Goal: Task Accomplishment & Management: Manage account settings

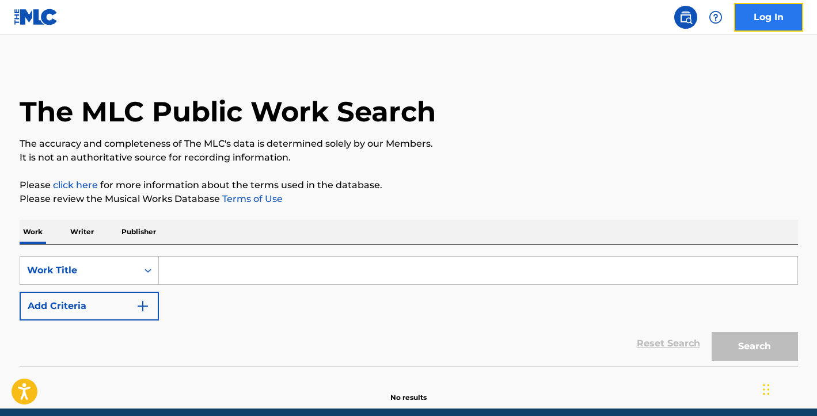
click at [787, 22] on link "Log In" at bounding box center [768, 17] width 69 height 29
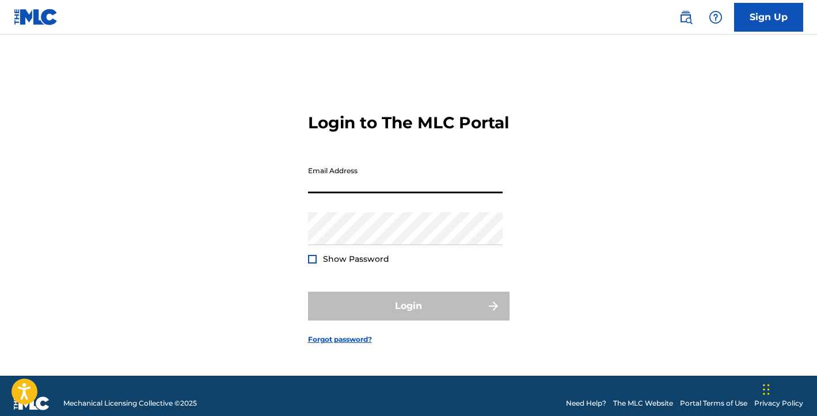
click at [447, 189] on input "Email Address" at bounding box center [405, 177] width 195 height 33
type input "[EMAIL_ADDRESS][DOMAIN_NAME]"
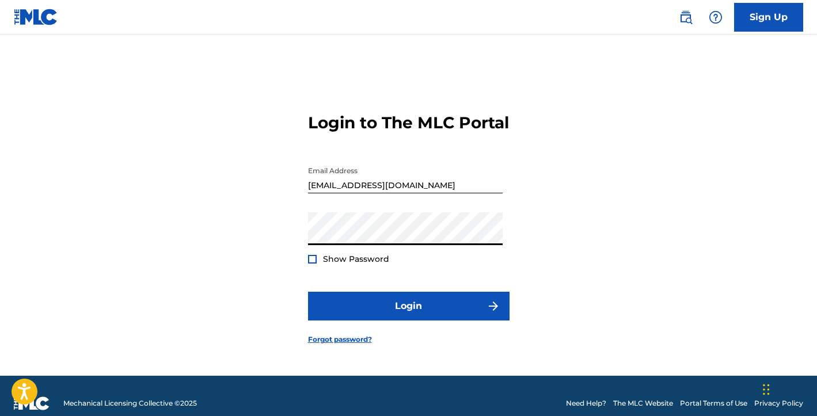
click at [363, 264] on span "Show Password" at bounding box center [356, 259] width 66 height 10
click at [330, 264] on span "Show Password" at bounding box center [356, 259] width 66 height 10
click at [304, 268] on div "Login to The MLC Portal Email Address [EMAIL_ADDRESS][DOMAIN_NAME] Password Sho…" at bounding box center [409, 219] width 806 height 312
click at [309, 264] on div at bounding box center [312, 259] width 9 height 9
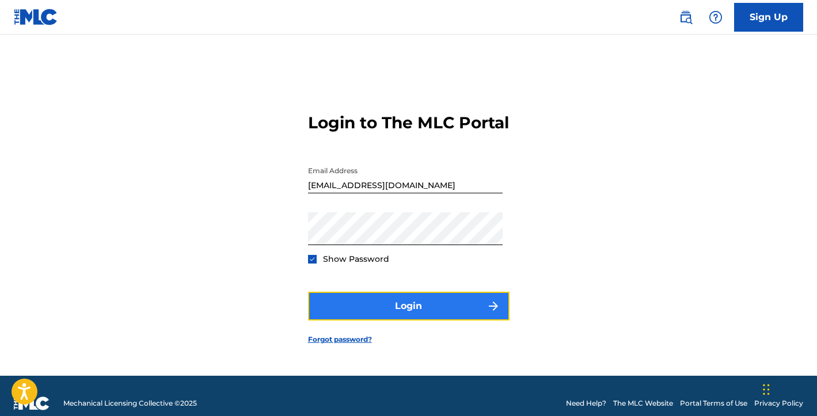
click at [358, 313] on button "Login" at bounding box center [408, 306] width 201 height 29
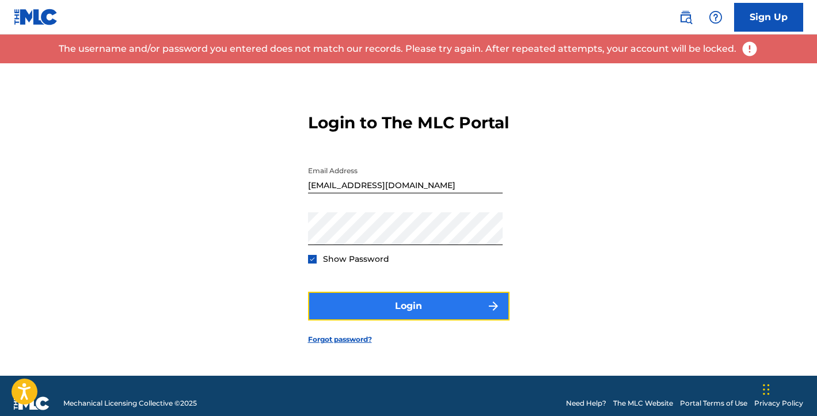
click at [398, 313] on button "Login" at bounding box center [408, 306] width 201 height 29
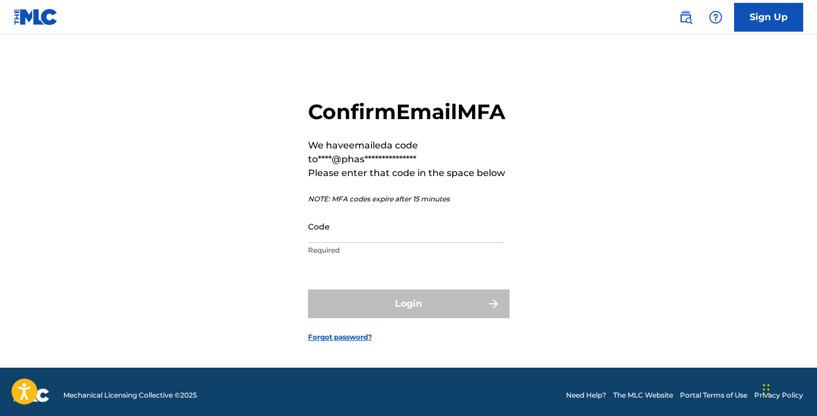
scroll to position [9, 0]
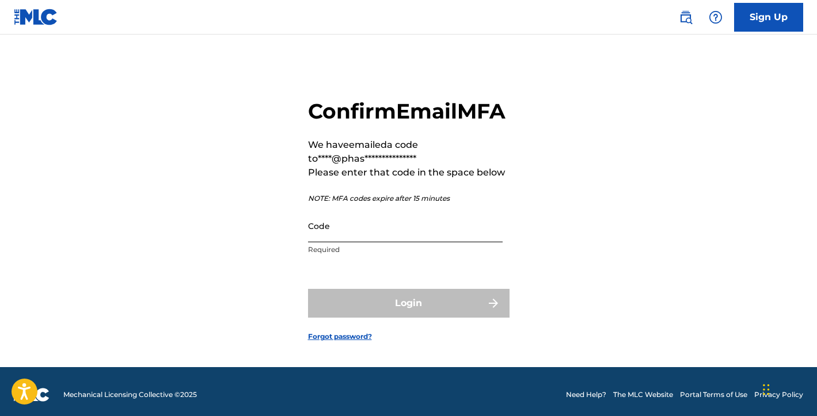
click at [376, 242] on input "Code" at bounding box center [405, 225] width 195 height 33
paste input "832136"
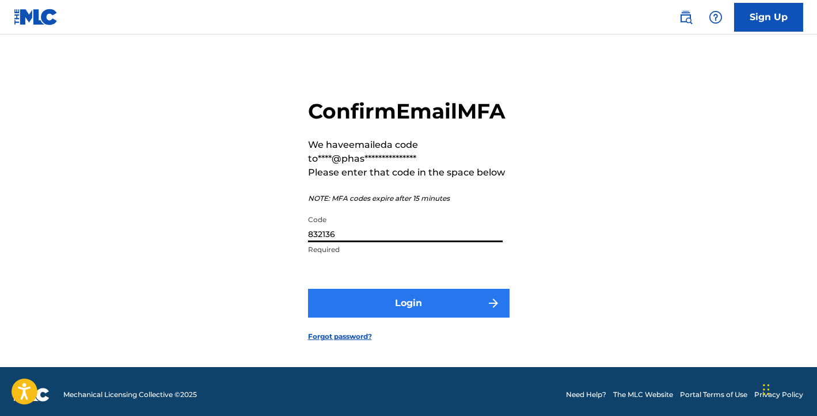
type input "832136"
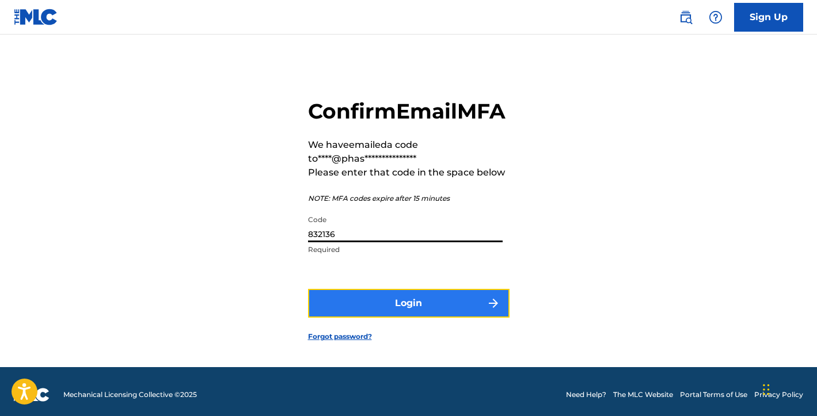
click at [425, 318] on button "Login" at bounding box center [408, 303] width 201 height 29
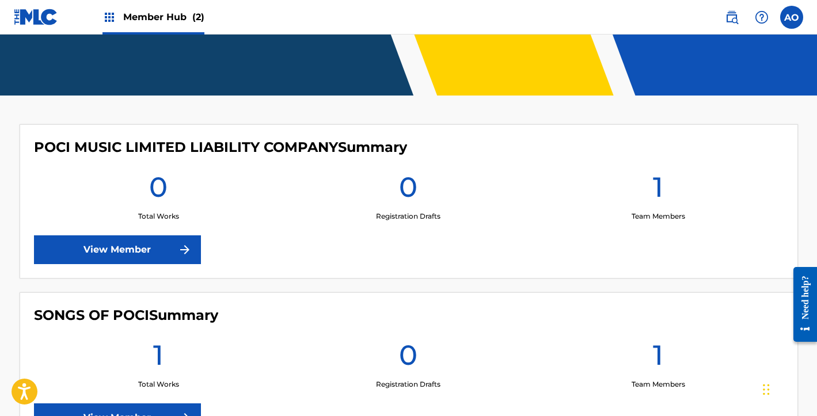
scroll to position [321, 0]
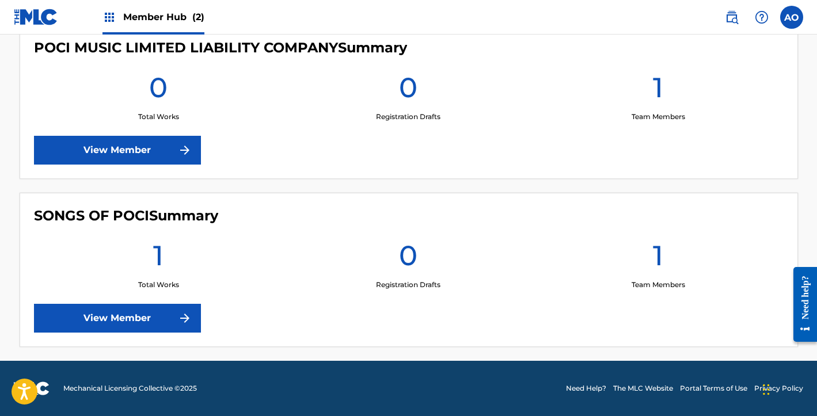
click at [106, 16] on img at bounding box center [109, 17] width 14 height 14
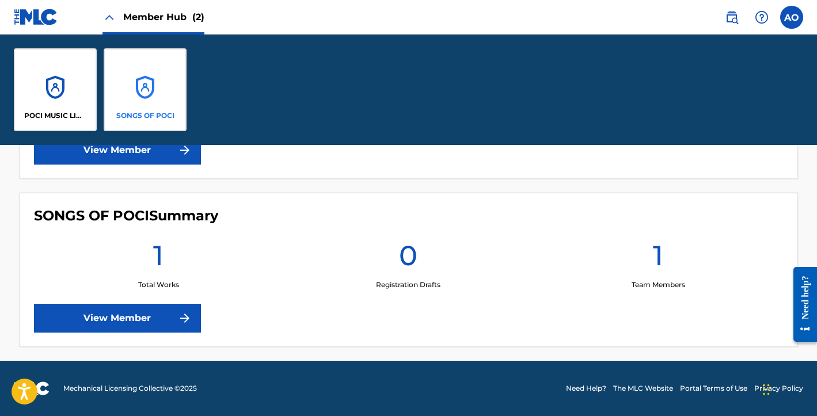
click at [145, 90] on div "SONGS OF POCI" at bounding box center [145, 89] width 83 height 83
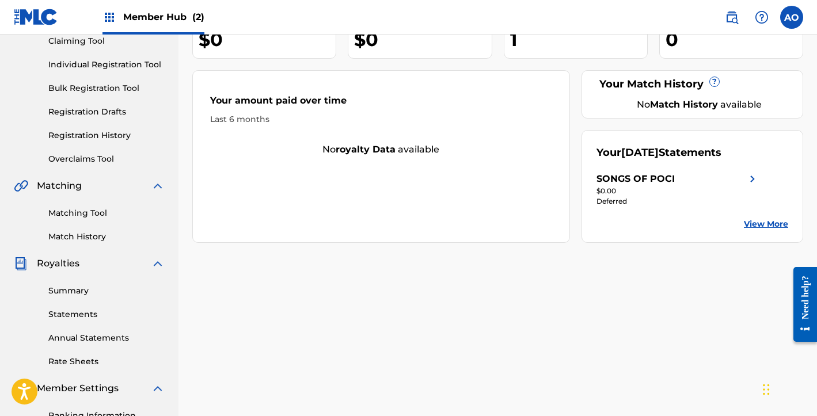
scroll to position [7, 0]
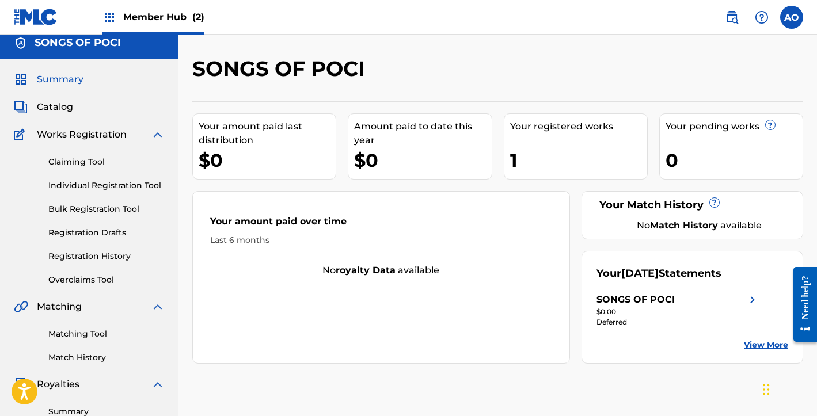
click at [57, 114] on div "Summary Catalog Works Registration Claiming Tool Individual Registration Tool B…" at bounding box center [89, 355] width 178 height 592
click at [51, 108] on span "Catalog" at bounding box center [55, 107] width 36 height 14
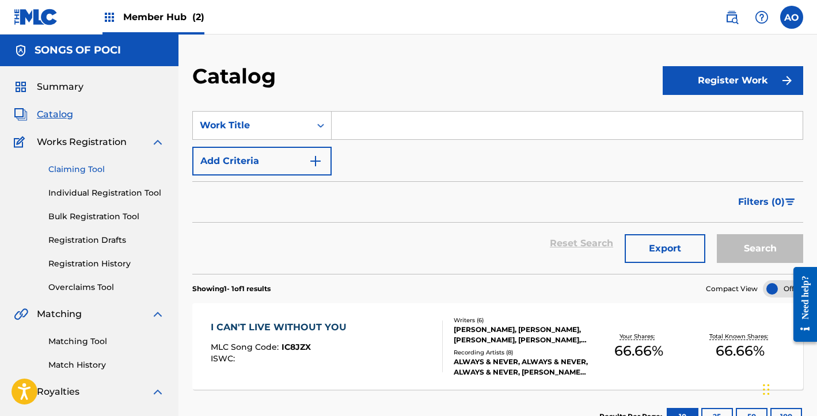
click at [84, 169] on link "Claiming Tool" at bounding box center [106, 169] width 116 height 12
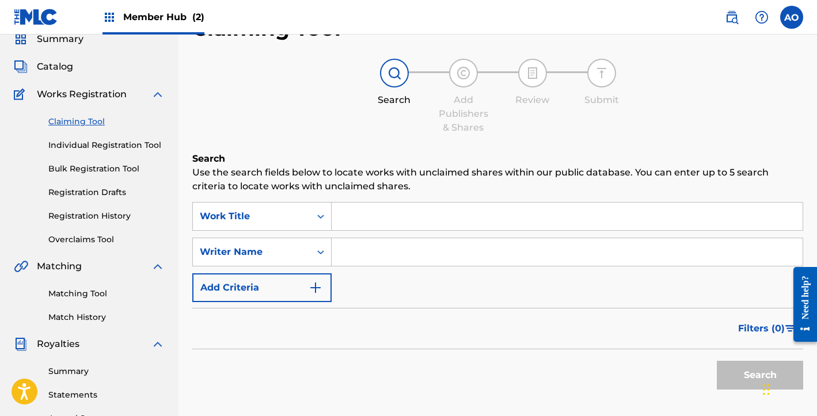
scroll to position [49, 0]
click at [273, 194] on div "Search Use the search fields below to locate works with unclaimed shares within…" at bounding box center [497, 301] width 611 height 301
click at [294, 215] on div "Work Title" at bounding box center [252, 215] width 104 height 14
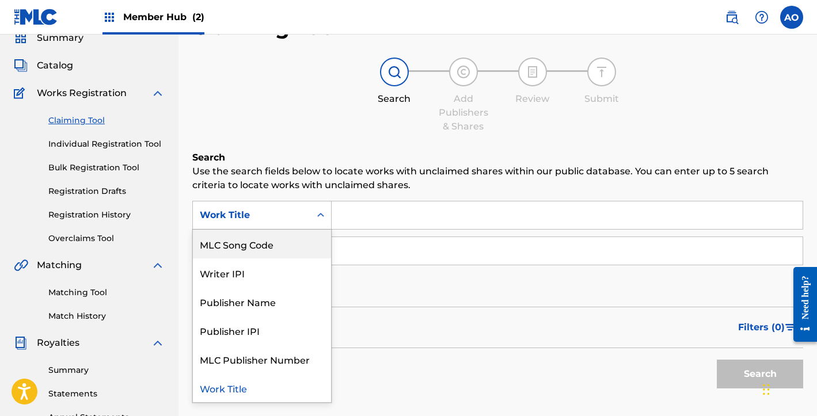
scroll to position [0, 0]
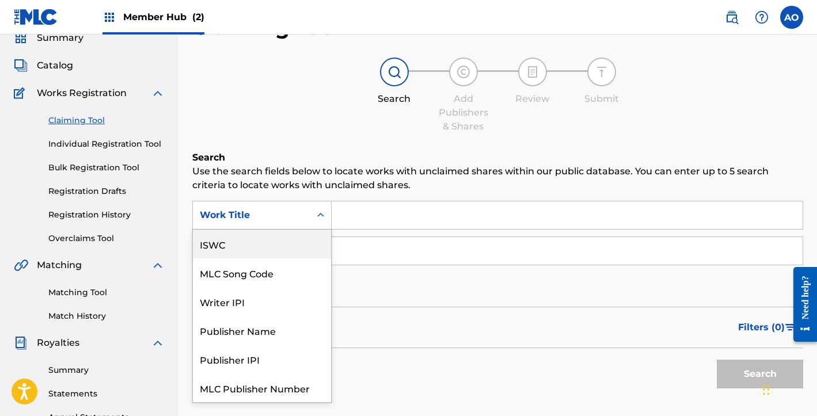
click at [260, 276] on div "MLC Song Code" at bounding box center [262, 272] width 138 height 29
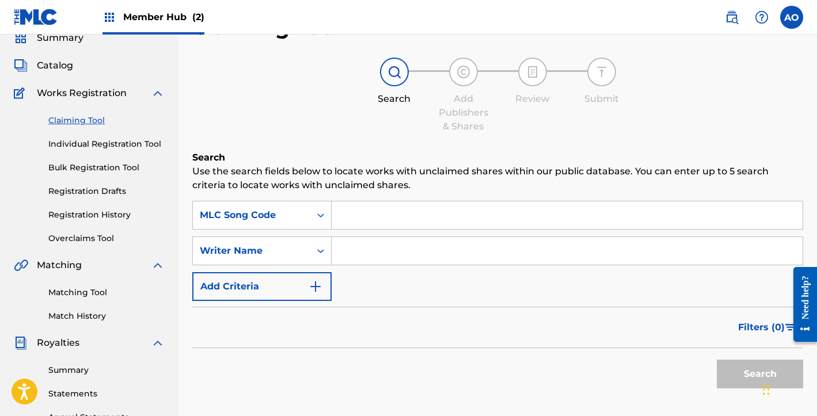
click at [410, 222] on input "Search Form" at bounding box center [566, 215] width 471 height 28
paste input "BV9K6C"
type input "BV9K6C"
click at [720, 364] on button "Search" at bounding box center [759, 374] width 86 height 29
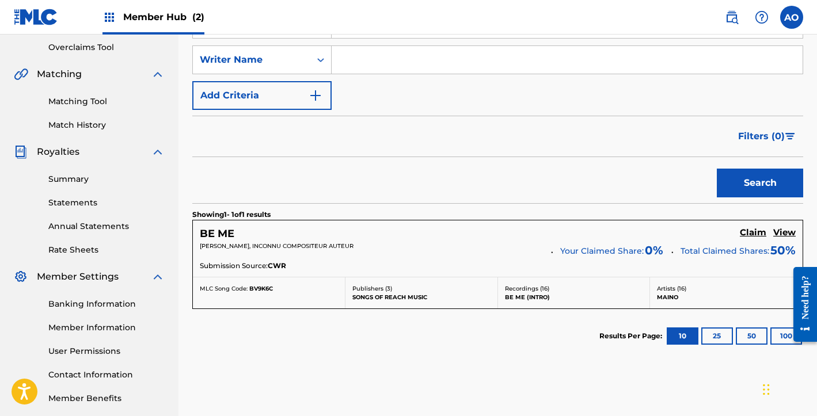
scroll to position [254, 0]
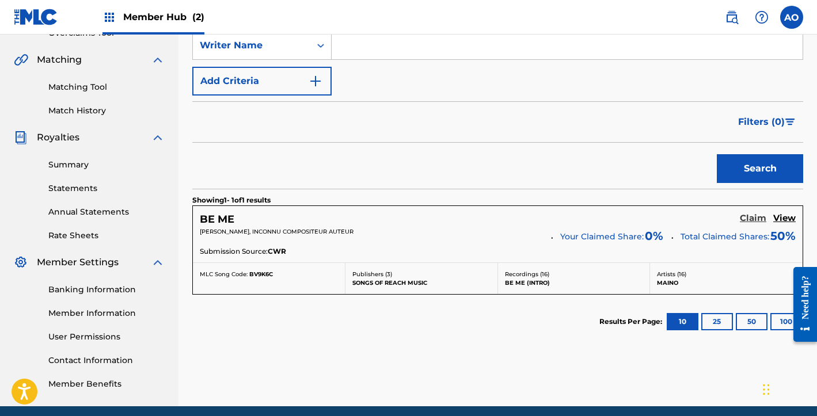
click at [753, 217] on h5 "Claim" at bounding box center [752, 218] width 26 height 11
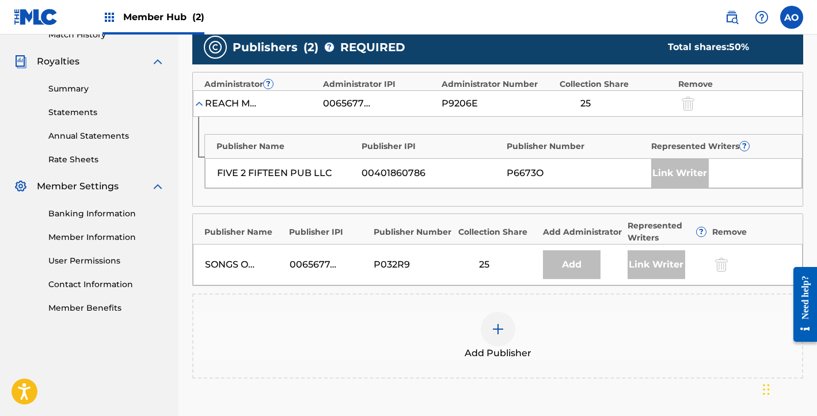
scroll to position [331, 0]
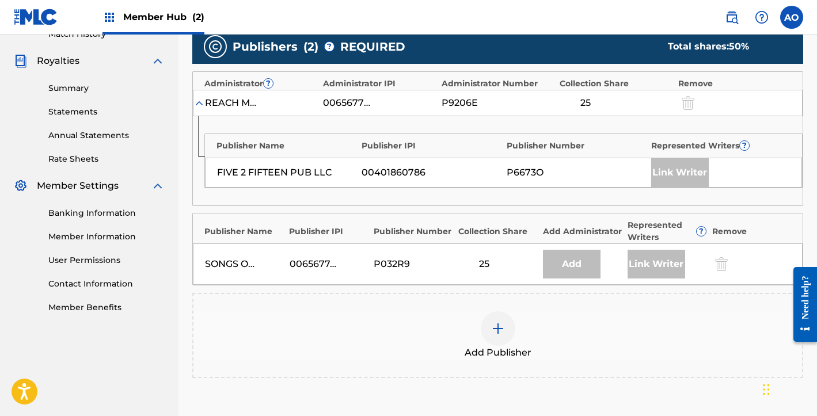
click at [679, 319] on div "Add Publisher" at bounding box center [497, 335] width 608 height 48
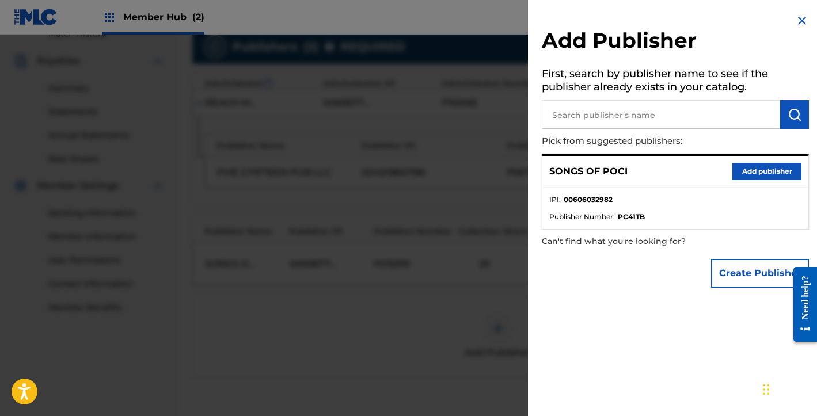
click at [798, 12] on div "Add Publisher First, search by publisher name to see if the publisher already e…" at bounding box center [675, 153] width 295 height 307
click at [796, 17] on img at bounding box center [802, 21] width 14 height 14
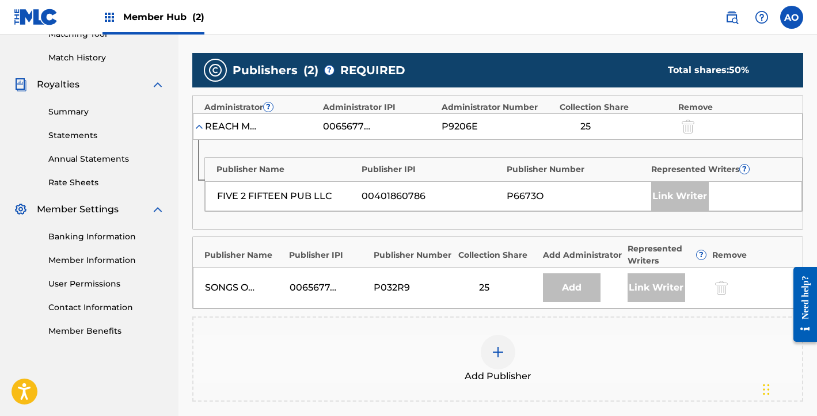
scroll to position [306, 0]
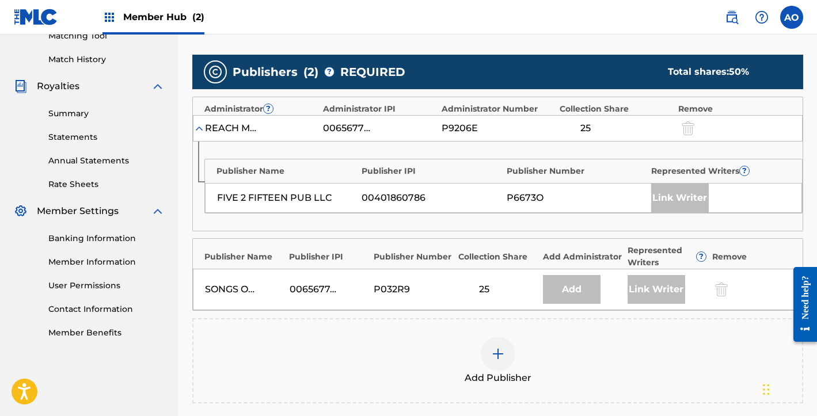
click at [688, 121] on div at bounding box center [686, 127] width 17 height 13
click at [202, 132] on img at bounding box center [199, 129] width 12 height 12
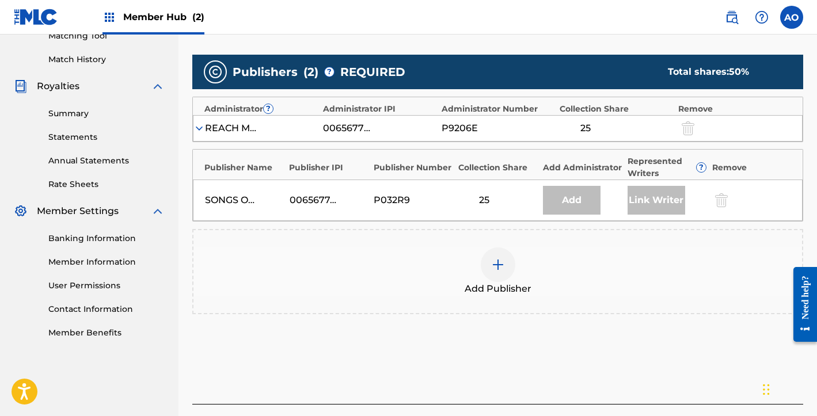
click at [490, 204] on div "25" at bounding box center [484, 200] width 52 height 14
click at [485, 202] on div "25" at bounding box center [484, 200] width 52 height 14
click at [490, 281] on div "Add Publisher" at bounding box center [497, 271] width 608 height 48
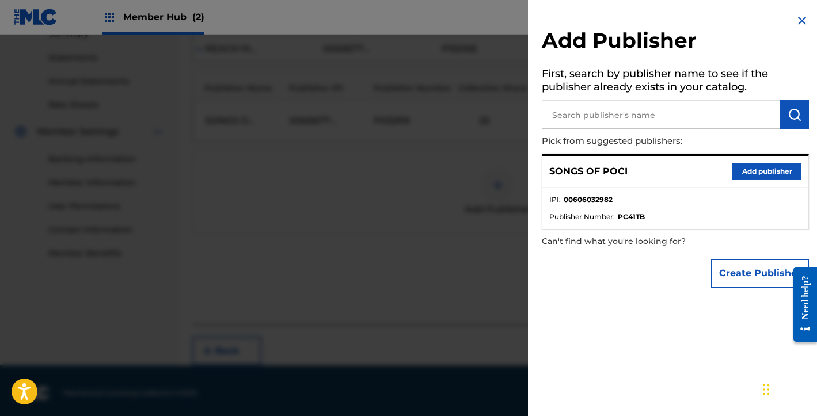
scroll to position [389, 0]
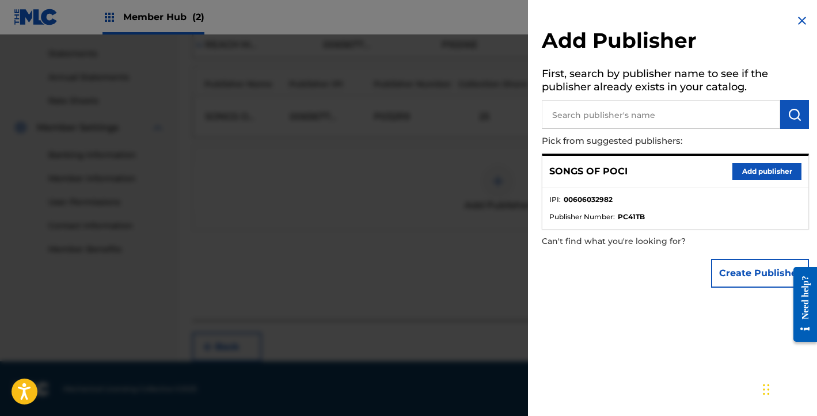
click at [801, 17] on img at bounding box center [802, 21] width 14 height 14
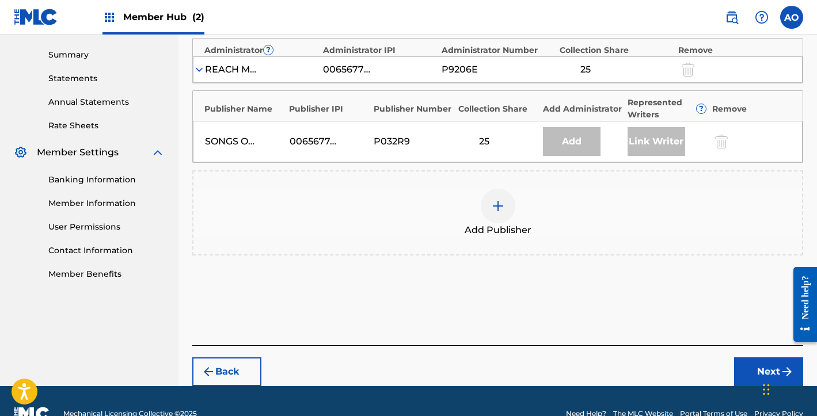
scroll to position [368, 0]
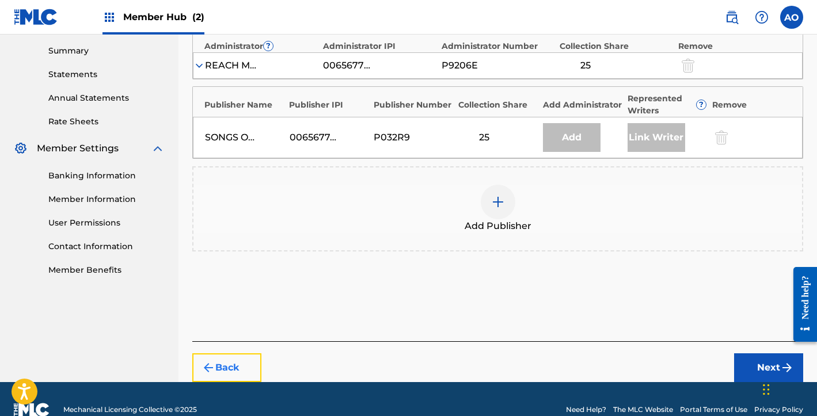
click at [222, 376] on button "Back" at bounding box center [226, 367] width 69 height 29
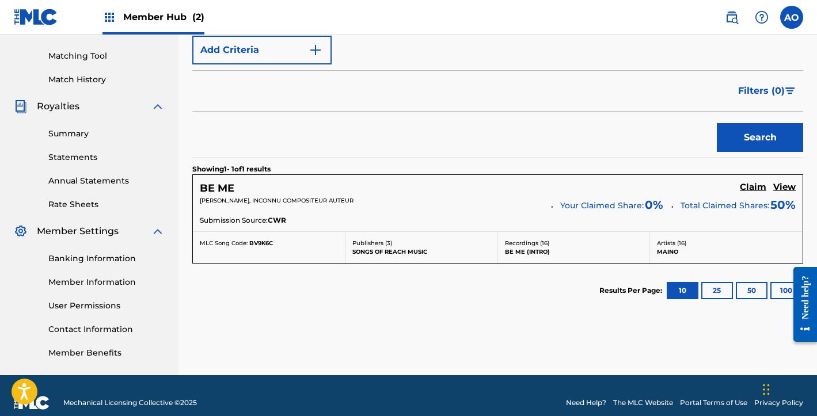
scroll to position [286, 0]
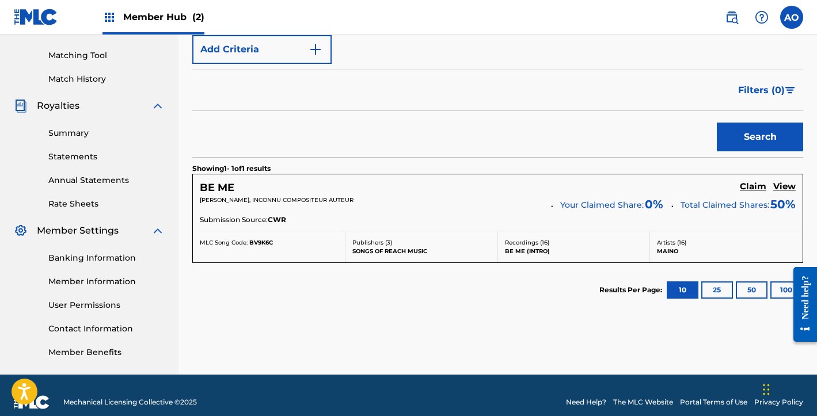
click at [529, 225] on div "Submission Source: CWR" at bounding box center [498, 221] width 596 height 13
click at [218, 185] on h5 "BE ME" at bounding box center [217, 187] width 35 height 13
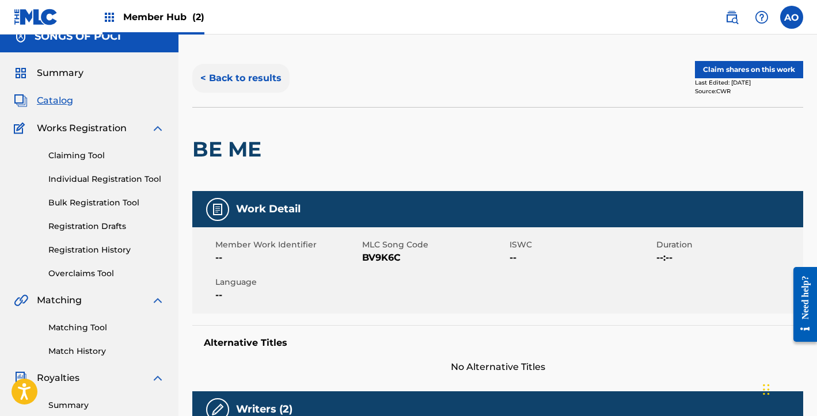
click at [239, 68] on button "< Back to results" at bounding box center [240, 78] width 97 height 29
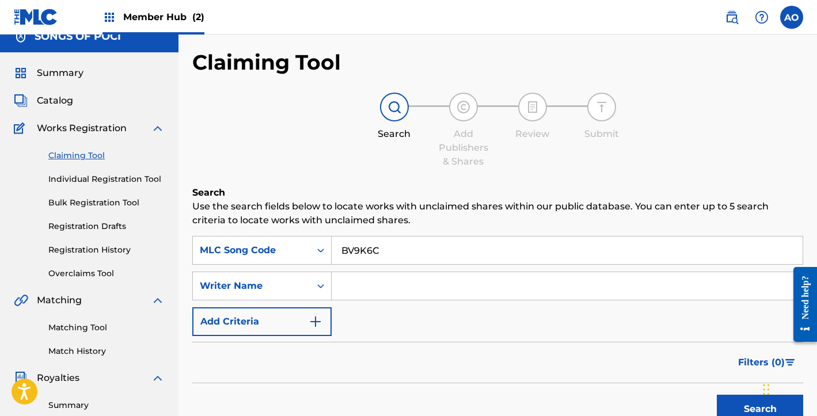
scroll to position [286, 0]
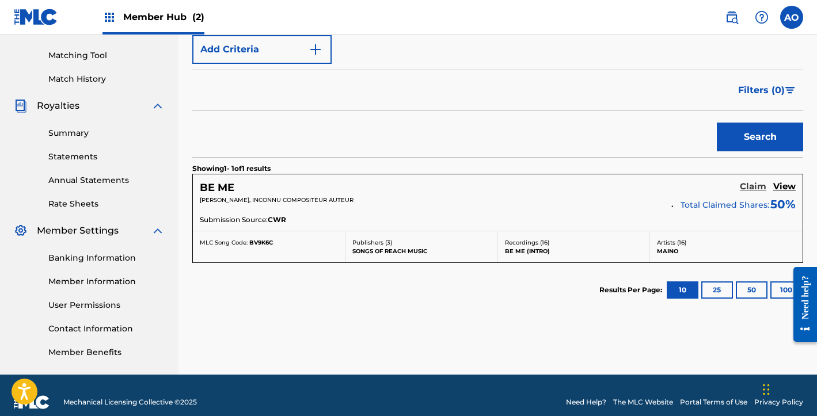
click at [760, 187] on h5 "Claim" at bounding box center [752, 186] width 26 height 11
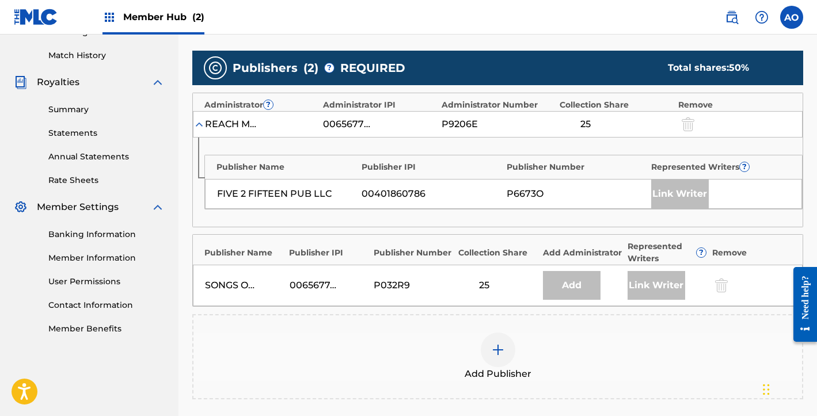
scroll to position [311, 0]
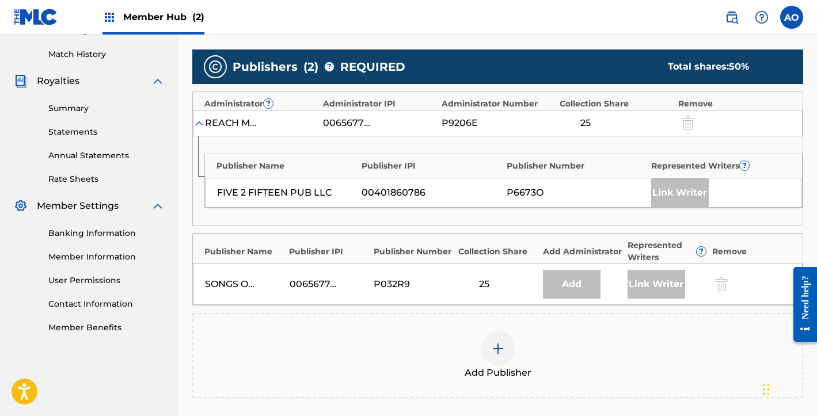
click at [230, 273] on div "SONGS OF REACH MUSIC [PHONE_NUMBER] P032R9 25 Add Link Writer" at bounding box center [497, 284] width 609 height 41
click at [227, 281] on div "SONGS OF REACH MUSIC" at bounding box center [231, 284] width 52 height 14
click at [234, 283] on div "SONGS OF REACH MUSIC" at bounding box center [231, 284] width 52 height 14
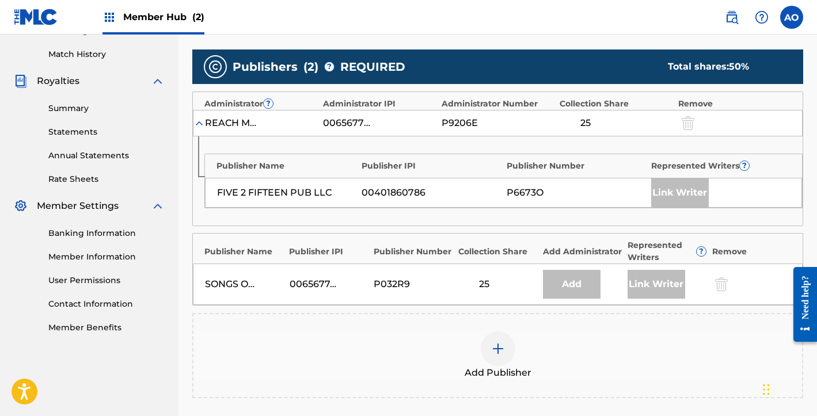
click at [234, 283] on div "SONGS OF REACH MUSIC" at bounding box center [231, 284] width 52 height 14
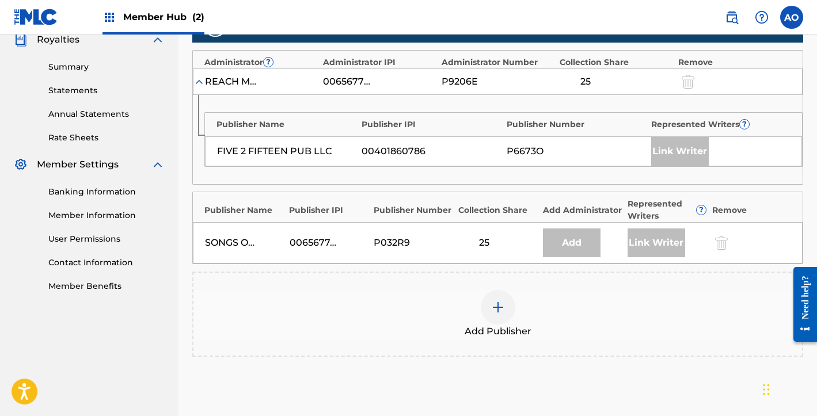
scroll to position [362, 0]
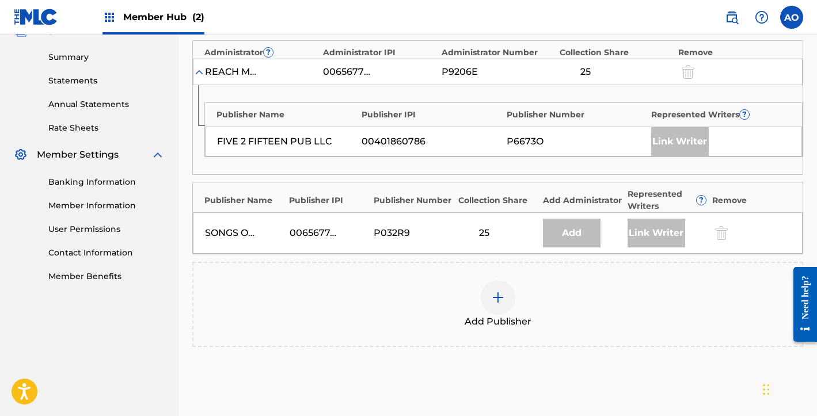
click at [505, 291] on div at bounding box center [497, 297] width 35 height 35
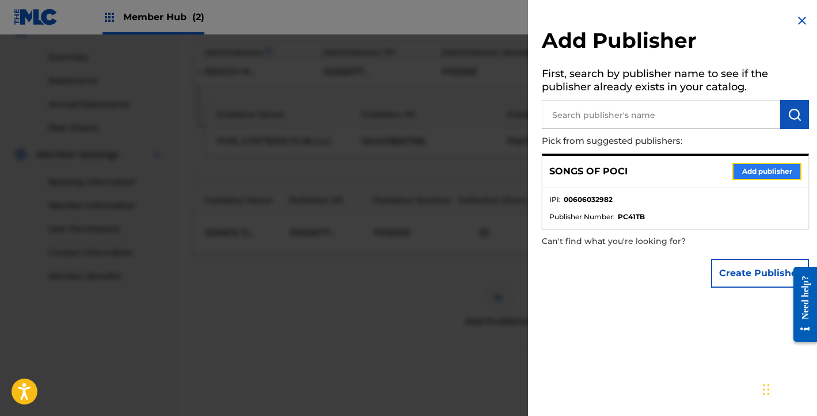
click at [766, 174] on button "Add publisher" at bounding box center [766, 171] width 69 height 17
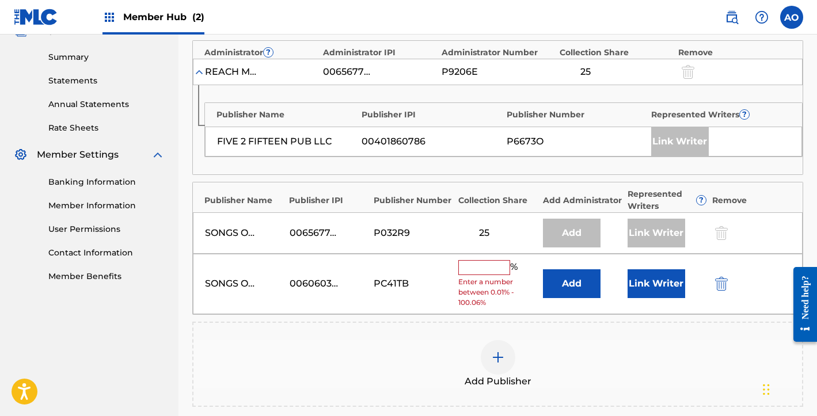
click at [478, 267] on input "text" at bounding box center [484, 267] width 52 height 15
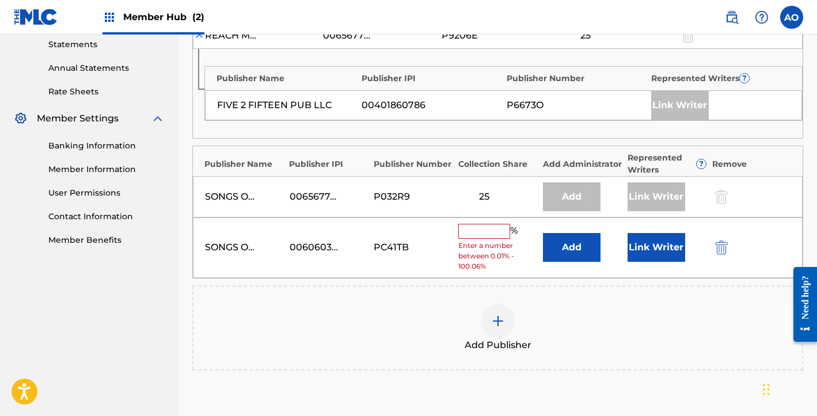
scroll to position [418, 0]
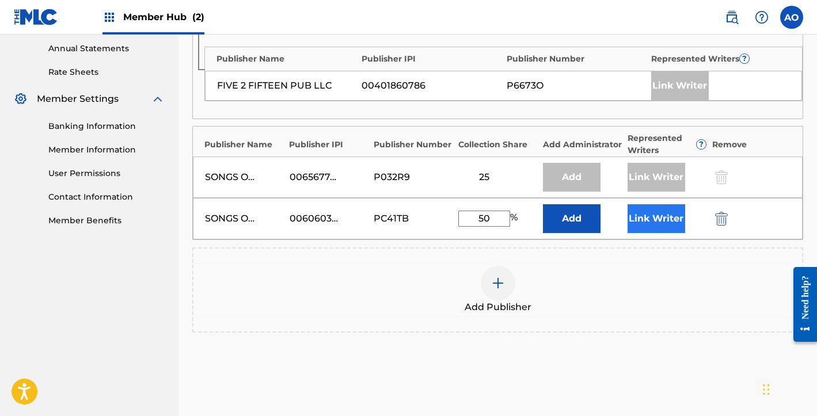
type input "50"
click at [669, 223] on button "Link Writer" at bounding box center [656, 218] width 58 height 29
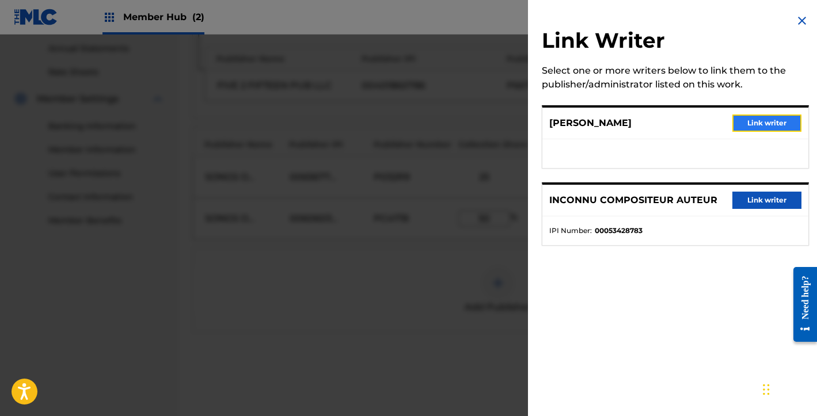
click at [751, 125] on button "Link writer" at bounding box center [766, 123] width 69 height 17
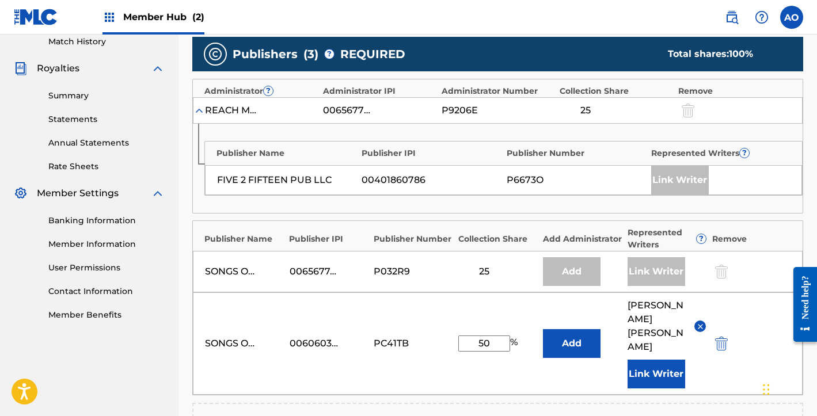
scroll to position [330, 0]
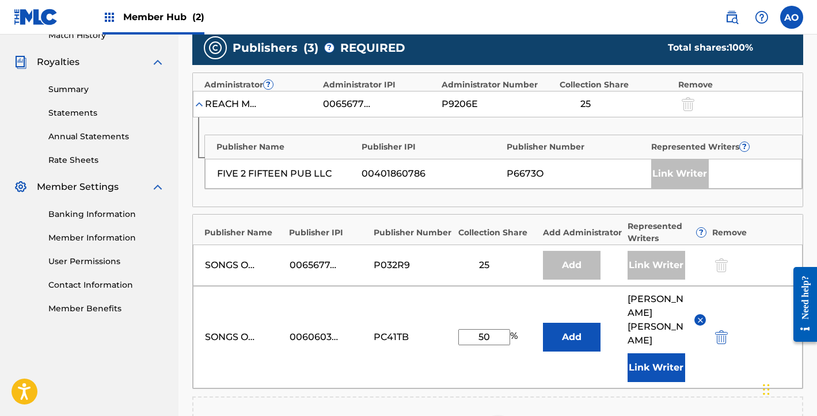
click at [720, 264] on div at bounding box center [719, 265] width 17 height 13
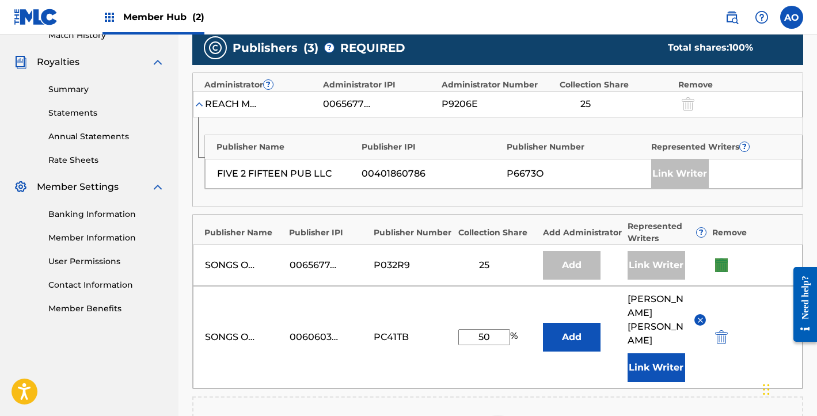
click at [720, 264] on div at bounding box center [719, 265] width 17 height 13
click at [758, 264] on div at bounding box center [737, 265] width 52 height 13
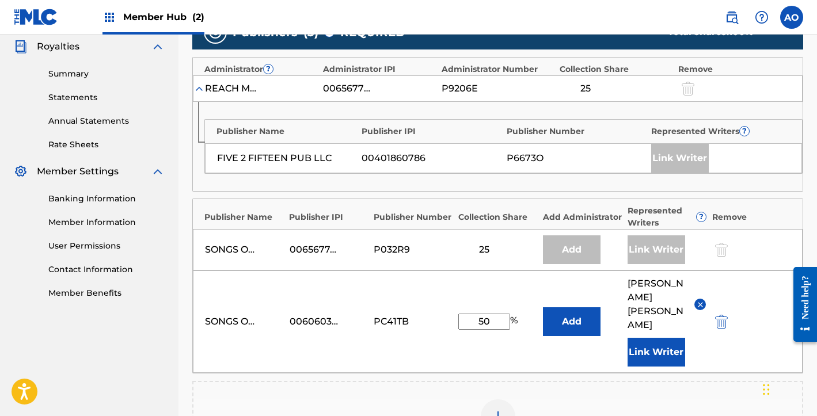
scroll to position [326, 0]
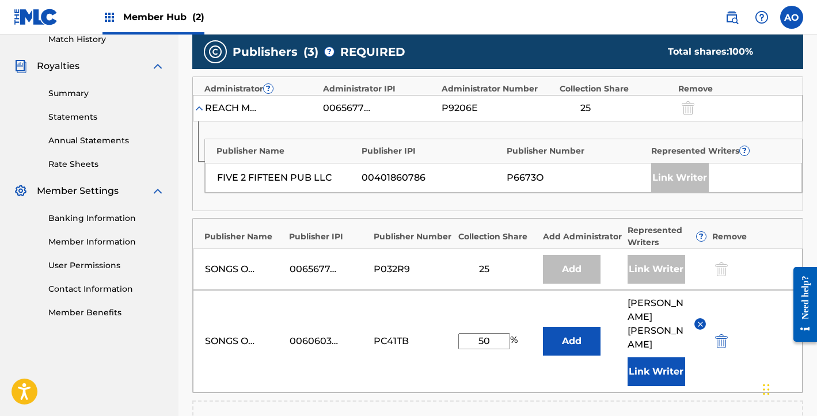
click at [681, 101] on div at bounding box center [686, 107] width 17 height 13
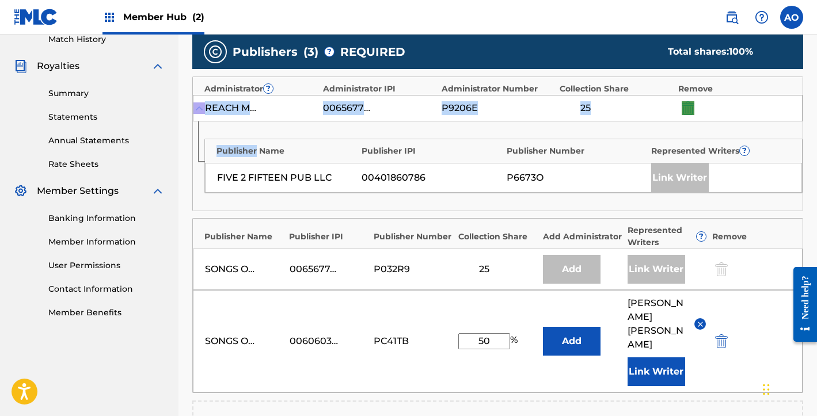
click at [681, 101] on div at bounding box center [686, 107] width 17 height 13
click at [688, 109] on div at bounding box center [686, 107] width 17 height 13
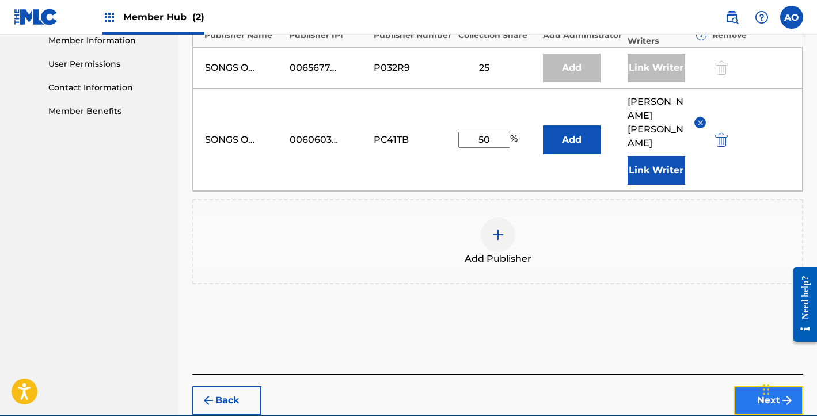
click at [746, 386] on button "Next" at bounding box center [768, 400] width 69 height 29
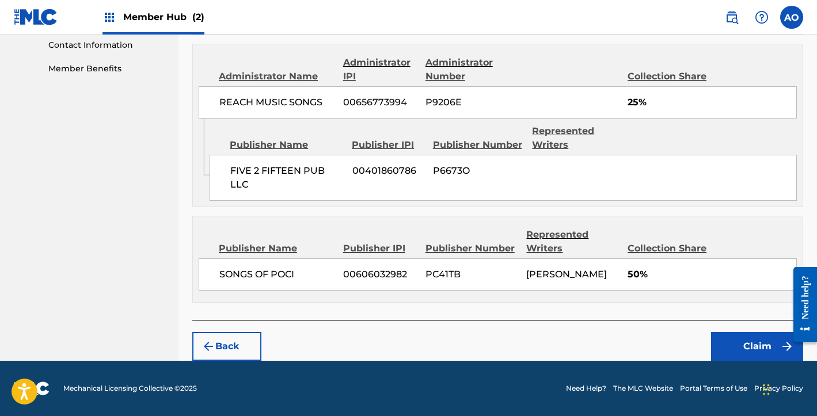
scroll to position [580, 0]
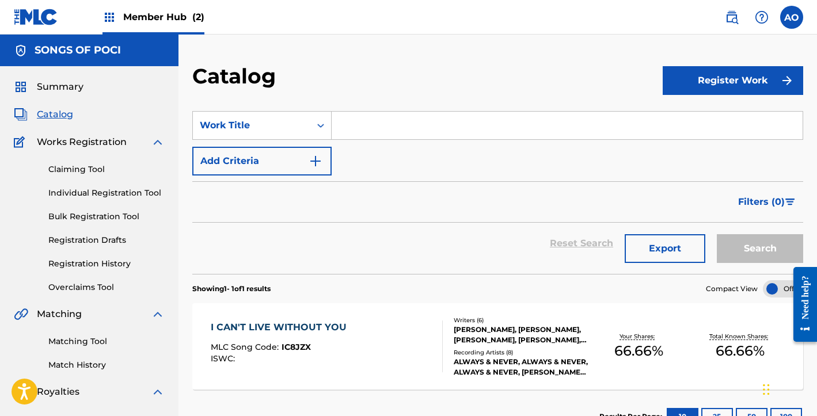
scroll to position [28, 0]
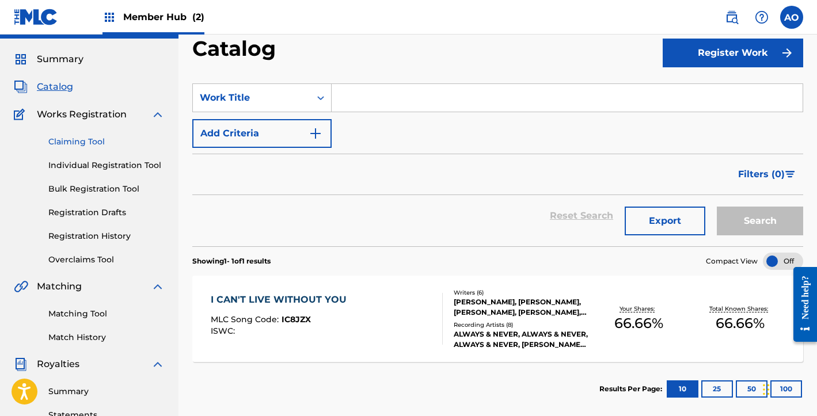
click at [91, 141] on link "Claiming Tool" at bounding box center [106, 142] width 116 height 12
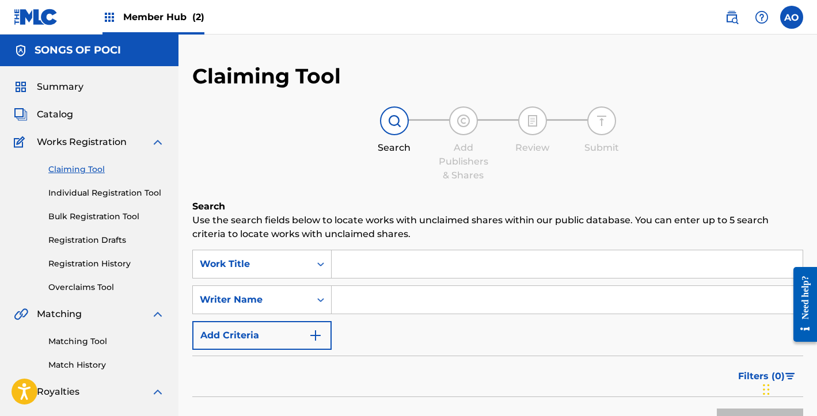
click at [389, 262] on input "Search Form" at bounding box center [566, 264] width 471 height 28
paste input "BV9K6C"
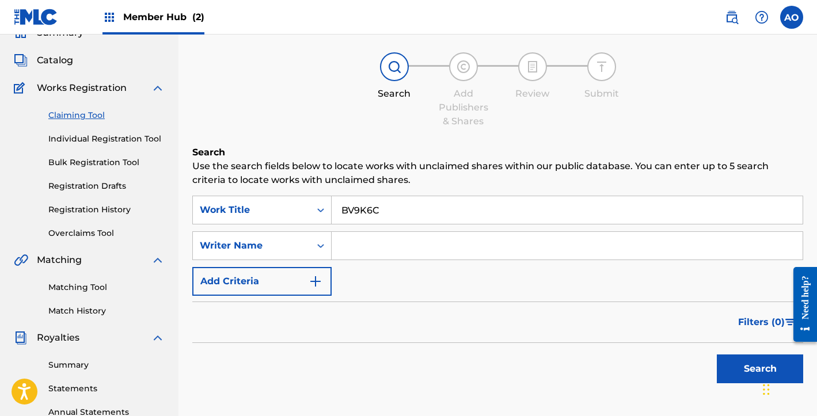
scroll to position [60, 0]
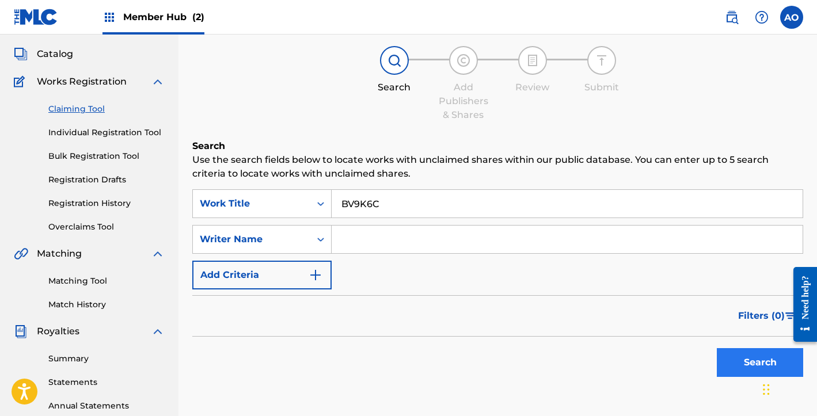
type input "BV9K6C"
click at [746, 367] on button "Search" at bounding box center [759, 362] width 86 height 29
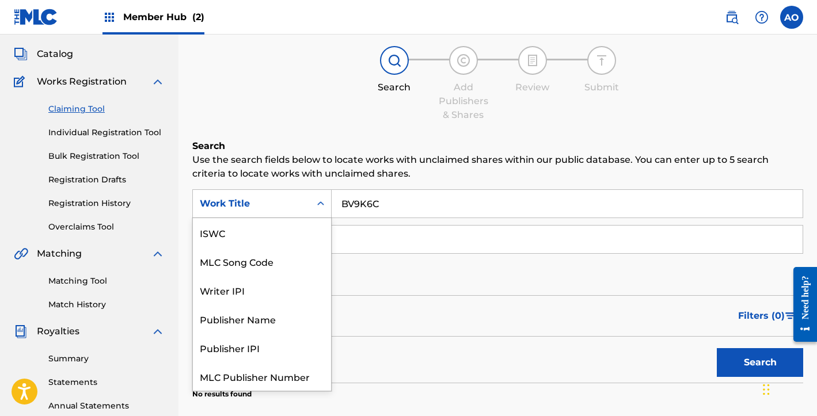
click at [254, 200] on div "Work Title" at bounding box center [252, 204] width 104 height 14
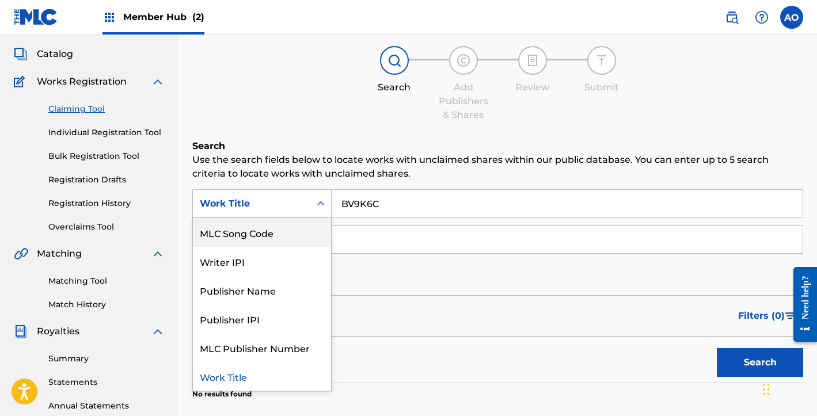
click at [246, 229] on div "MLC Song Code" at bounding box center [262, 232] width 138 height 29
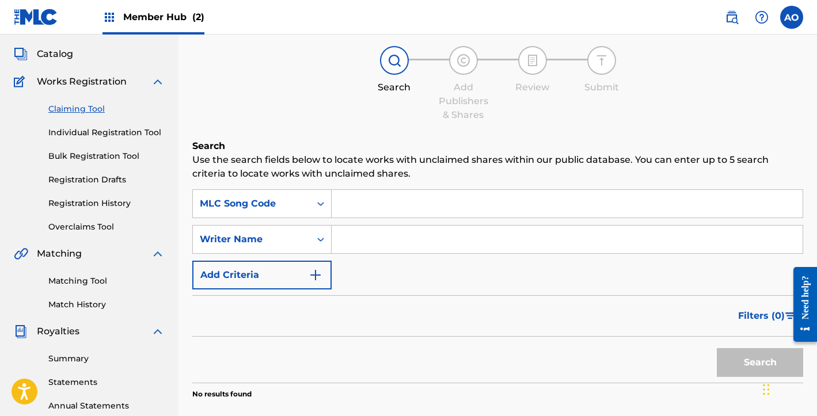
click at [407, 209] on input "Search Form" at bounding box center [566, 204] width 471 height 28
paste input "BV9K6C"
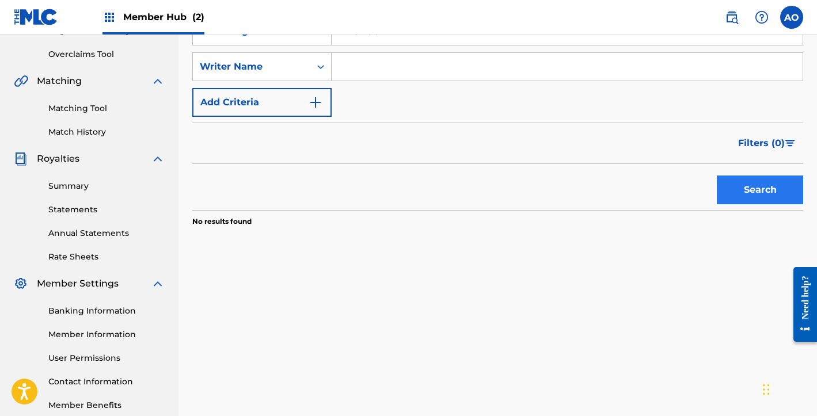
type input "BV9K6C"
click at [769, 194] on button "Search" at bounding box center [759, 190] width 86 height 29
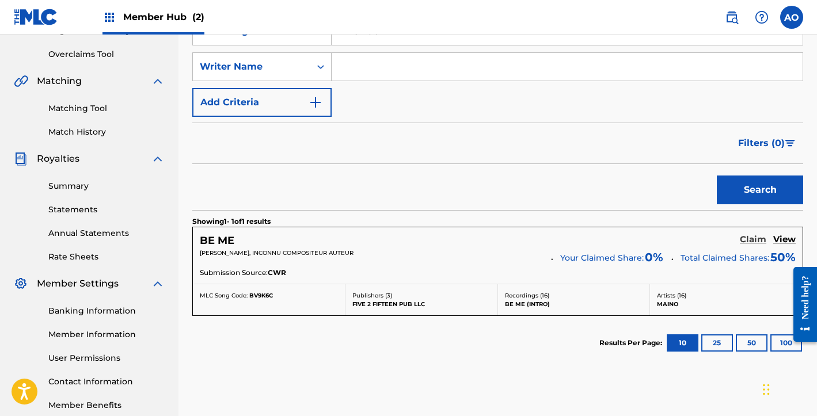
click at [757, 241] on h5 "Claim" at bounding box center [752, 239] width 26 height 11
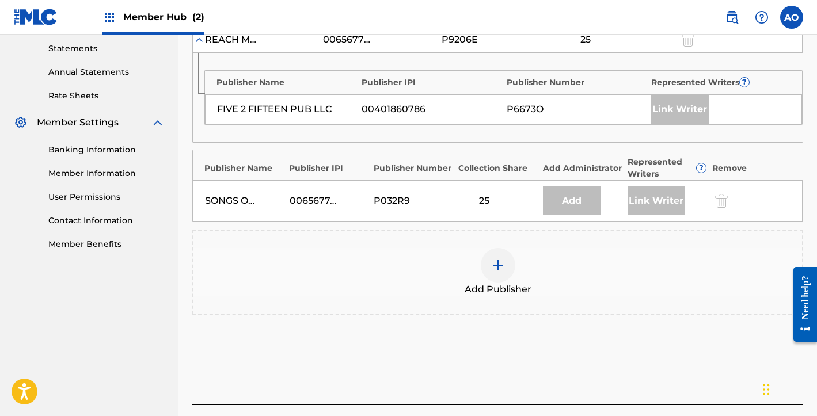
scroll to position [395, 0]
click at [503, 262] on img at bounding box center [498, 265] width 14 height 14
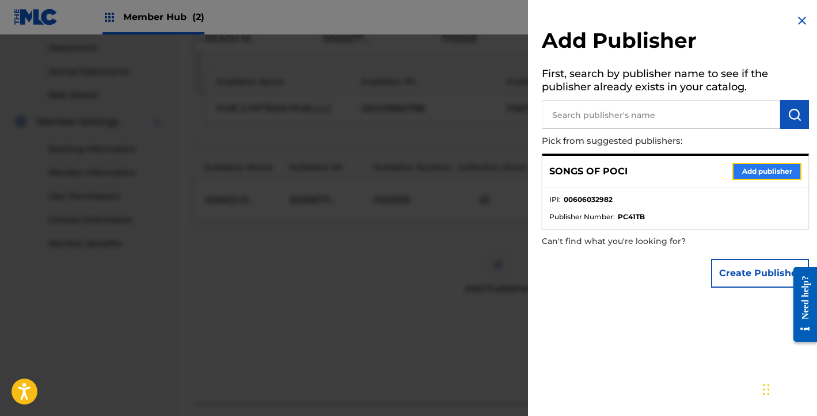
click at [740, 176] on button "Add publisher" at bounding box center [766, 171] width 69 height 17
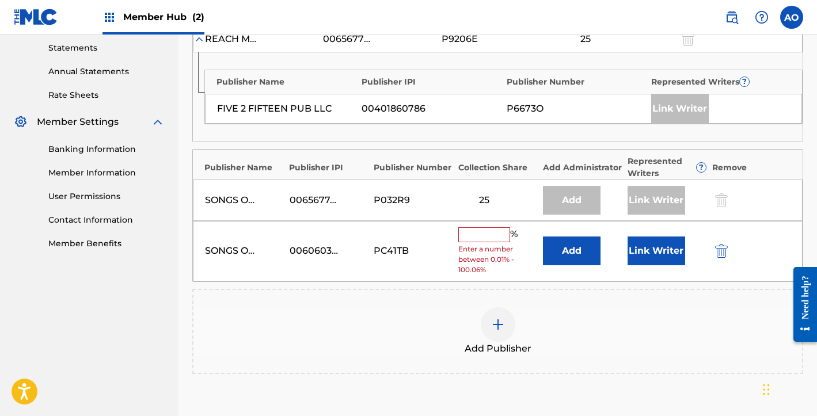
click at [482, 228] on input "text" at bounding box center [484, 234] width 52 height 15
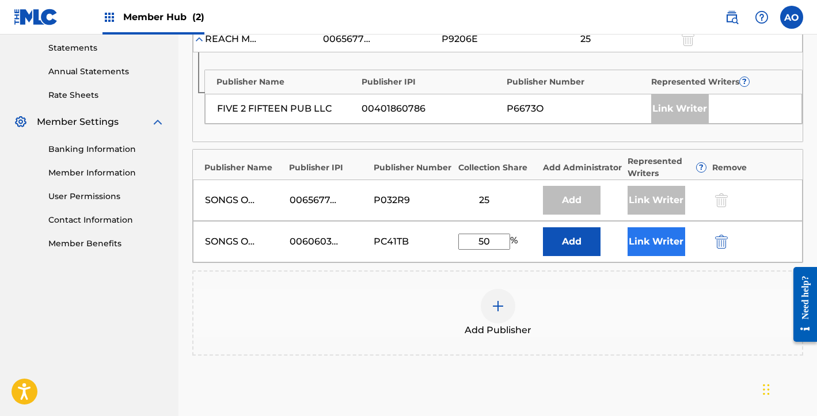
type input "50"
click at [636, 241] on button "Link Writer" at bounding box center [656, 241] width 58 height 29
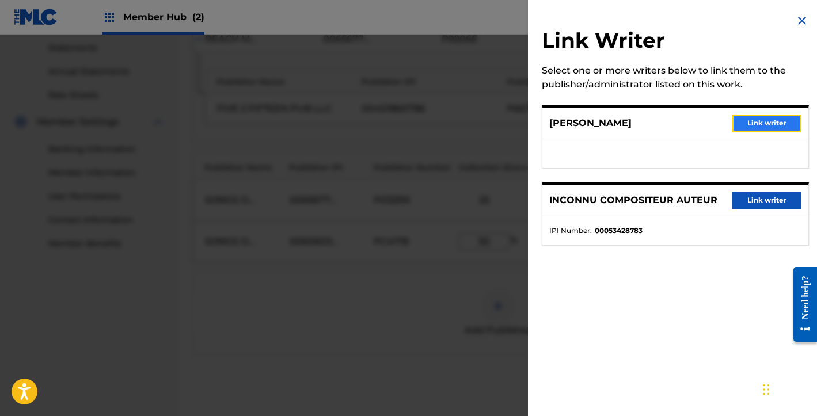
click at [745, 122] on button "Link writer" at bounding box center [766, 123] width 69 height 17
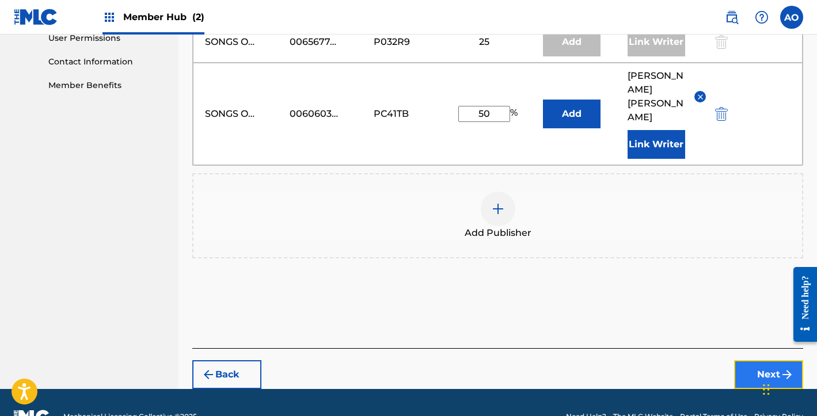
click at [743, 360] on button "Next" at bounding box center [768, 374] width 69 height 29
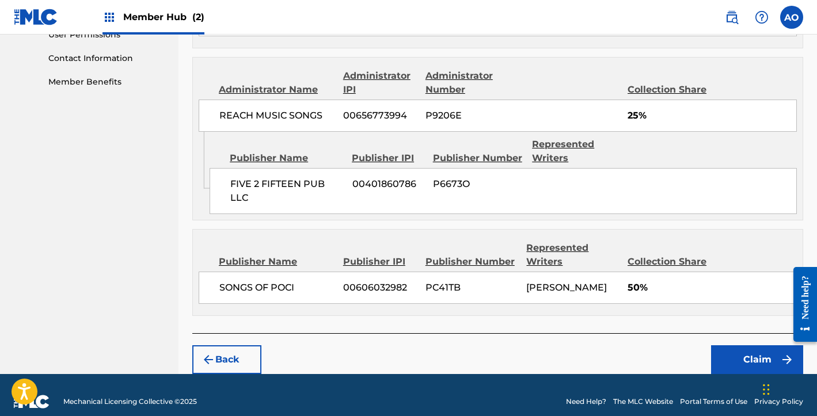
scroll to position [581, 0]
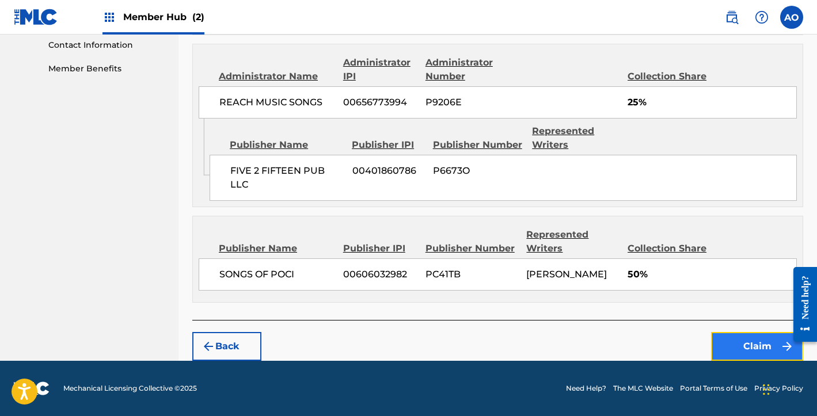
click at [742, 348] on button "Claim" at bounding box center [757, 346] width 92 height 29
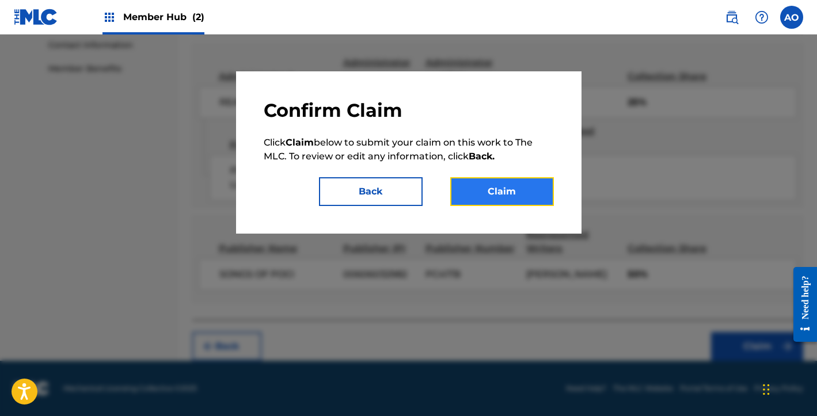
click at [507, 181] on button "Claim" at bounding box center [502, 191] width 104 height 29
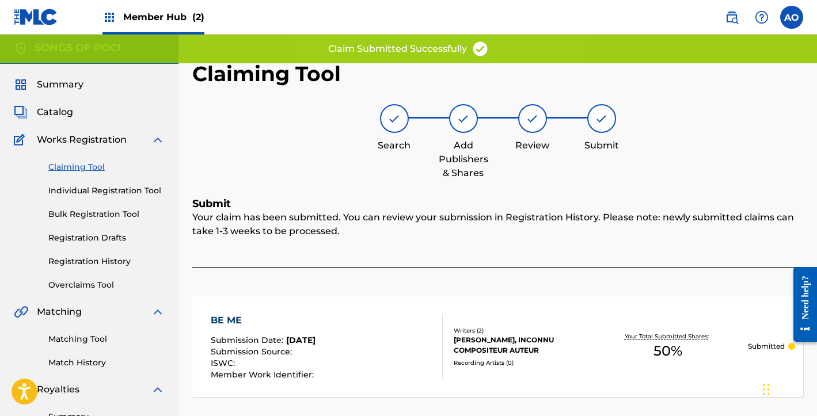
scroll to position [0, 0]
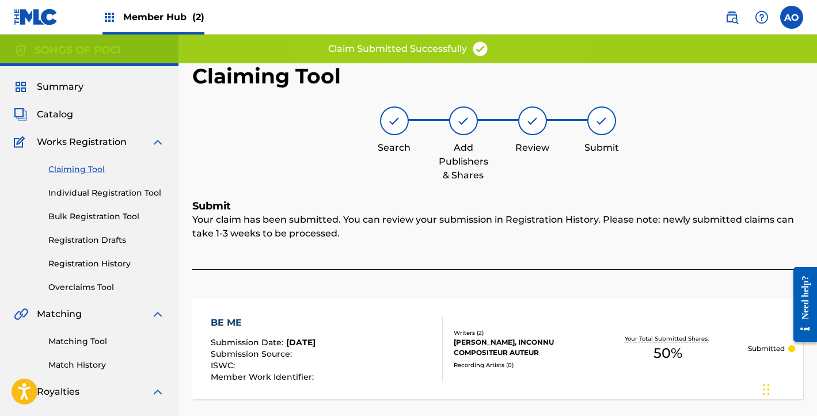
click at [71, 168] on link "Claiming Tool" at bounding box center [106, 169] width 116 height 12
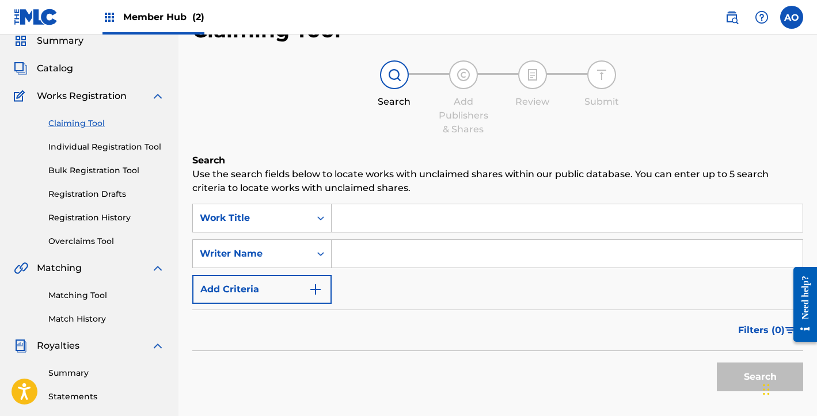
scroll to position [47, 0]
click at [108, 214] on link "Registration History" at bounding box center [106, 217] width 116 height 12
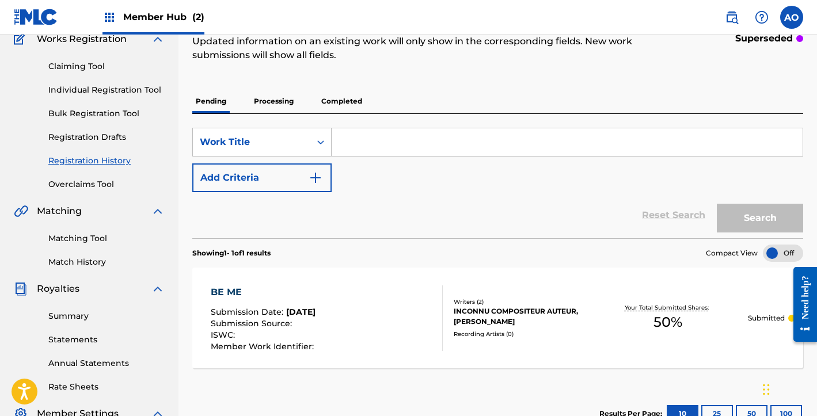
scroll to position [105, 0]
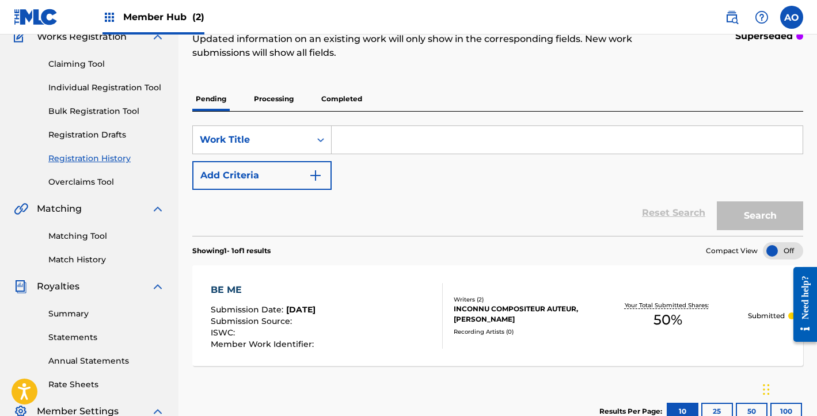
click at [241, 290] on div "BE ME" at bounding box center [264, 290] width 106 height 14
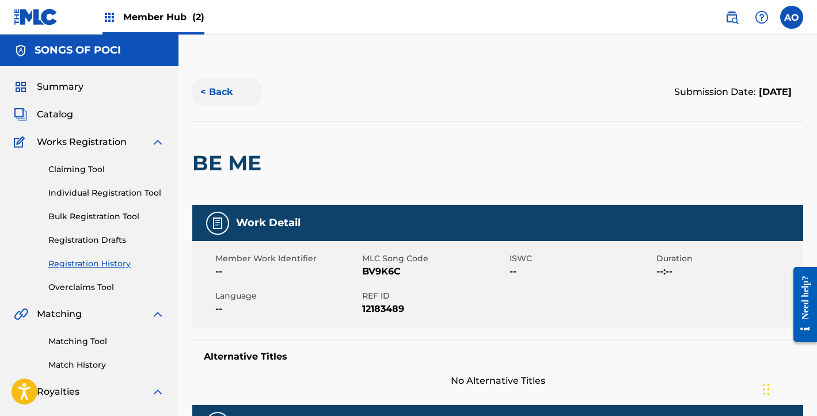
click at [215, 87] on button "< Back" at bounding box center [226, 92] width 69 height 29
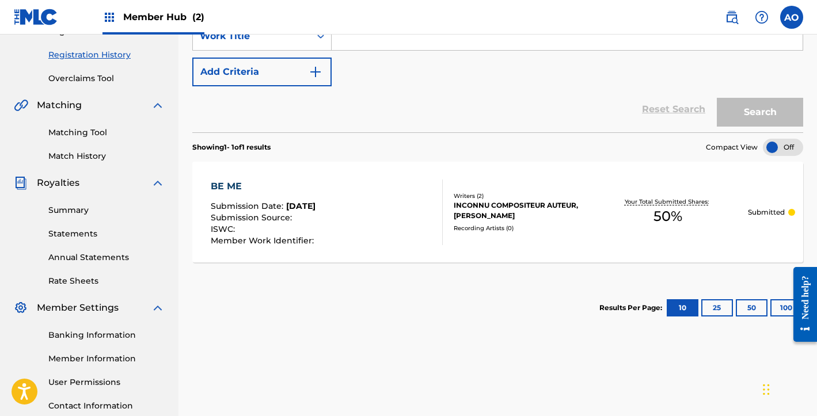
scroll to position [209, 0]
click at [779, 208] on p "Submitted" at bounding box center [766, 212] width 37 height 10
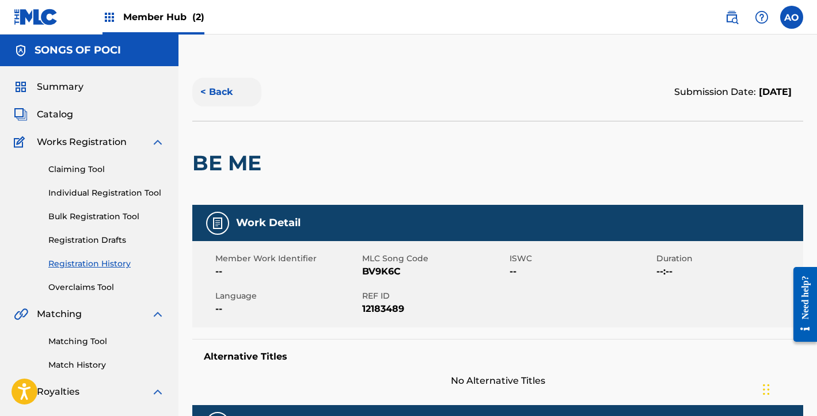
click at [222, 102] on button "< Back" at bounding box center [226, 92] width 69 height 29
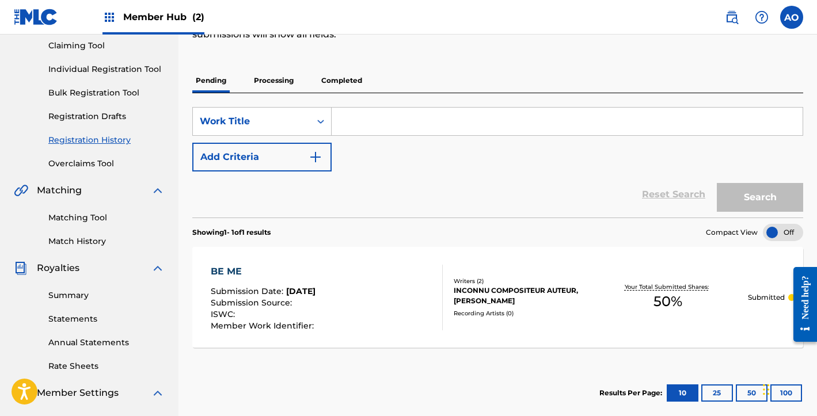
scroll to position [122, 0]
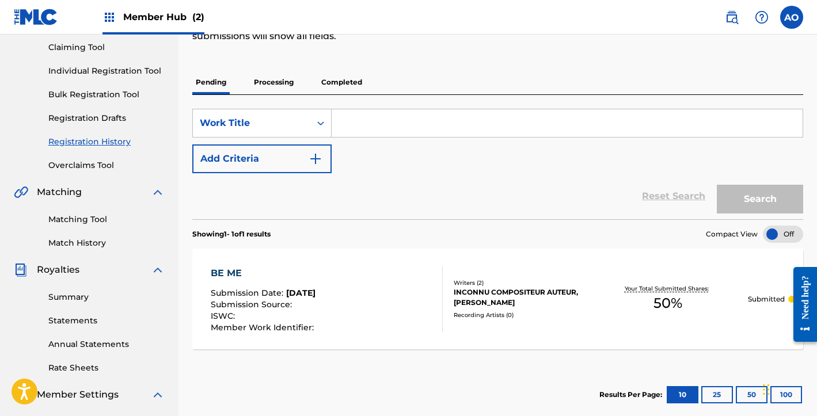
click at [220, 275] on div "BE ME" at bounding box center [264, 273] width 106 height 14
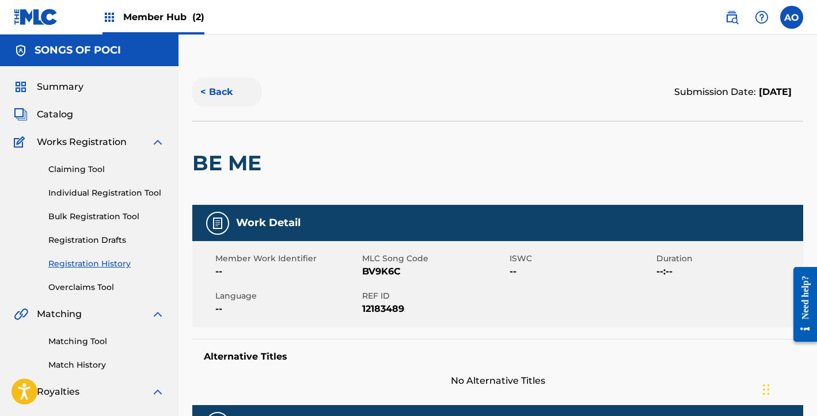
click at [224, 95] on button "< Back" at bounding box center [226, 92] width 69 height 29
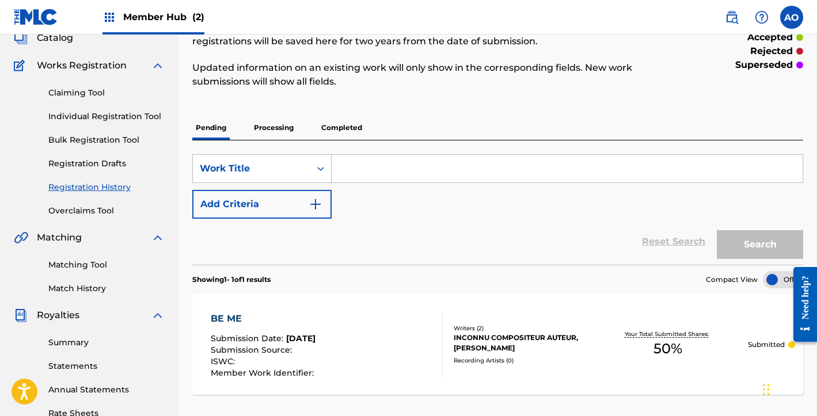
scroll to position [75, 0]
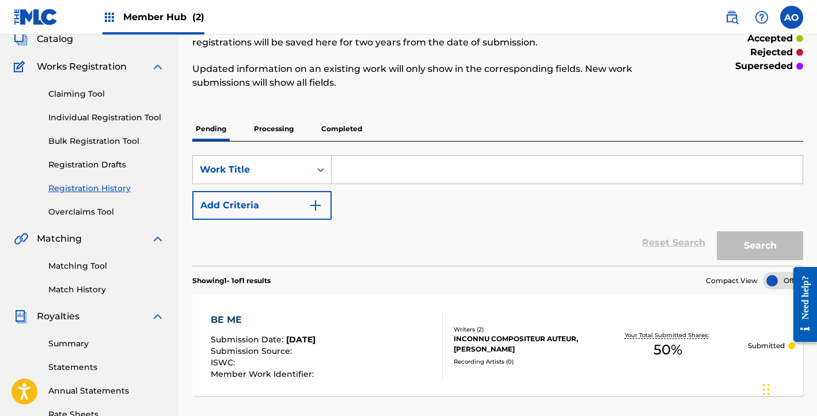
click at [89, 81] on div "Claiming Tool Individual Registration Tool Bulk Registration Tool Registration …" at bounding box center [89, 146] width 151 height 144
click at [79, 97] on link "Claiming Tool" at bounding box center [106, 94] width 116 height 12
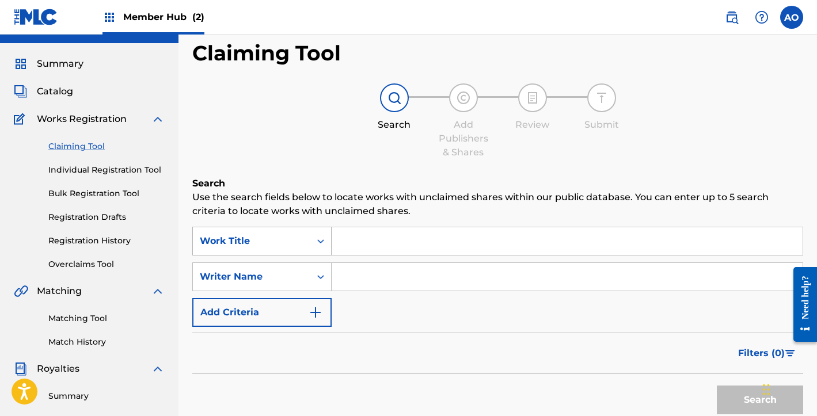
click at [274, 255] on div "Work Title" at bounding box center [261, 241] width 139 height 29
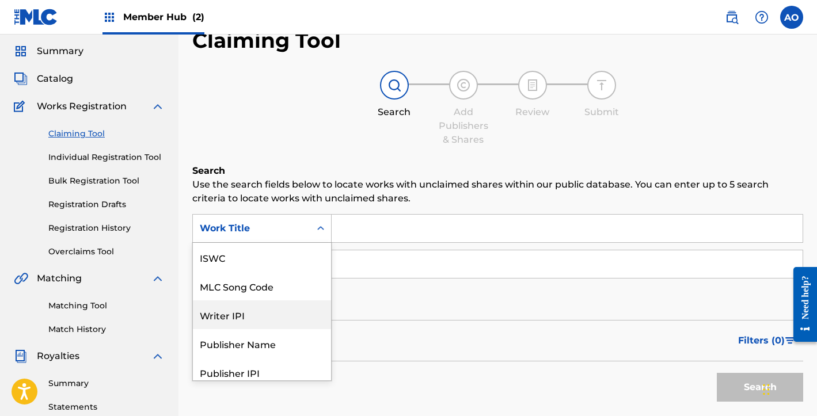
scroll to position [29, 0]
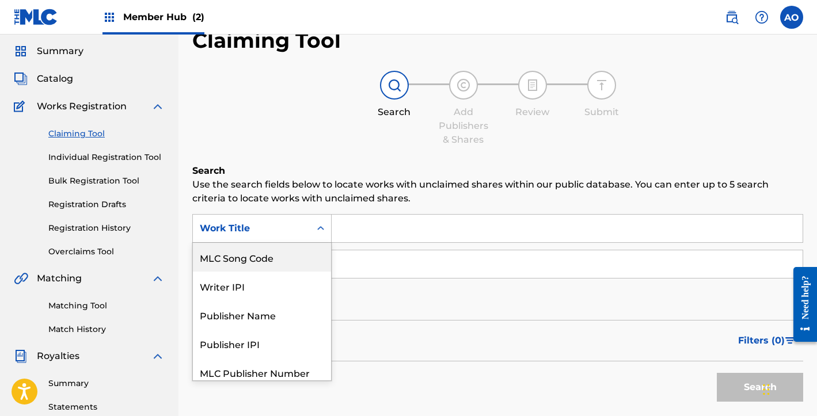
click at [265, 256] on div "MLC Song Code" at bounding box center [262, 257] width 138 height 29
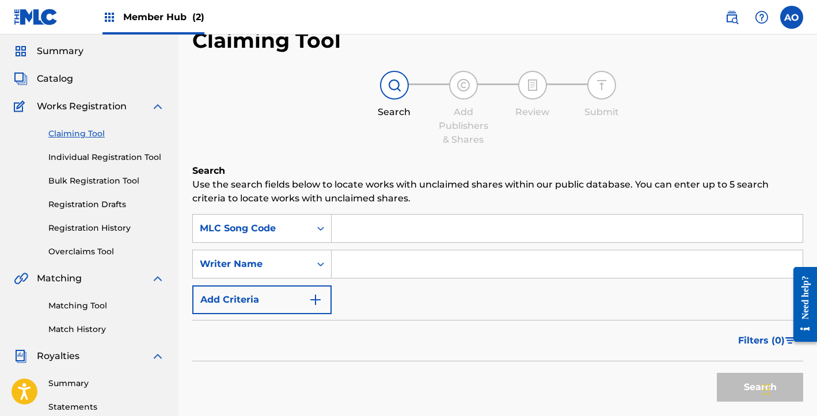
click at [383, 222] on input "Search Form" at bounding box center [566, 229] width 471 height 28
paste input "DB0FB2"
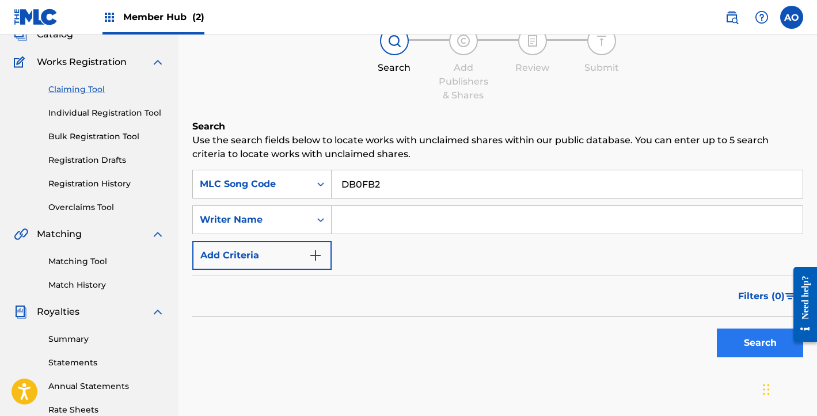
type input "DB0FB2"
click at [733, 348] on button "Search" at bounding box center [759, 343] width 86 height 29
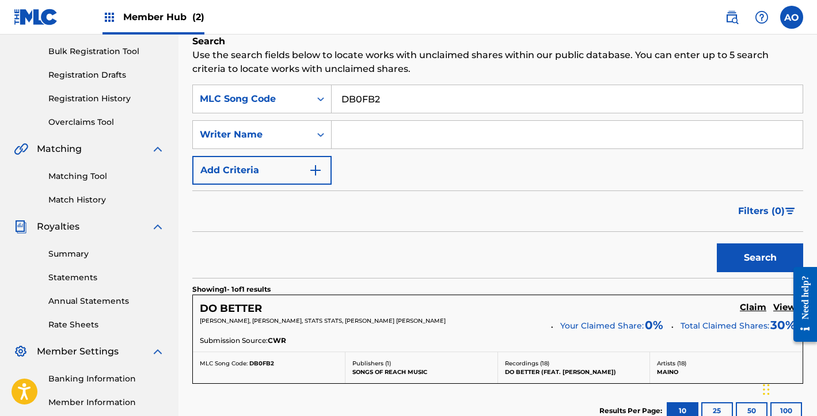
scroll to position [190, 0]
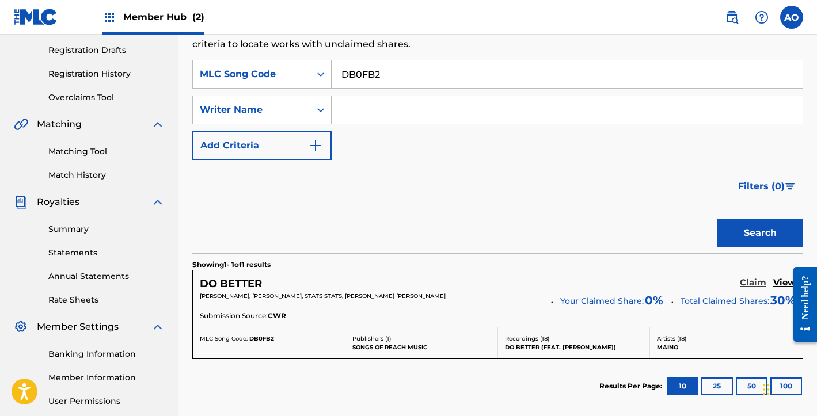
click at [756, 283] on h5 "Claim" at bounding box center [752, 282] width 26 height 11
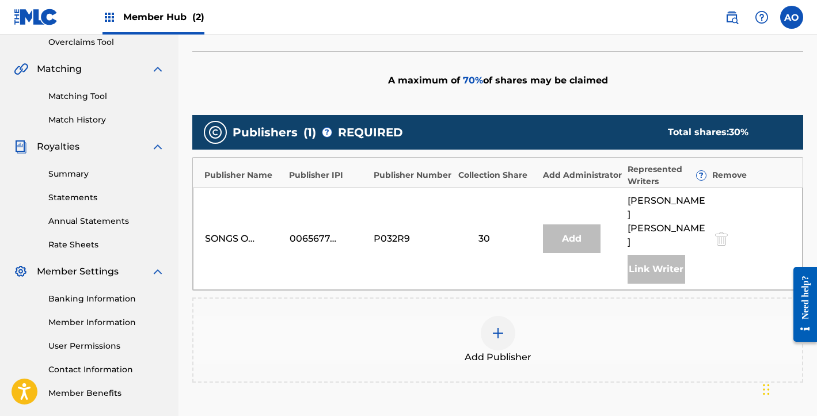
scroll to position [246, 0]
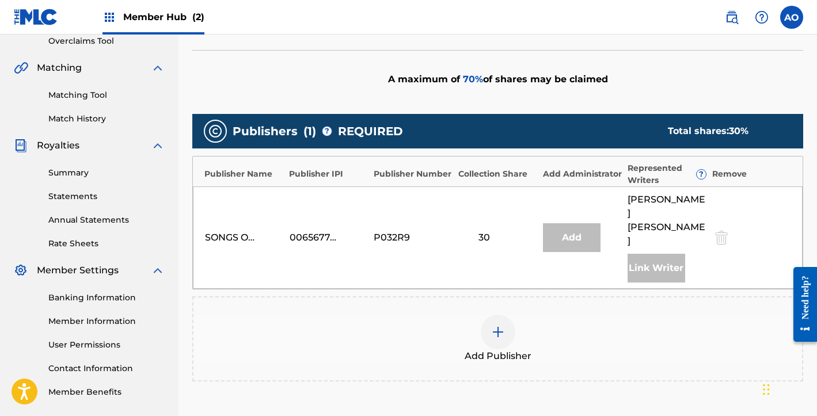
click at [501, 325] on img at bounding box center [498, 332] width 14 height 14
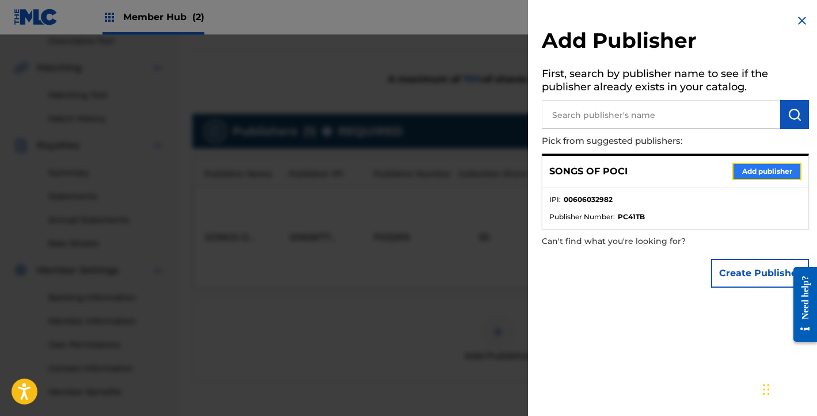
click at [751, 170] on button "Add publisher" at bounding box center [766, 171] width 69 height 17
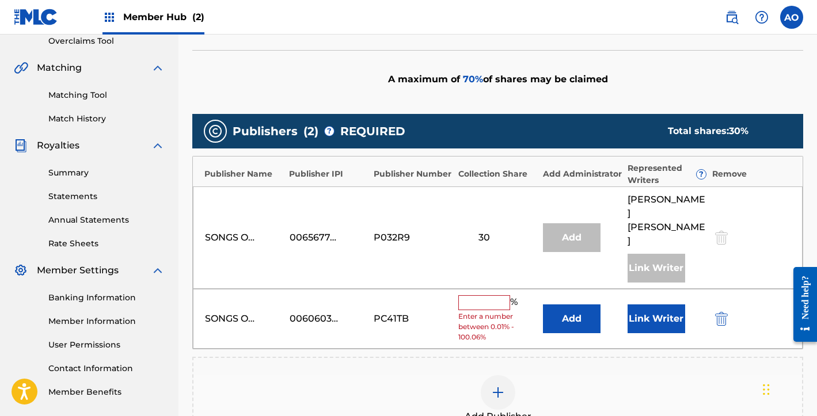
click at [480, 295] on input "text" at bounding box center [484, 302] width 52 height 15
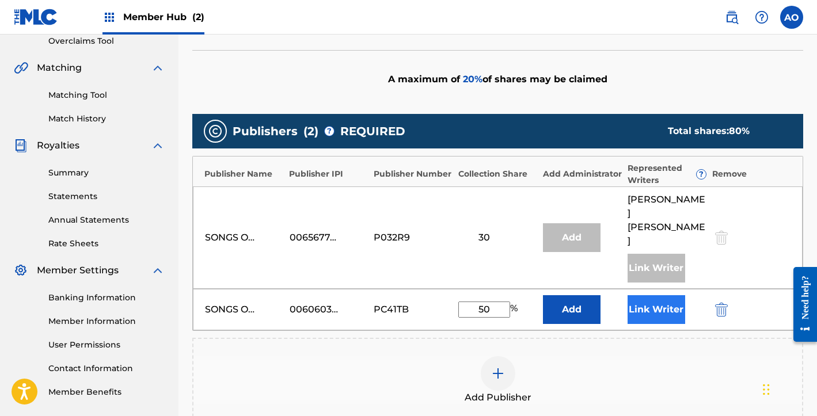
type input "50"
click at [668, 295] on button "Link Writer" at bounding box center [656, 309] width 58 height 29
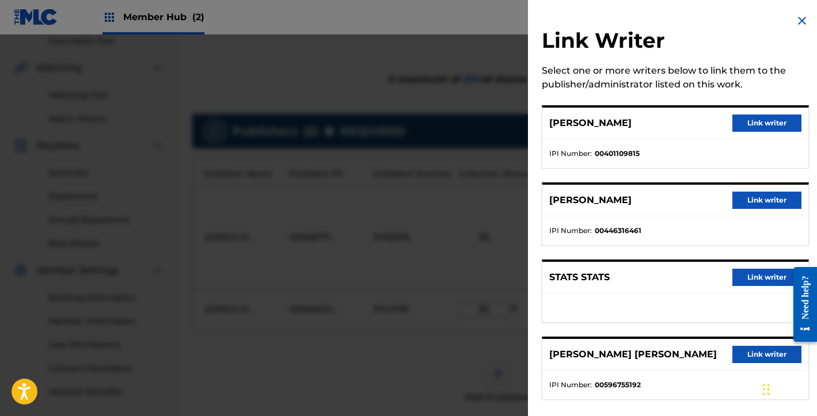
scroll to position [12, 0]
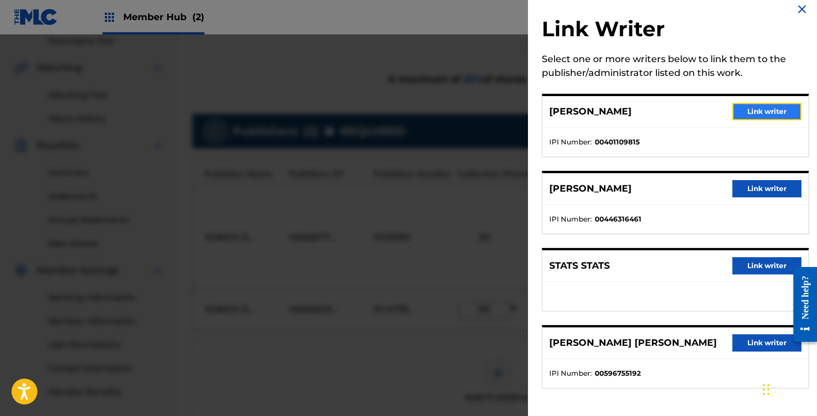
click at [758, 106] on button "Link writer" at bounding box center [766, 111] width 69 height 17
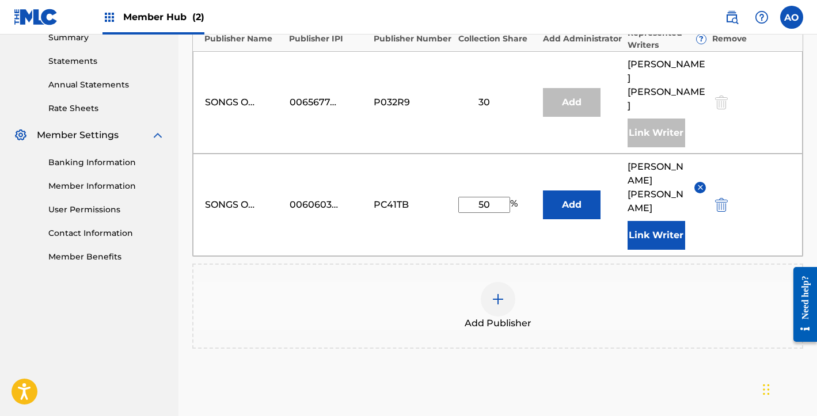
scroll to position [434, 0]
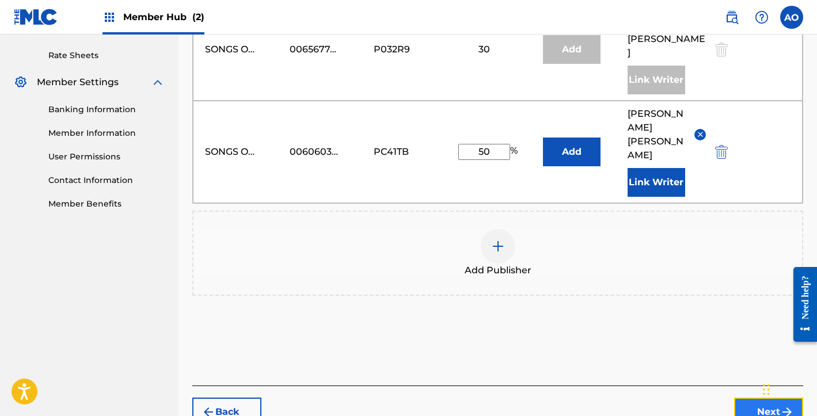
click at [739, 398] on button "Next" at bounding box center [768, 412] width 69 height 29
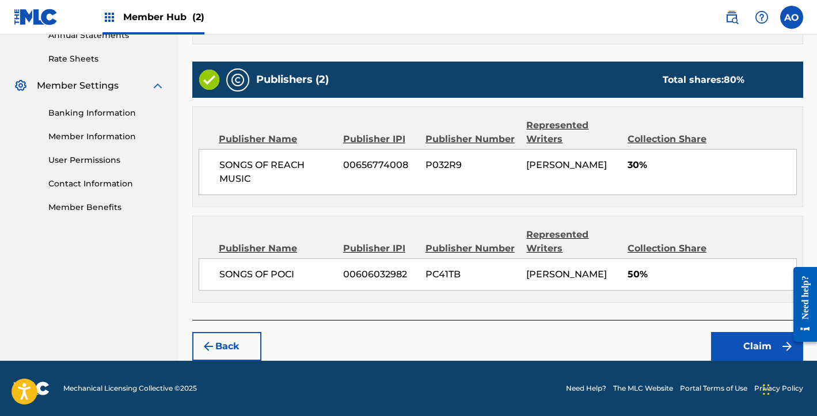
scroll to position [432, 0]
click at [733, 352] on button "Claim" at bounding box center [757, 346] width 92 height 29
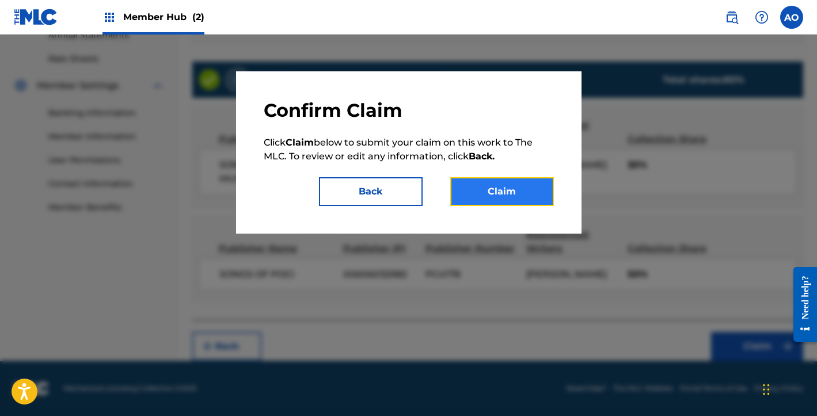
click at [525, 188] on button "Claim" at bounding box center [502, 191] width 104 height 29
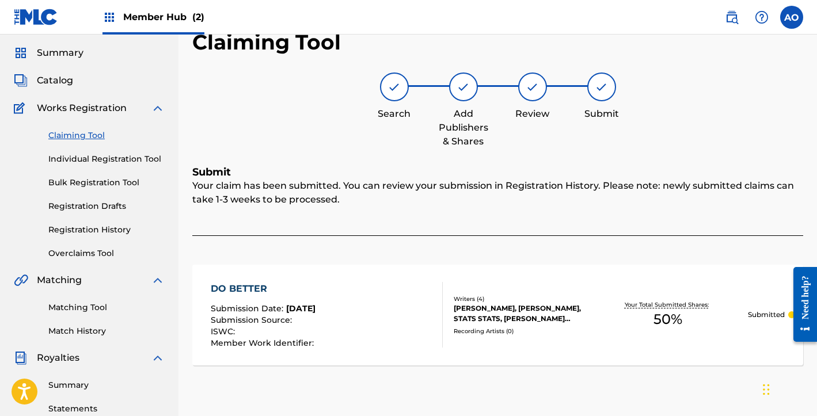
scroll to position [42, 0]
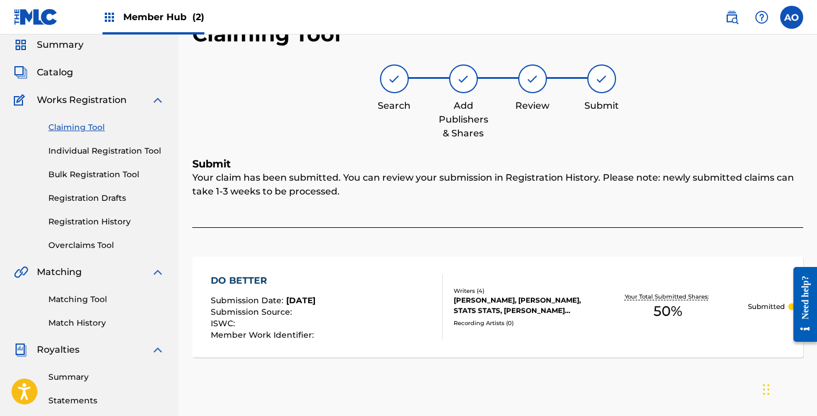
click at [267, 299] on span "Submission Date :" at bounding box center [248, 300] width 75 height 10
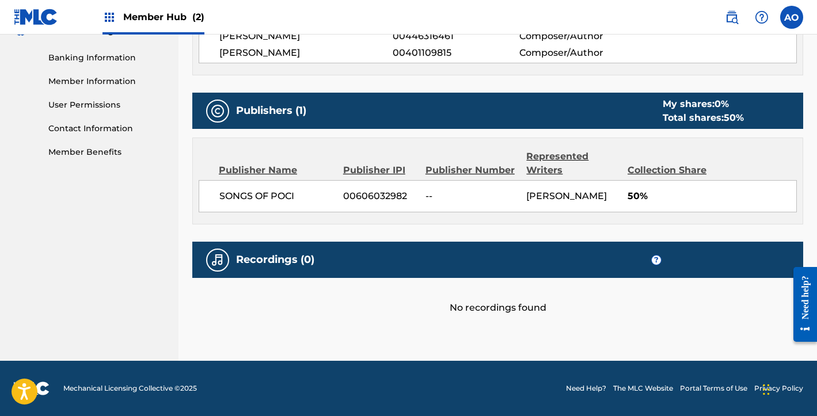
scroll to position [492, 0]
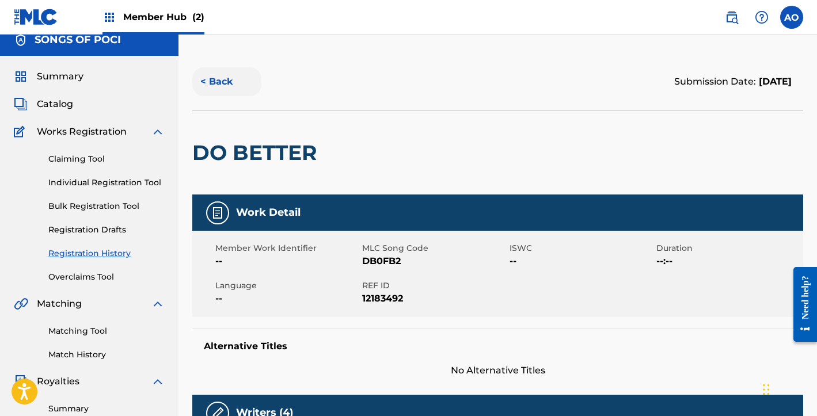
click at [224, 81] on button "< Back" at bounding box center [226, 81] width 69 height 29
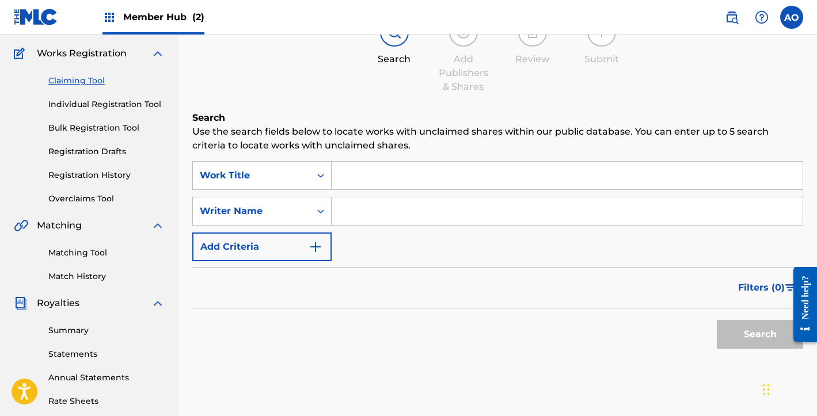
scroll to position [64, 0]
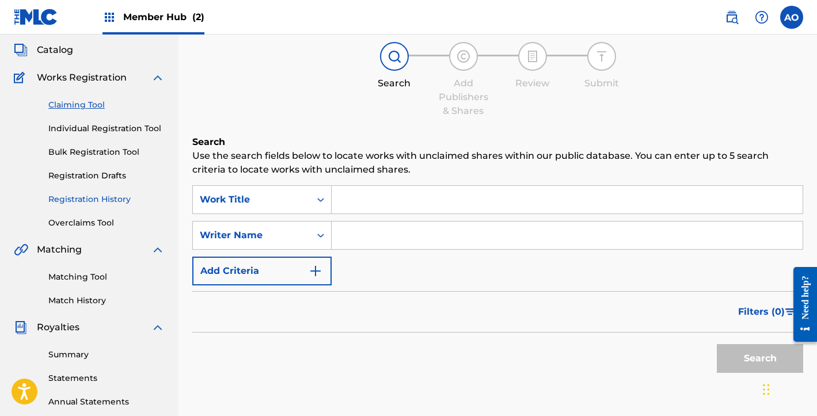
click at [87, 204] on link "Registration History" at bounding box center [106, 199] width 116 height 12
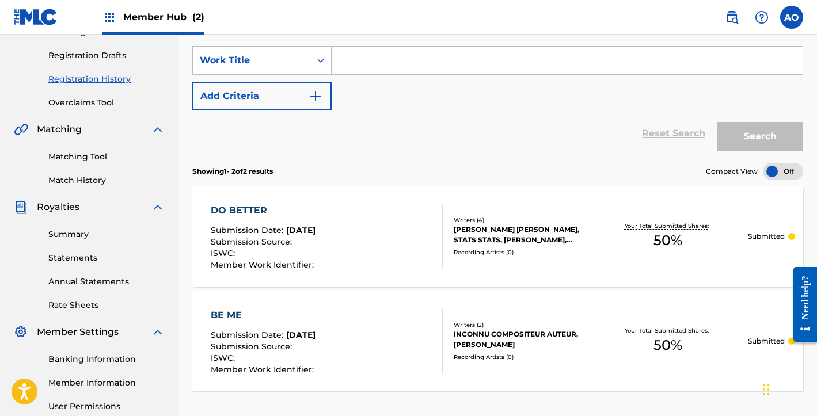
scroll to position [197, 0]
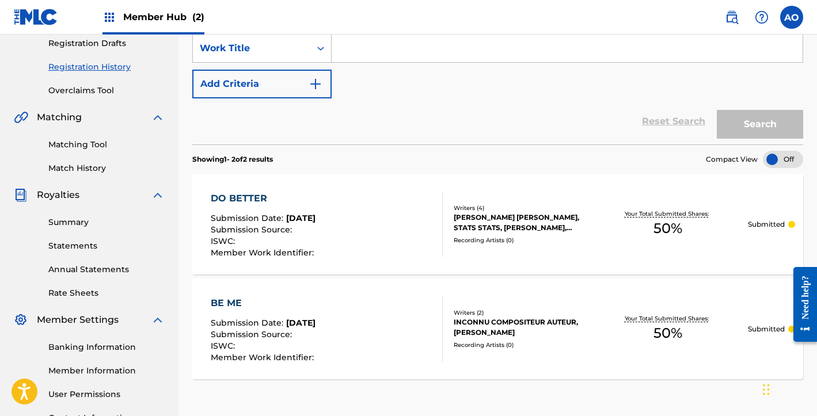
click at [248, 195] on div "DO BETTER" at bounding box center [264, 199] width 106 height 14
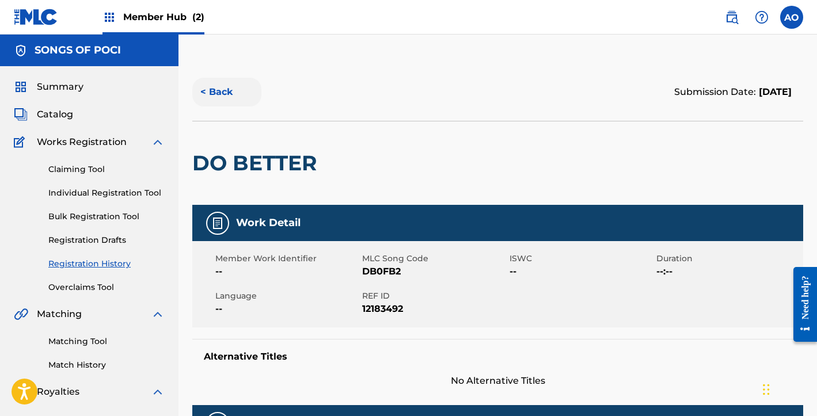
click at [228, 91] on button "< Back" at bounding box center [226, 92] width 69 height 29
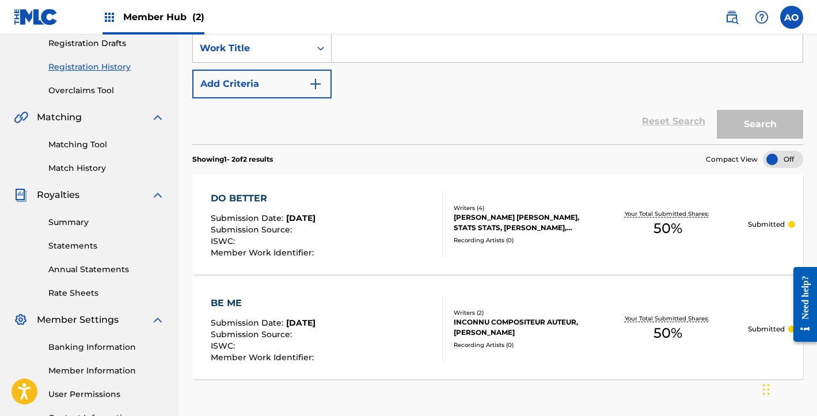
click at [235, 294] on div "BE ME Submission Date : [DATE] Submission Source : ISWC : Member Work Identifie…" at bounding box center [497, 329] width 611 height 101
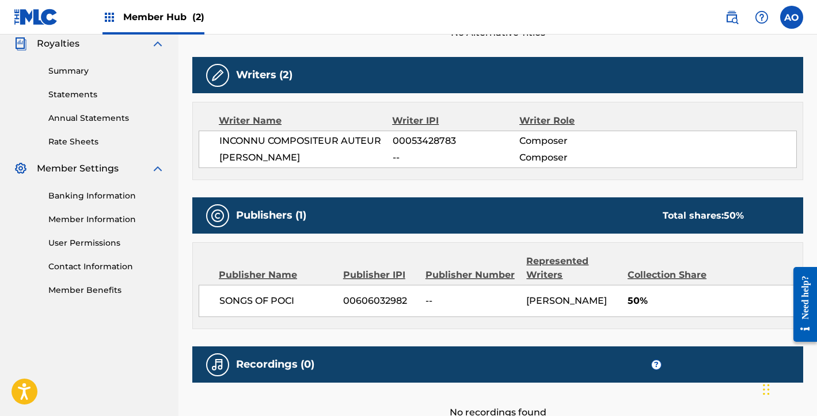
scroll to position [321, 0]
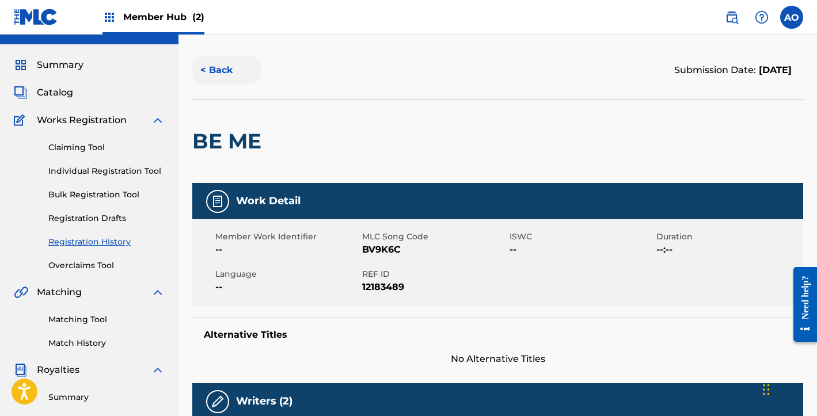
click at [209, 68] on button "< Back" at bounding box center [226, 70] width 69 height 29
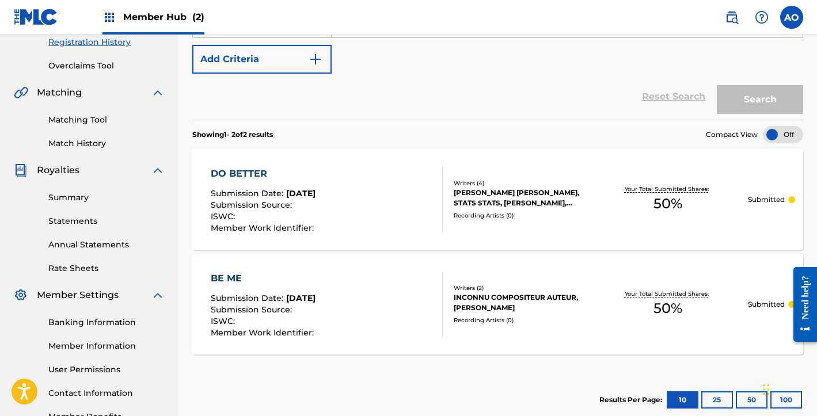
scroll to position [238, 0]
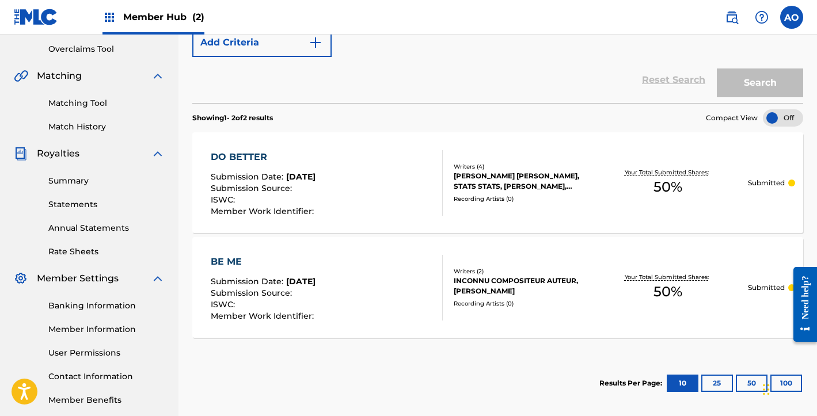
click at [215, 260] on div "BE ME" at bounding box center [264, 262] width 106 height 14
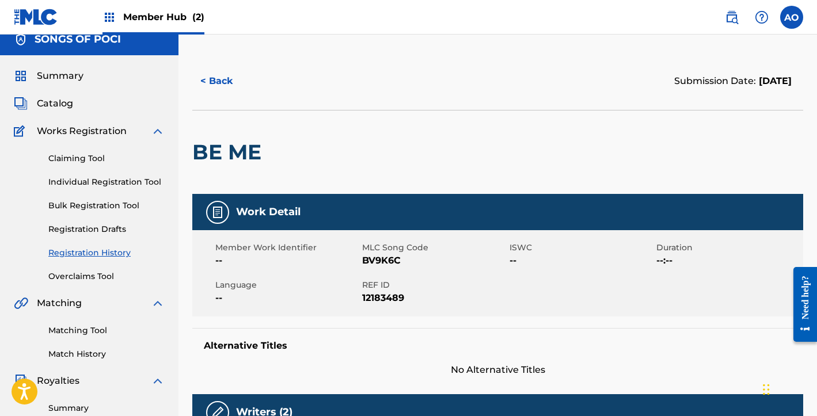
scroll to position [12, 0]
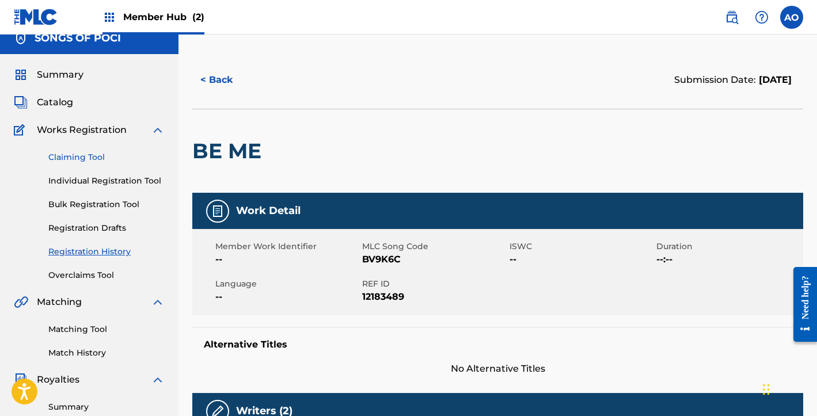
click at [62, 156] on link "Claiming Tool" at bounding box center [106, 157] width 116 height 12
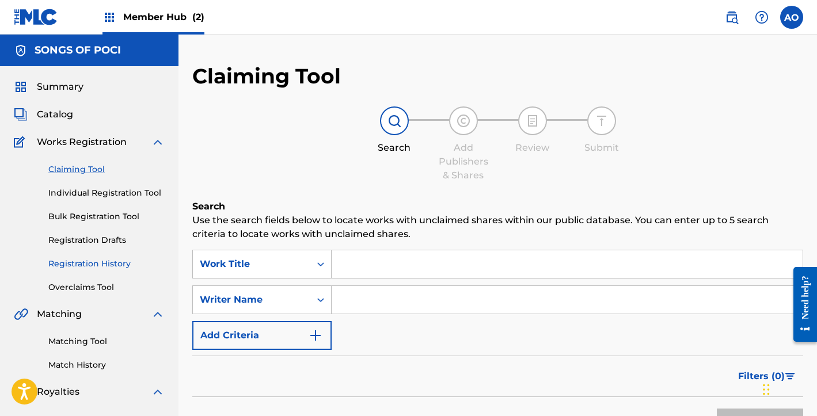
click at [91, 265] on link "Registration History" at bounding box center [106, 264] width 116 height 12
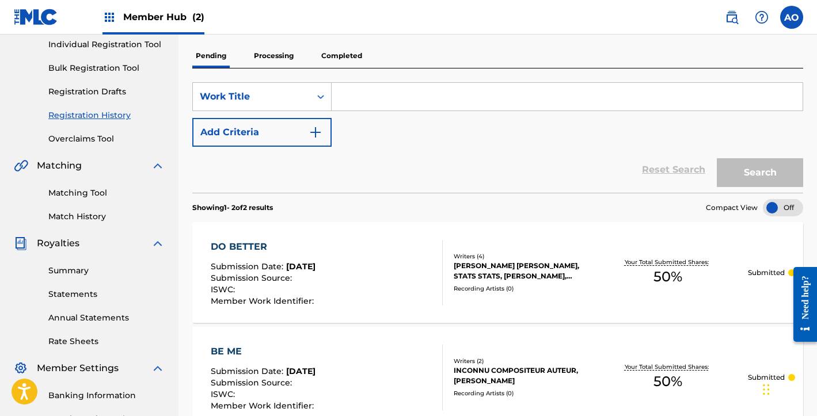
scroll to position [144, 0]
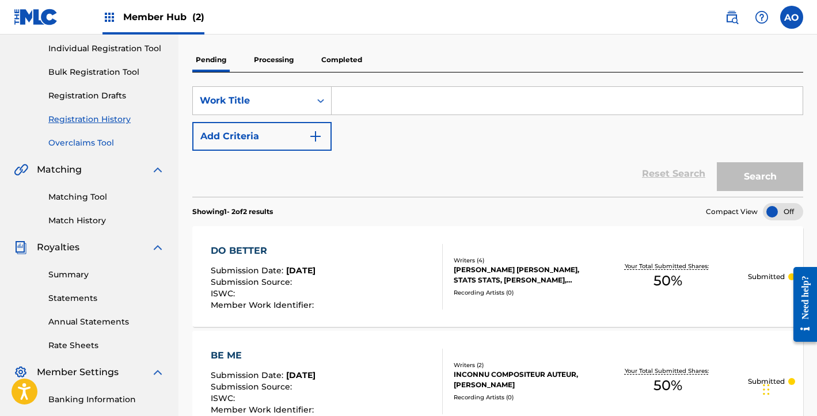
click at [86, 149] on div "Summary Catalog Works Registration Claiming Tool Individual Registration Tool B…" at bounding box center [89, 218] width 178 height 592
click at [99, 139] on link "Overclaims Tool" at bounding box center [106, 143] width 116 height 12
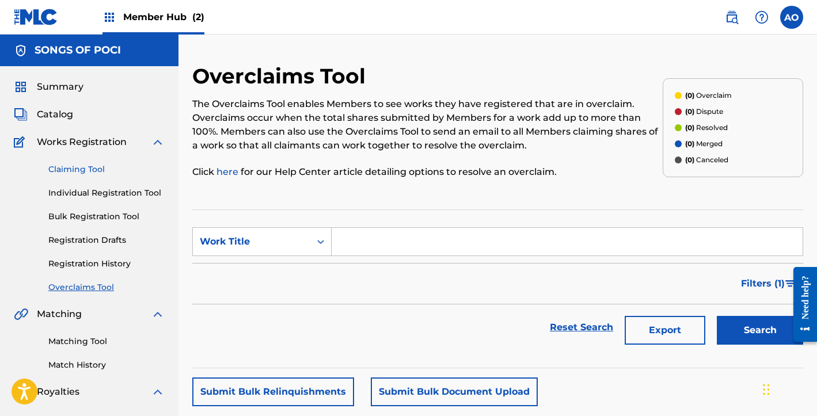
click at [75, 167] on link "Claiming Tool" at bounding box center [106, 169] width 116 height 12
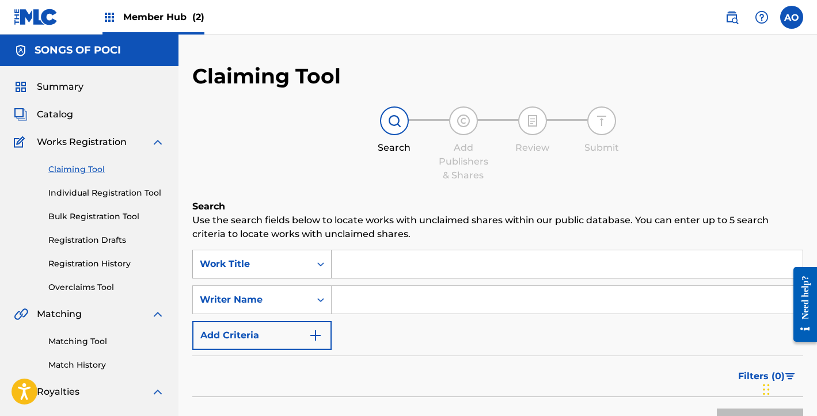
click at [274, 273] on div "Work Title" at bounding box center [261, 264] width 139 height 29
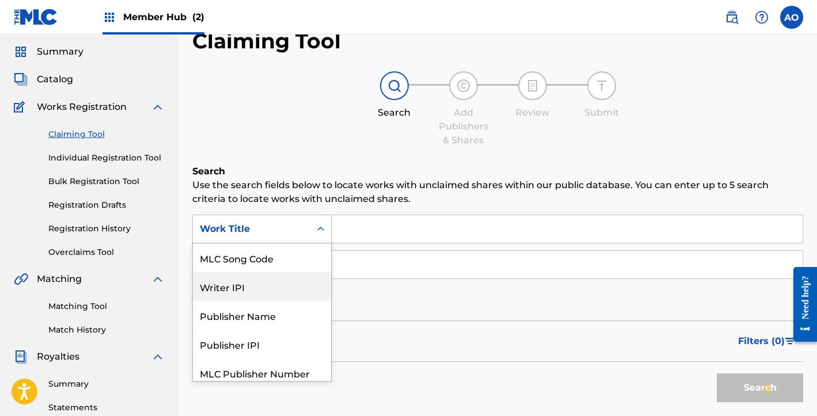
scroll to position [36, 0]
click at [271, 258] on div "MLC Song Code" at bounding box center [262, 257] width 138 height 29
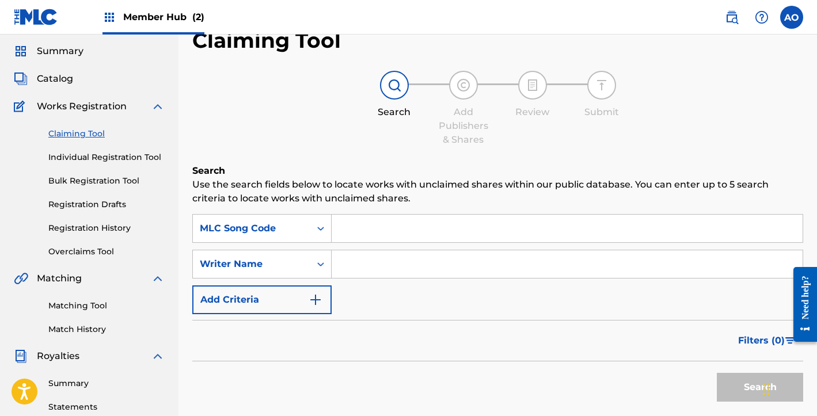
click at [426, 225] on input "Search Form" at bounding box center [566, 229] width 471 height 28
paste input "GA2YG9"
type input "GA2YG9"
click at [727, 390] on button "Search" at bounding box center [759, 387] width 86 height 29
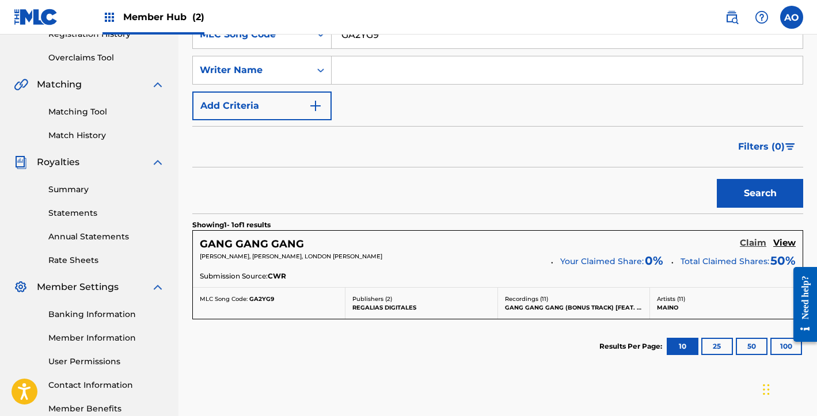
click at [752, 240] on h5 "Claim" at bounding box center [752, 243] width 26 height 11
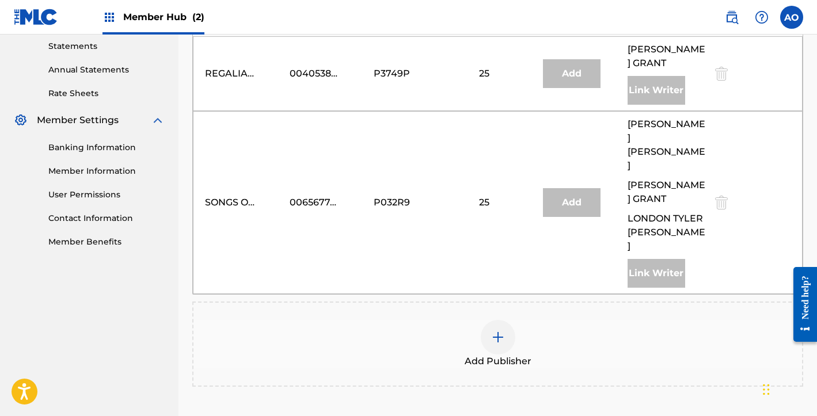
scroll to position [399, 0]
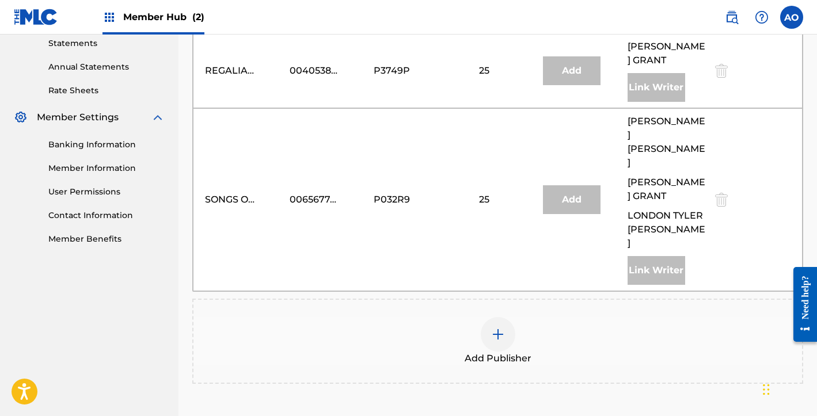
click at [491, 327] on img at bounding box center [498, 334] width 14 height 14
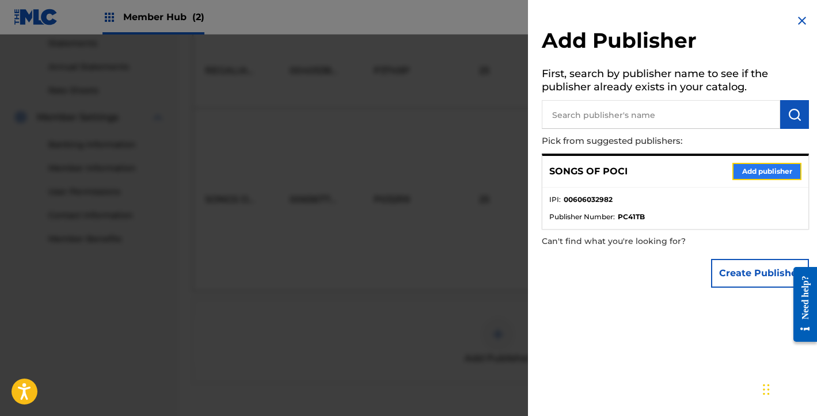
click at [764, 172] on button "Add publisher" at bounding box center [766, 171] width 69 height 17
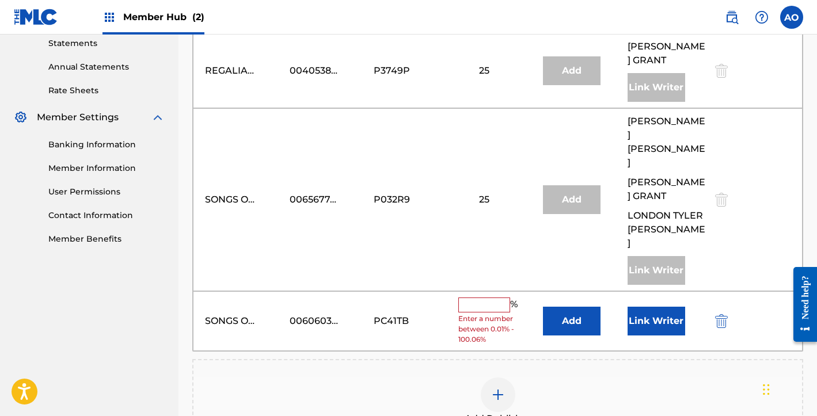
click at [470, 298] on input "text" at bounding box center [484, 305] width 52 height 15
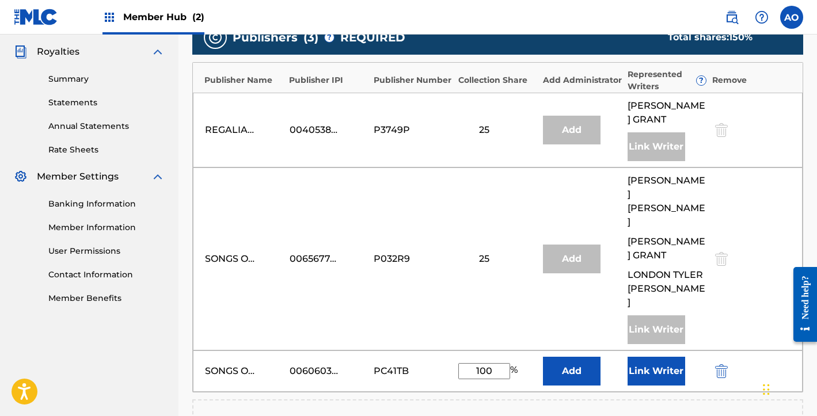
scroll to position [340, 0]
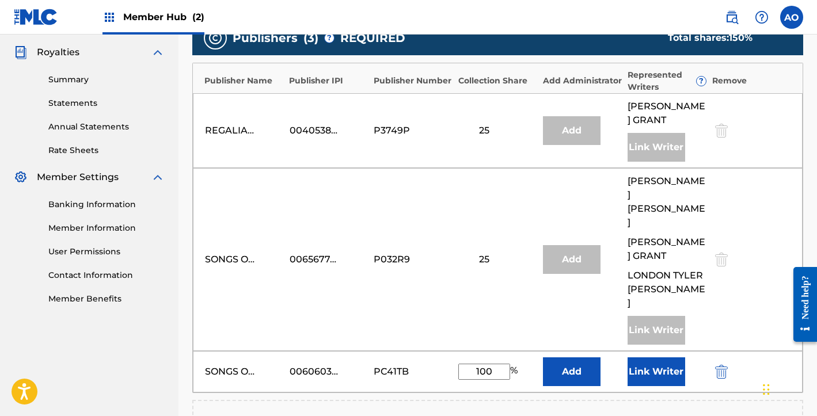
type input "100"
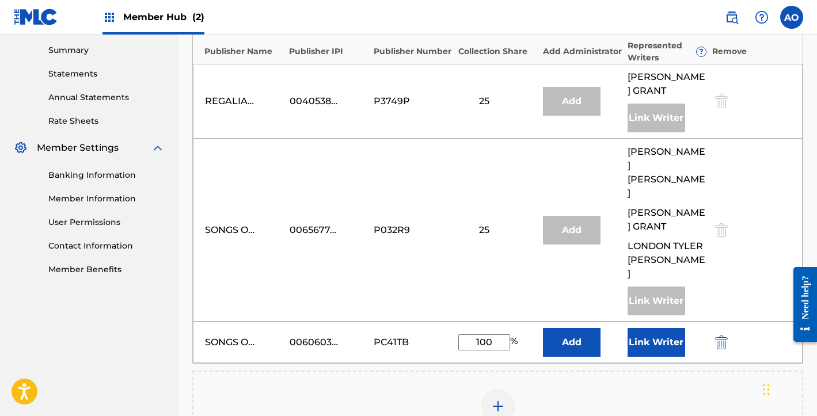
scroll to position [389, 0]
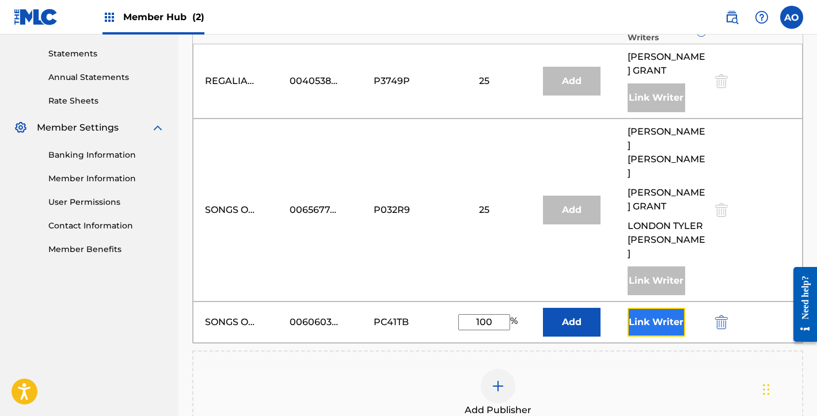
click at [672, 308] on button "Link Writer" at bounding box center [656, 322] width 58 height 29
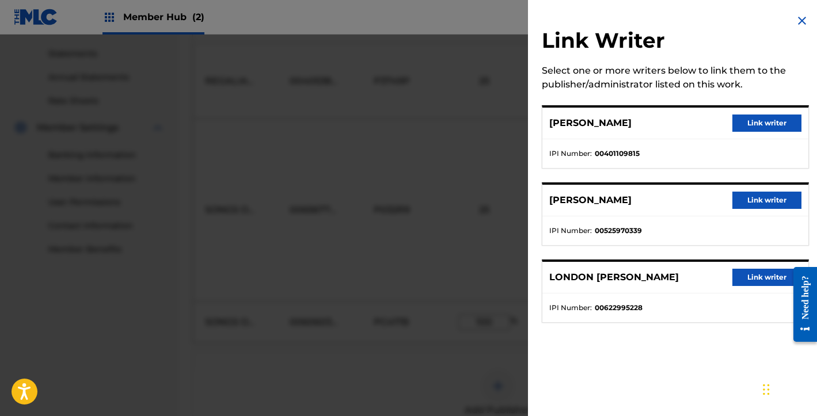
click at [807, 25] on div "Link Writer Select one or more writers below to link them to the publisher/admi…" at bounding box center [675, 175] width 295 height 350
click at [795, 21] on img at bounding box center [802, 21] width 14 height 14
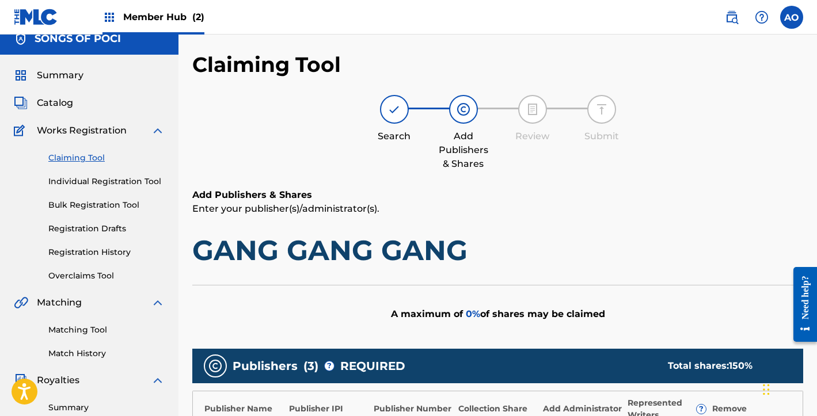
scroll to position [0, 0]
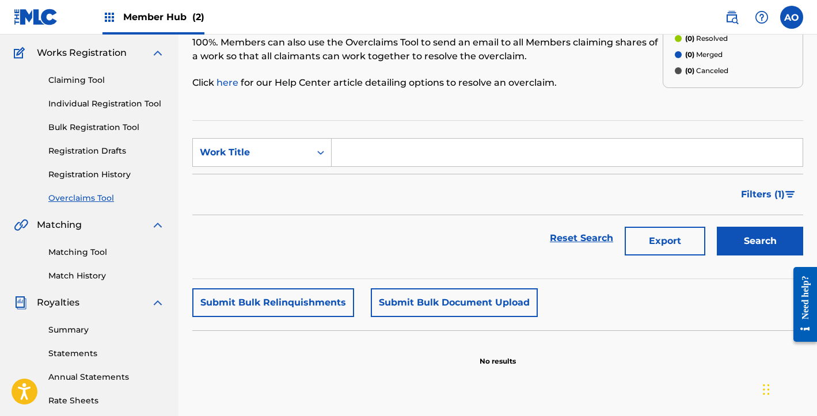
scroll to position [85, 0]
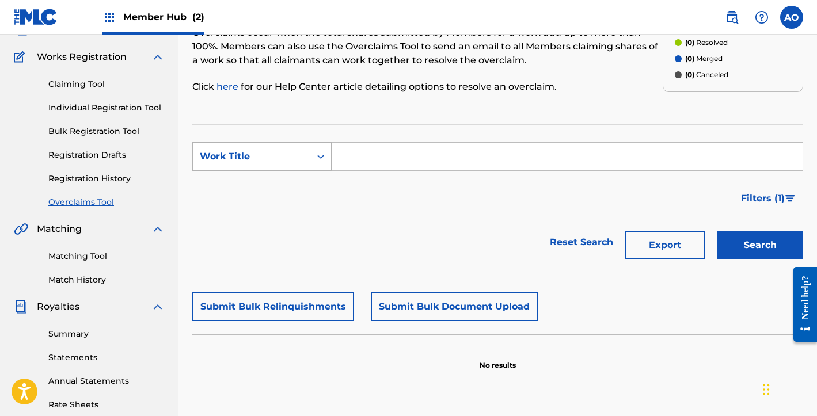
click at [275, 154] on div "Work Title" at bounding box center [252, 157] width 104 height 14
click at [272, 186] on div "MLC Song Code" at bounding box center [262, 185] width 138 height 29
click at [409, 163] on input "Search Form" at bounding box center [566, 157] width 471 height 28
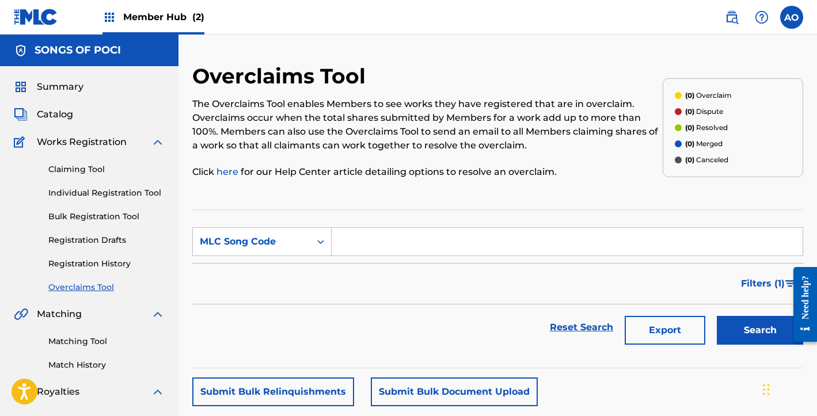
click at [91, 176] on div "Claiming Tool Individual Registration Tool Bulk Registration Tool Registration …" at bounding box center [89, 221] width 151 height 144
click at [91, 174] on link "Claiming Tool" at bounding box center [106, 169] width 116 height 12
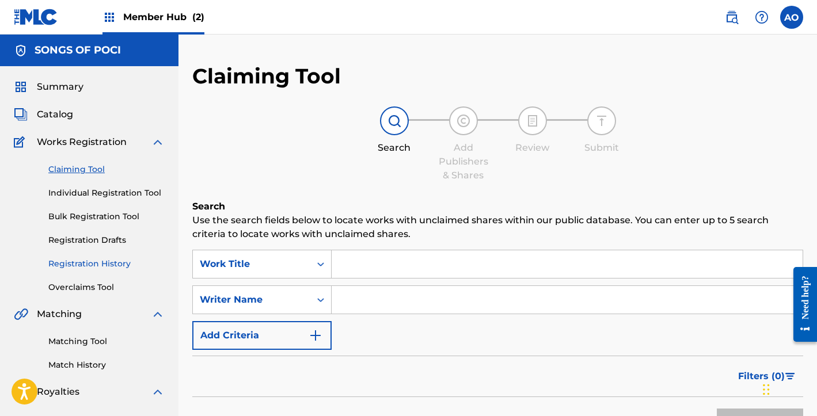
click at [115, 267] on link "Registration History" at bounding box center [106, 264] width 116 height 12
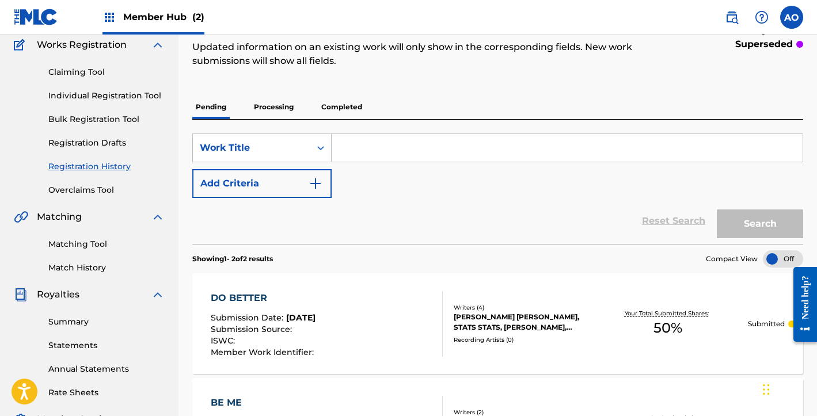
scroll to position [218, 0]
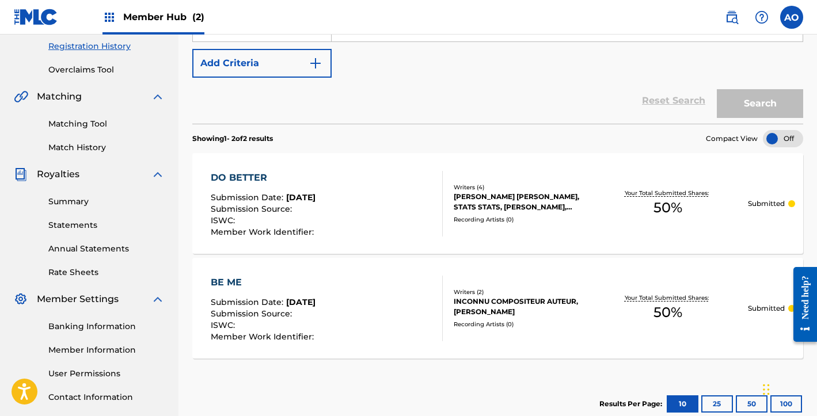
click at [769, 201] on p "Submitted" at bounding box center [766, 204] width 37 height 10
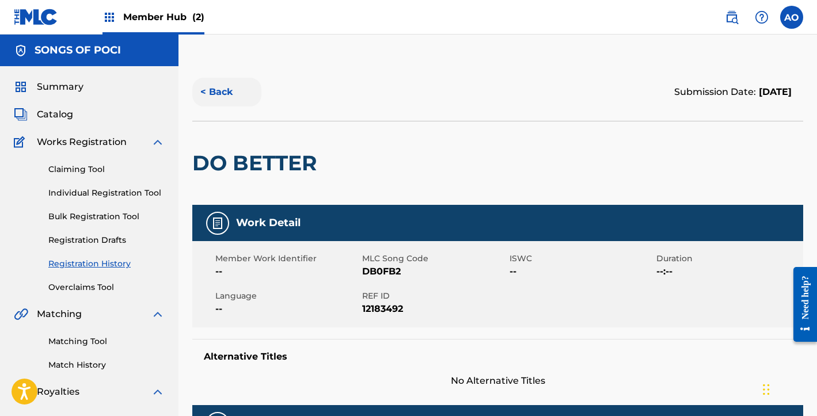
click at [237, 93] on button "< Back" at bounding box center [226, 92] width 69 height 29
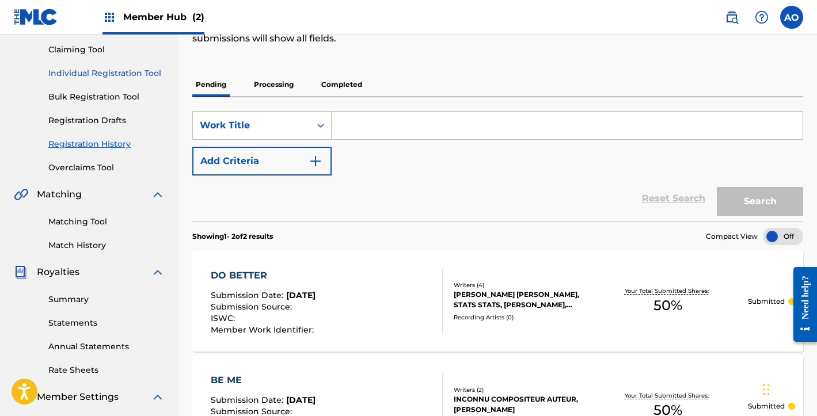
scroll to position [89, 0]
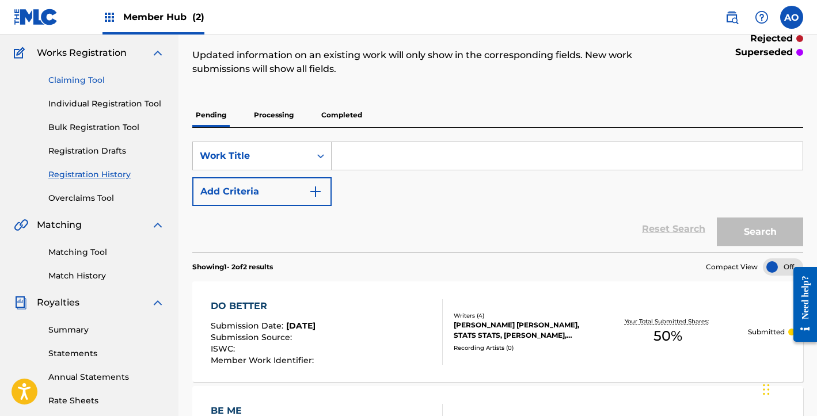
click at [88, 84] on link "Claiming Tool" at bounding box center [106, 80] width 116 height 12
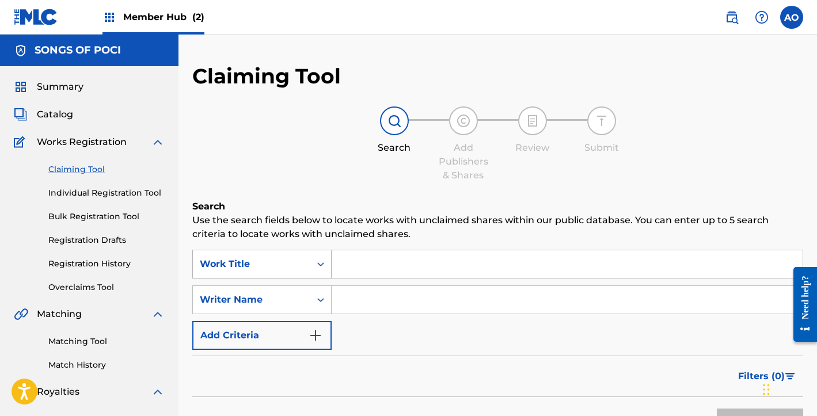
click at [271, 262] on div "Work Title" at bounding box center [261, 264] width 139 height 29
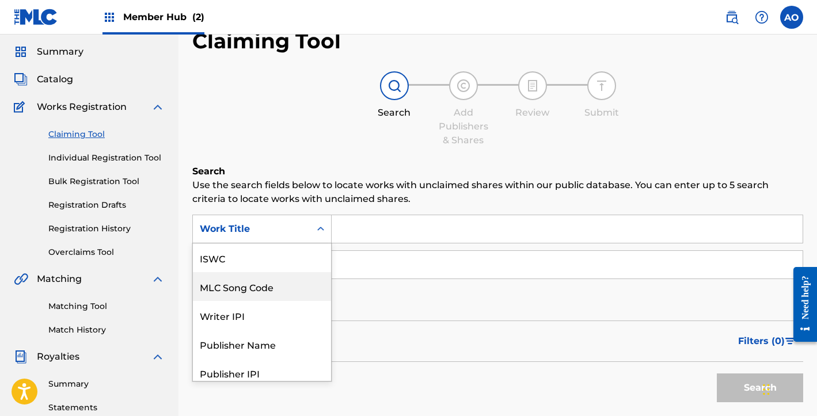
scroll to position [36, 0]
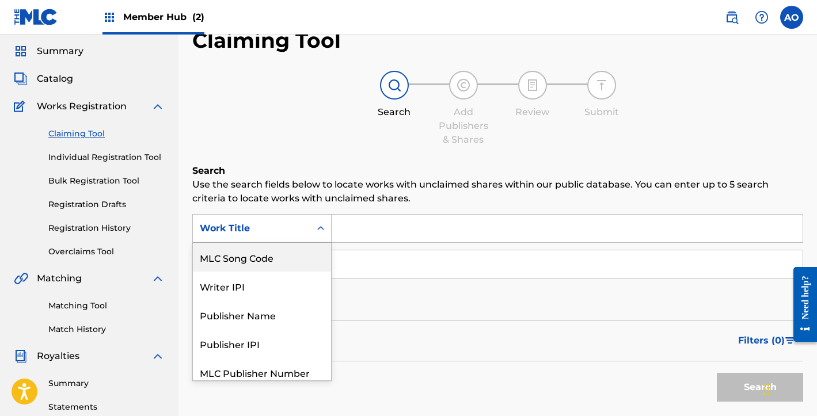
click at [266, 264] on div "MLC Song Code" at bounding box center [262, 257] width 138 height 29
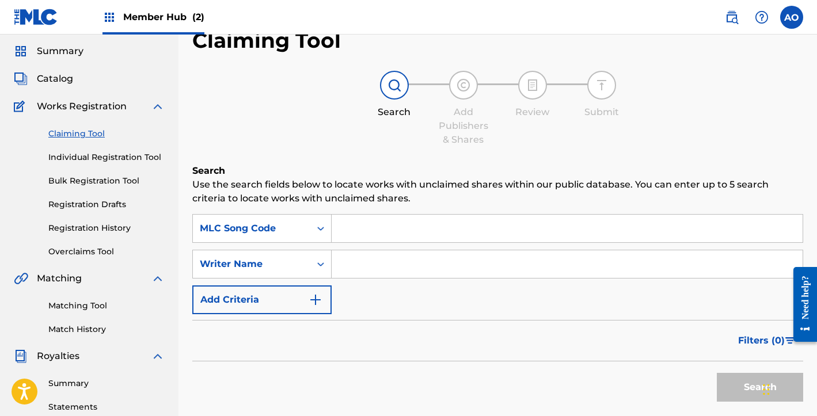
click at [426, 224] on input "Search Form" at bounding box center [566, 229] width 471 height 28
paste input "IC0PU1"
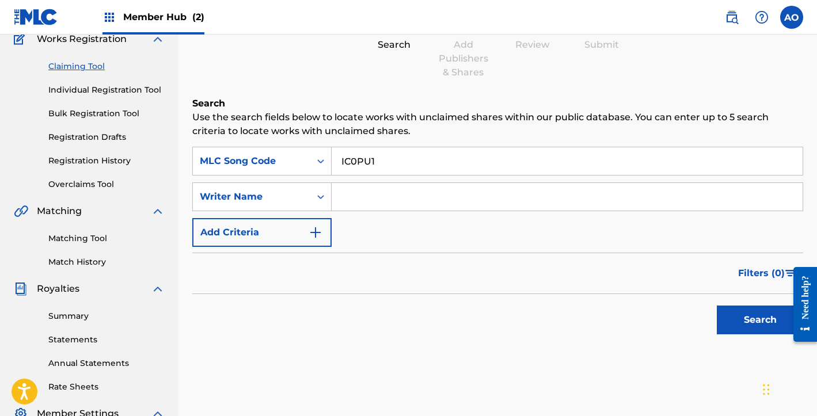
scroll to position [118, 0]
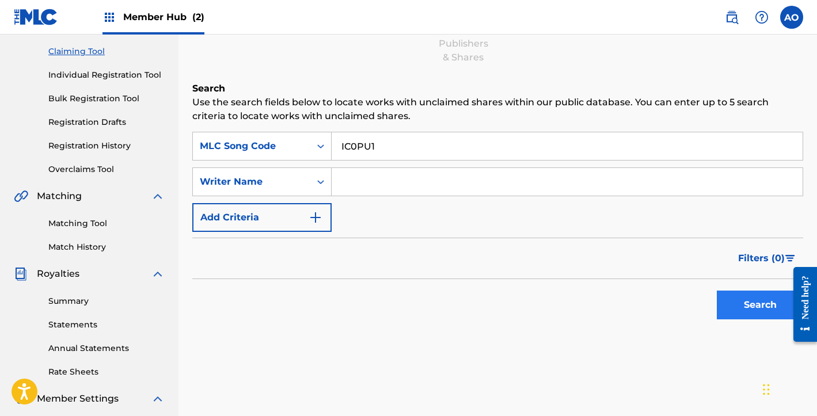
type input "IC0PU1"
click at [754, 308] on button "Search" at bounding box center [759, 305] width 86 height 29
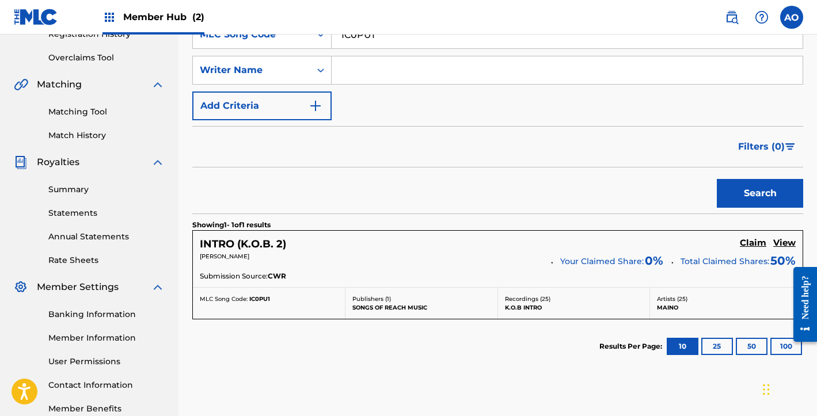
scroll to position [232, 0]
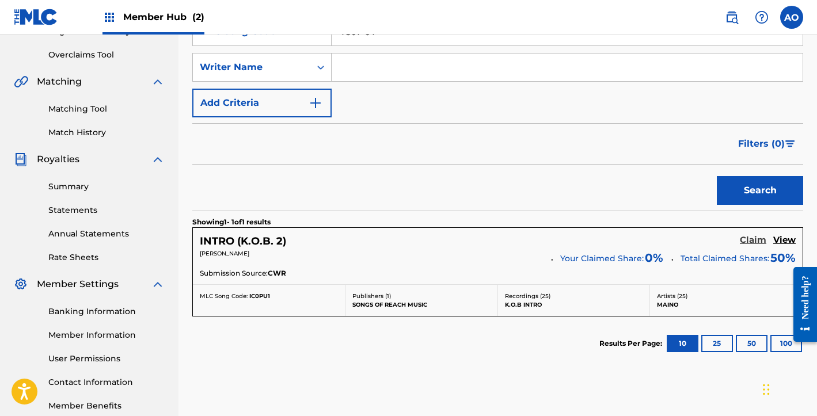
click at [753, 238] on h5 "Claim" at bounding box center [752, 240] width 26 height 11
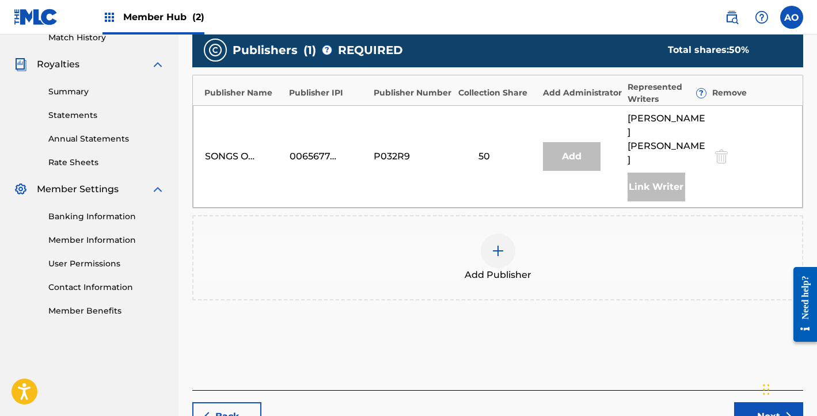
scroll to position [329, 0]
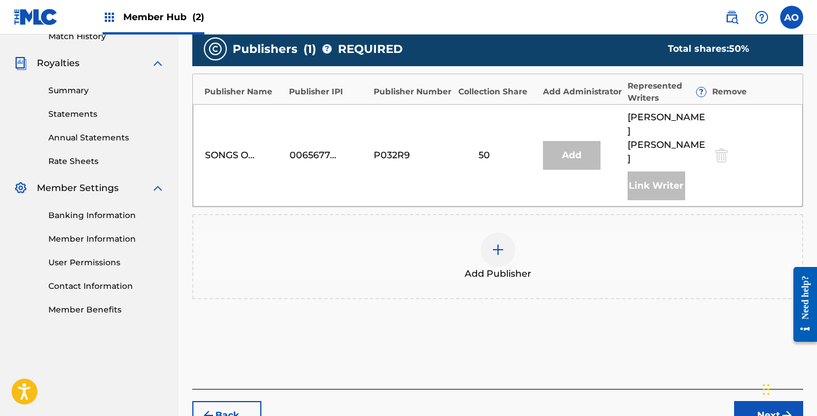
click at [498, 243] on img at bounding box center [498, 250] width 14 height 14
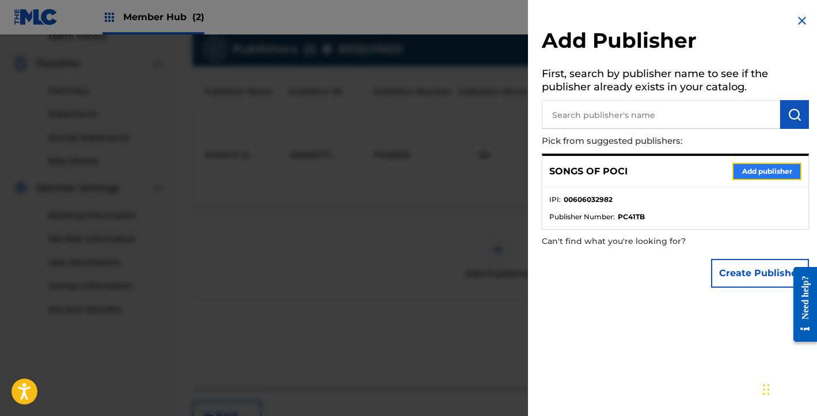
click at [749, 167] on button "Add publisher" at bounding box center [766, 171] width 69 height 17
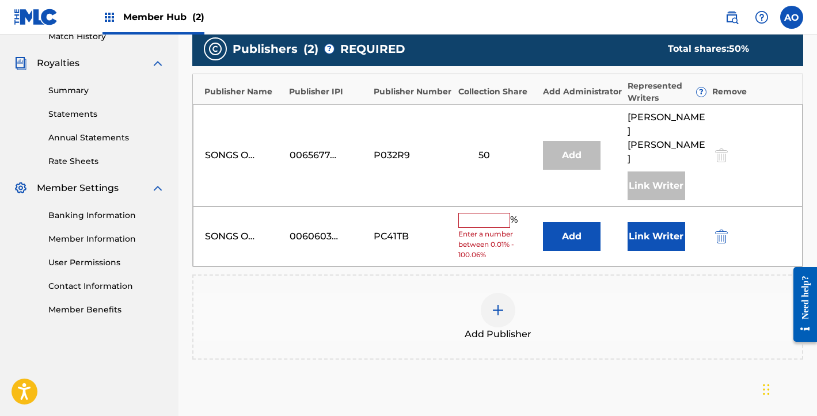
click at [471, 213] on input "text" at bounding box center [484, 220] width 52 height 15
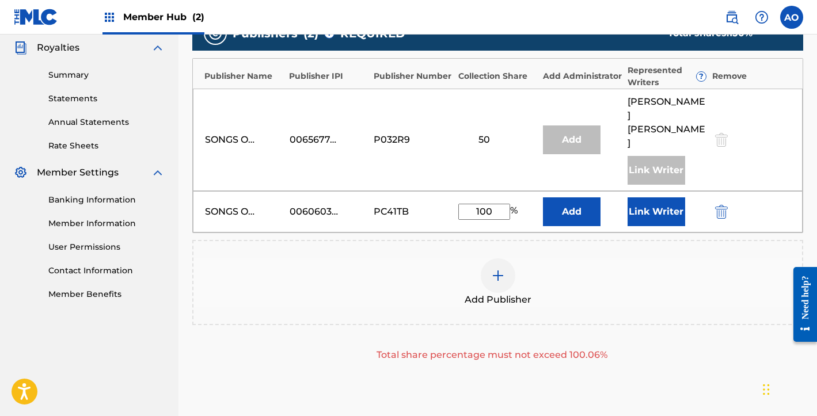
scroll to position [344, 0]
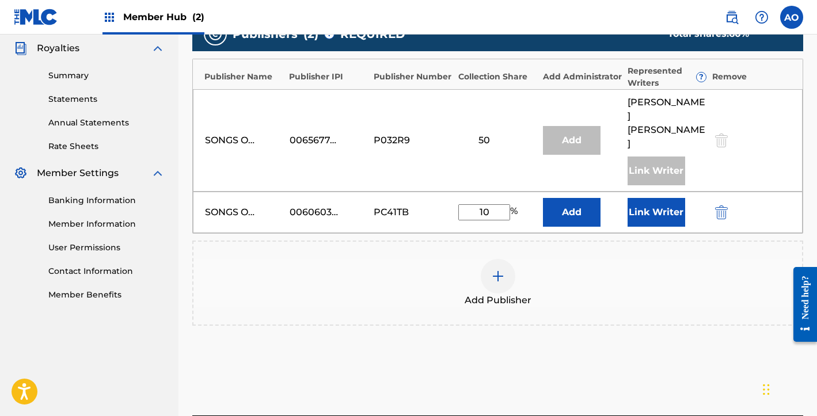
type input "1"
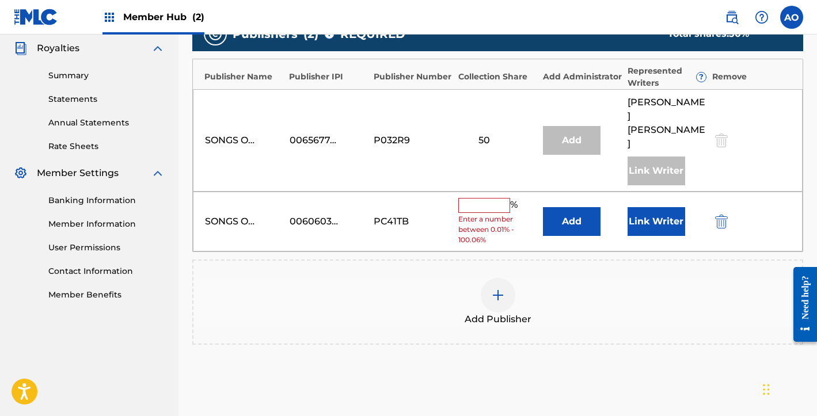
click at [638, 260] on div "Add Publisher" at bounding box center [497, 302] width 611 height 85
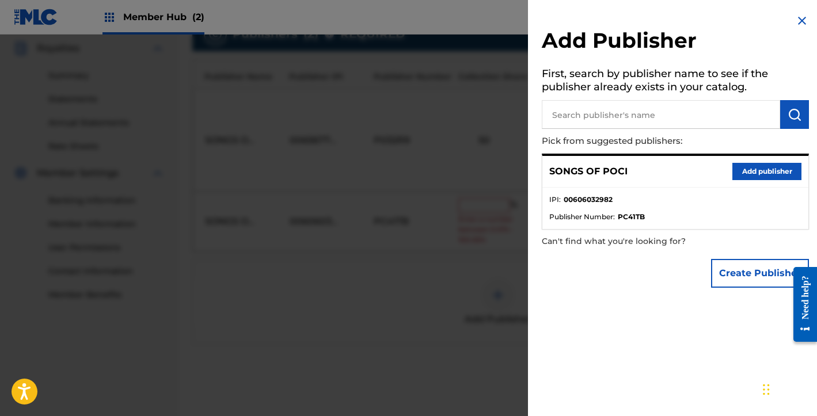
click at [795, 26] on img at bounding box center [802, 21] width 14 height 14
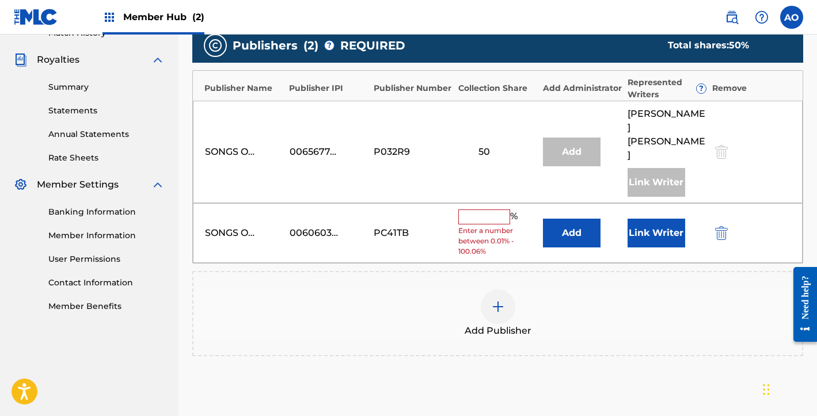
scroll to position [333, 0]
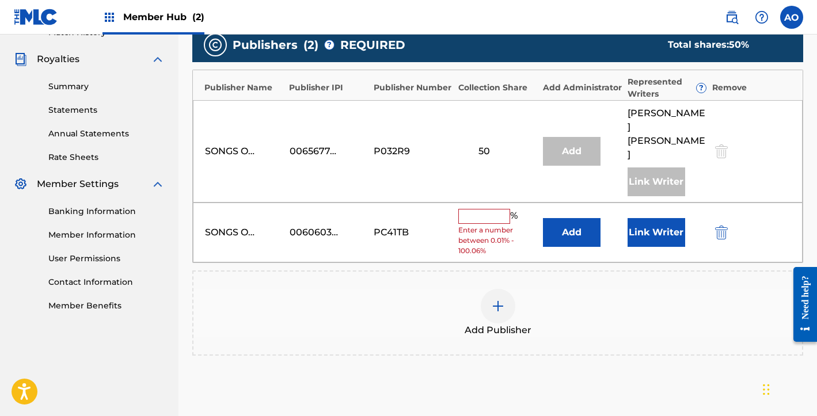
click at [490, 209] on input "text" at bounding box center [484, 216] width 52 height 15
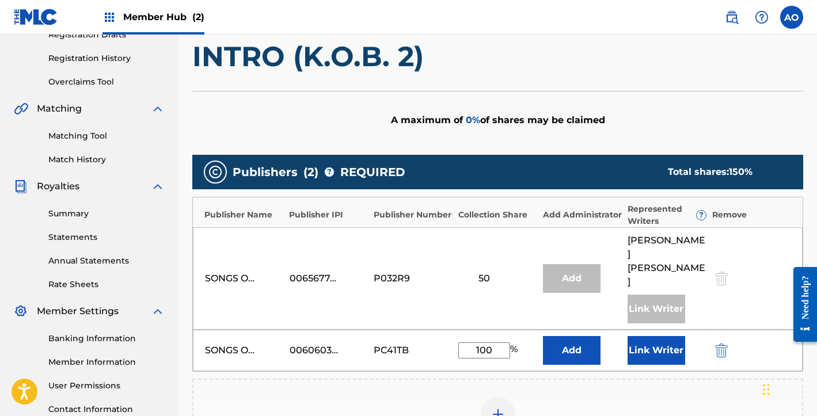
scroll to position [195, 0]
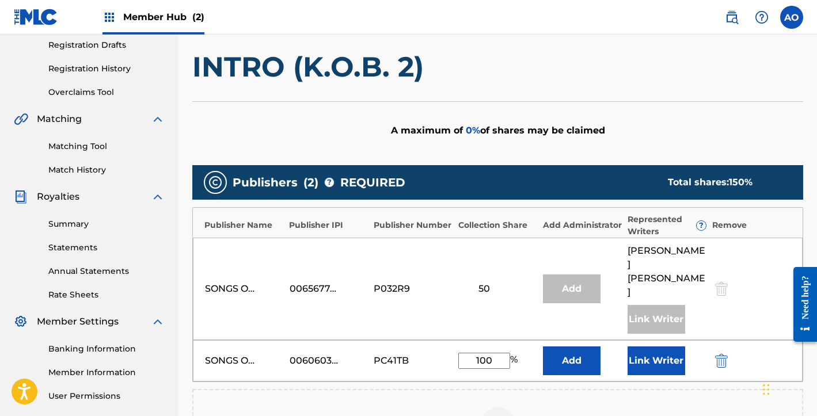
type input "100"
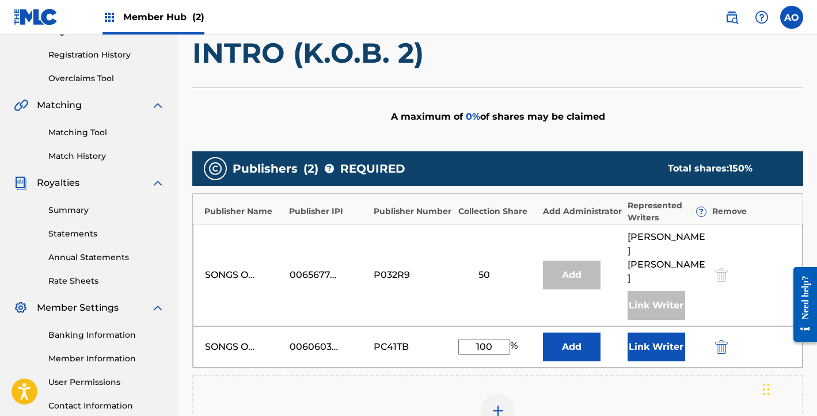
scroll to position [211, 0]
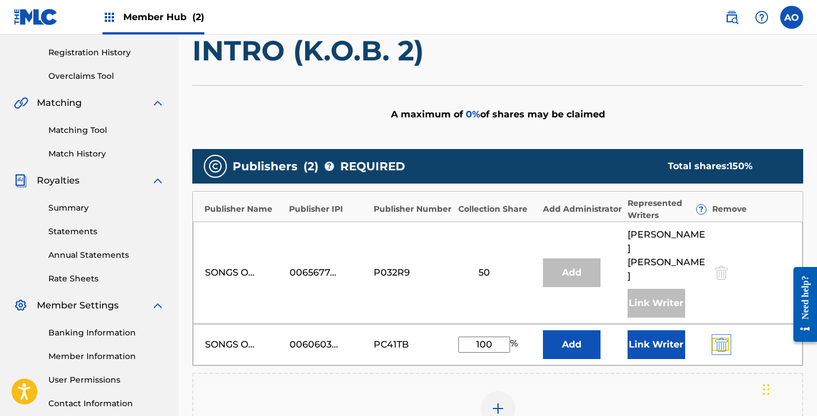
click at [718, 338] on img "submit" at bounding box center [721, 345] width 13 height 14
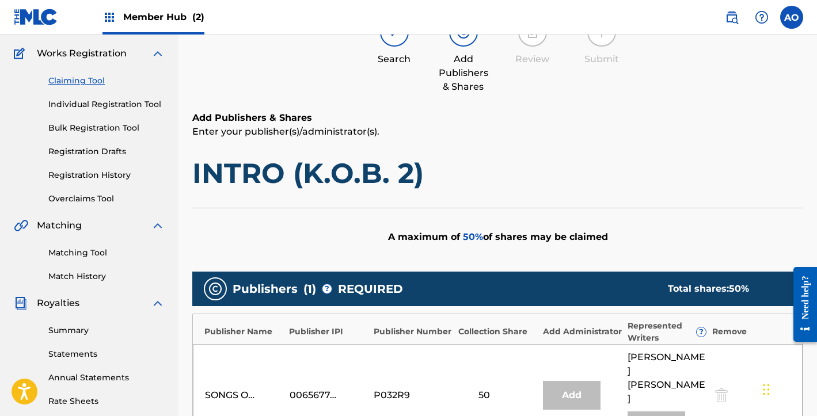
scroll to position [0, 0]
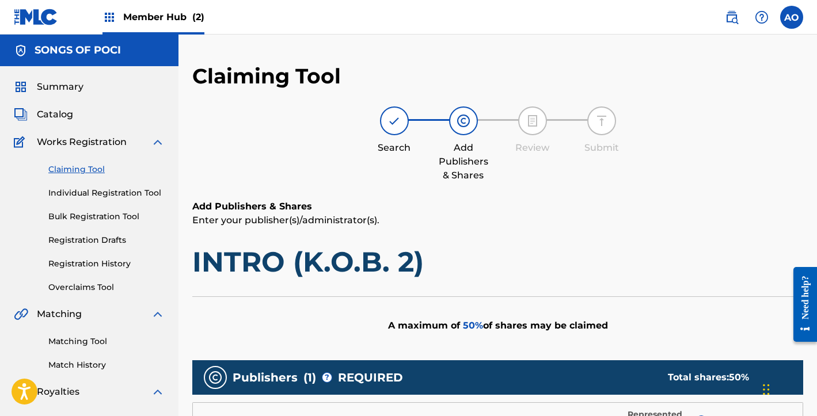
click at [73, 168] on link "Claiming Tool" at bounding box center [106, 169] width 116 height 12
click at [105, 260] on link "Registration History" at bounding box center [106, 264] width 116 height 12
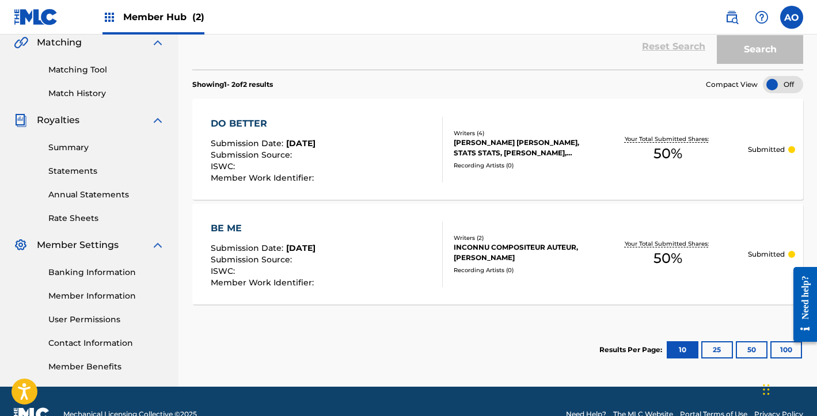
scroll to position [272, 0]
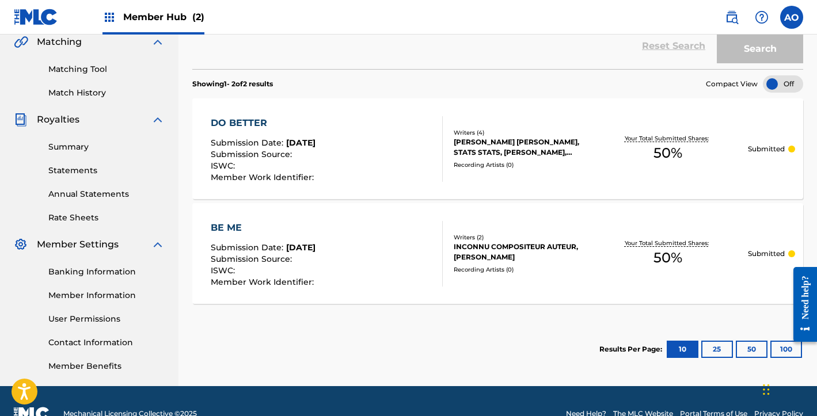
click at [216, 226] on div "BE ME" at bounding box center [264, 228] width 106 height 14
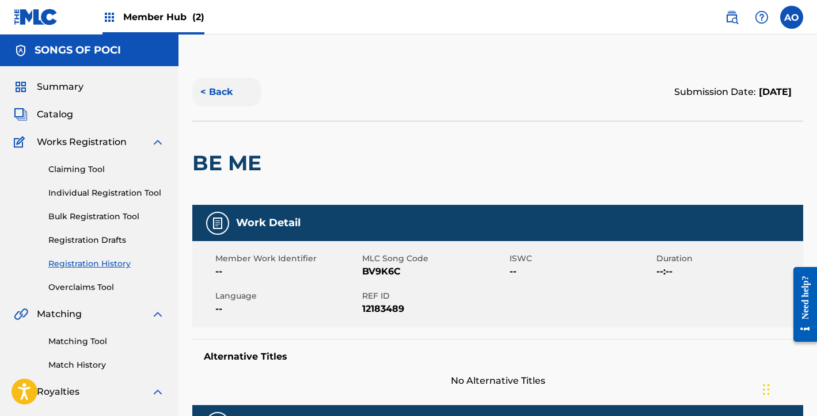
click at [231, 100] on button "< Back" at bounding box center [226, 92] width 69 height 29
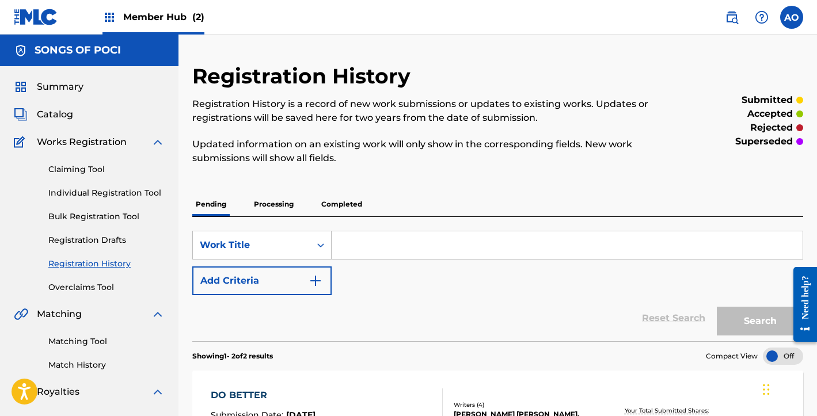
scroll to position [272, 0]
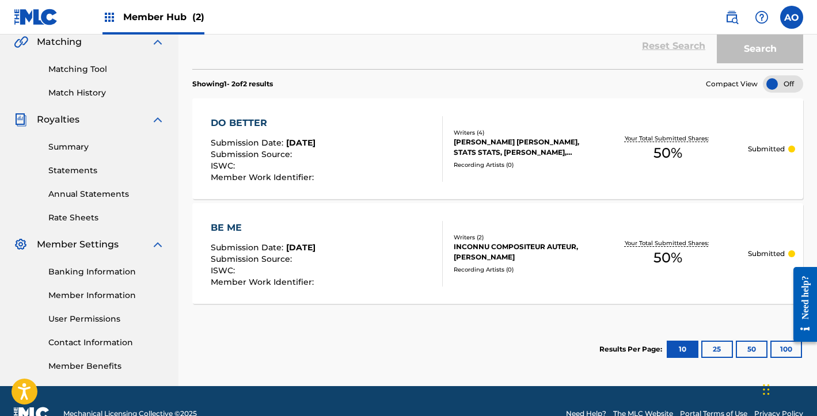
click at [289, 146] on span "[DATE]" at bounding box center [300, 143] width 29 height 10
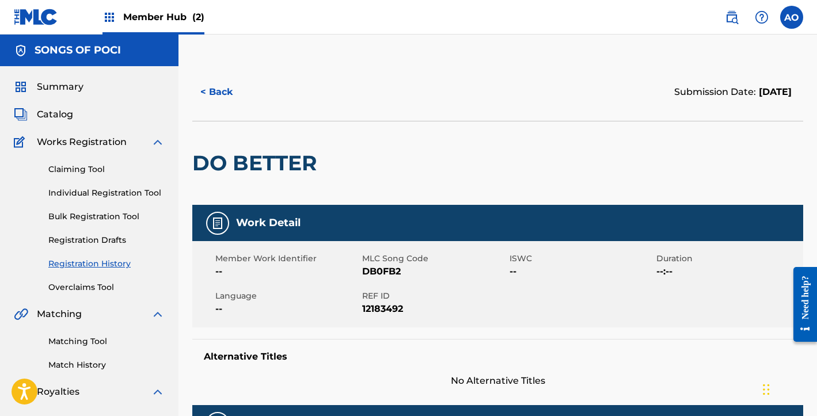
click at [213, 67] on div "< Back Submission Date: [DATE]" at bounding box center [497, 92] width 611 height 58
click at [212, 91] on button "< Back" at bounding box center [226, 92] width 69 height 29
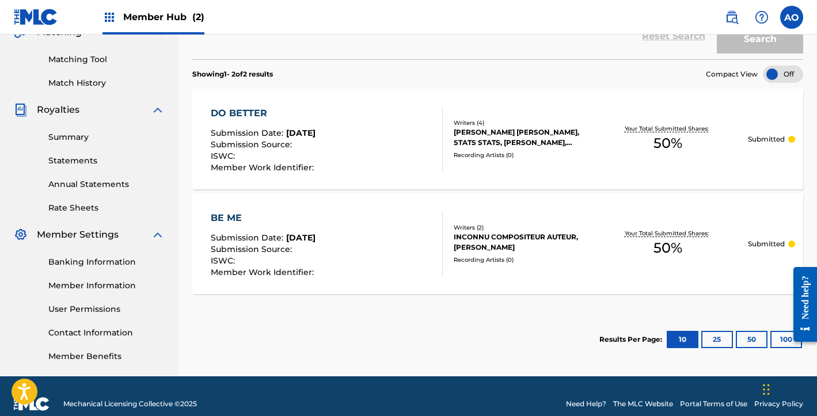
scroll to position [283, 0]
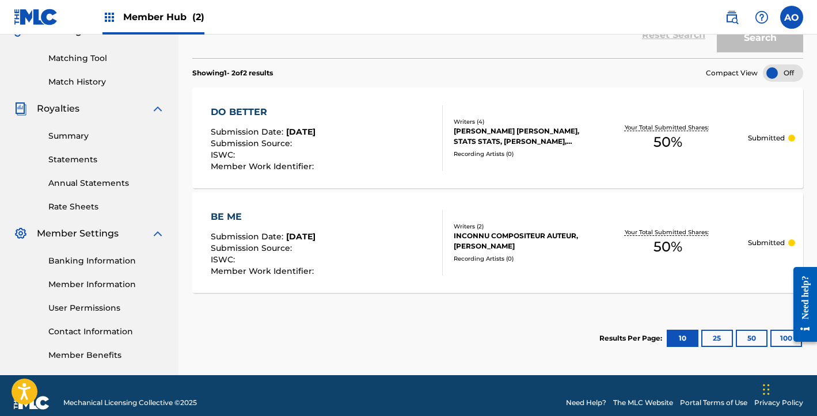
click at [784, 139] on p "Submitted" at bounding box center [766, 138] width 37 height 10
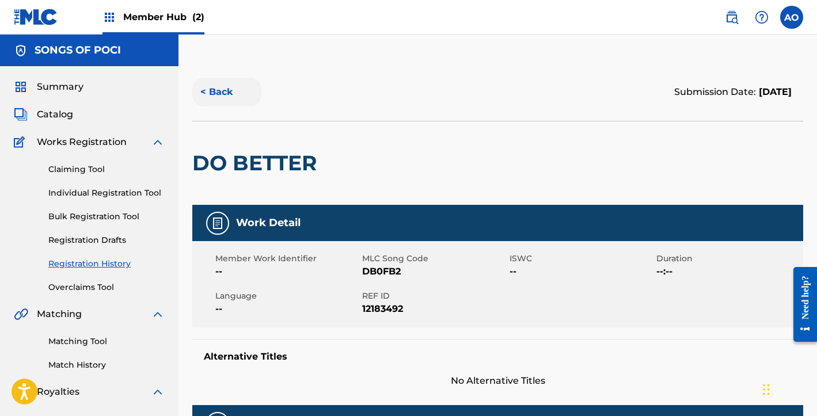
click at [223, 89] on button "< Back" at bounding box center [226, 92] width 69 height 29
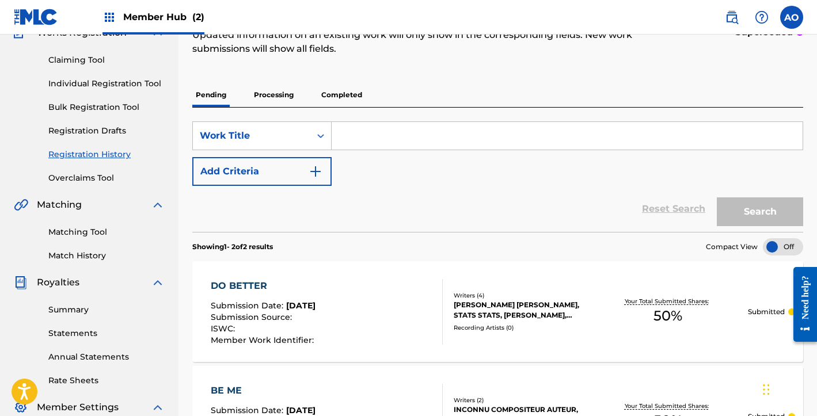
scroll to position [97, 0]
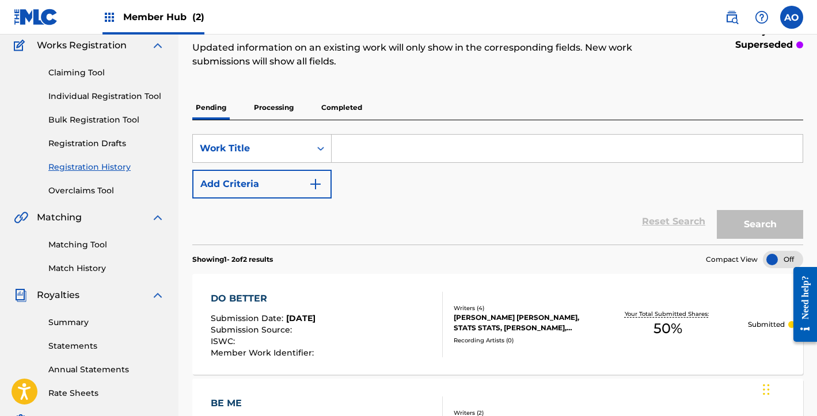
click at [268, 108] on p "Processing" at bounding box center [273, 108] width 47 height 24
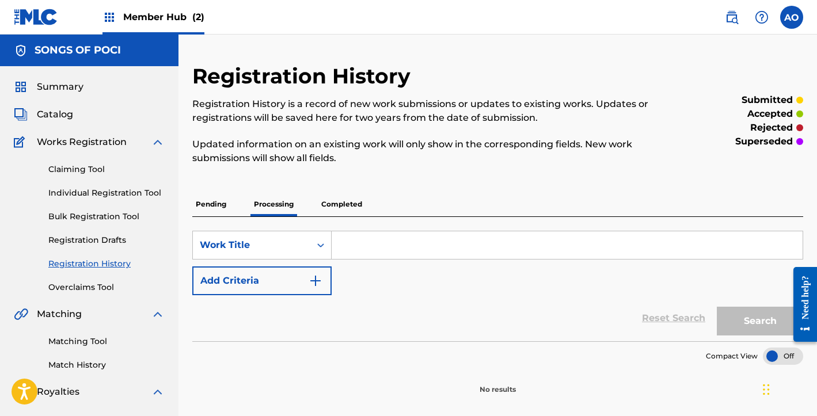
scroll to position [22, 0]
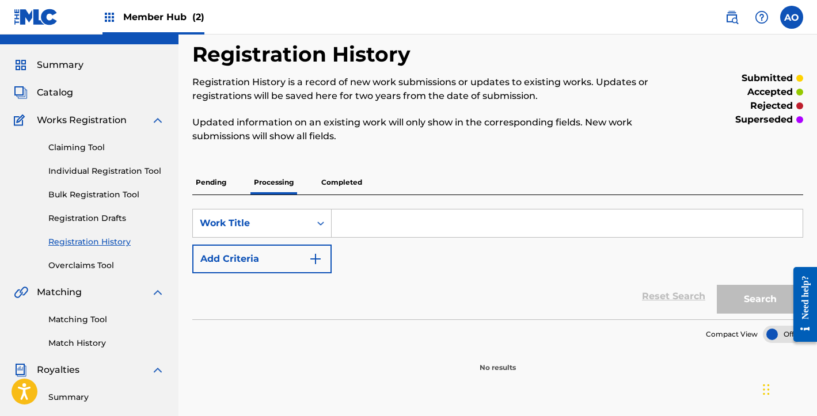
click at [219, 180] on p "Pending" at bounding box center [210, 182] width 37 height 24
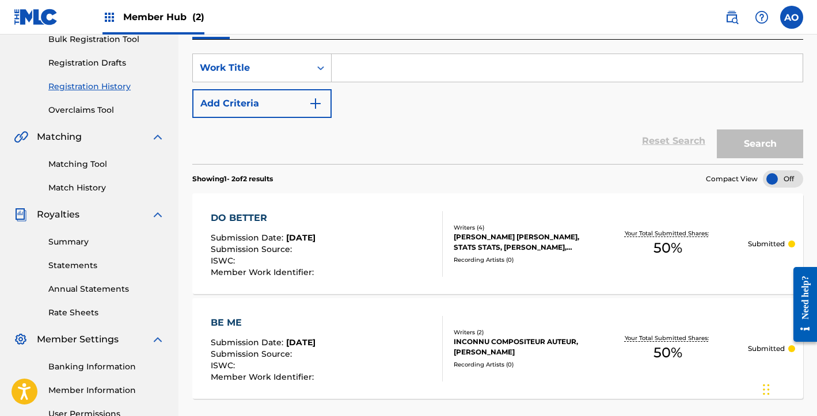
scroll to position [186, 0]
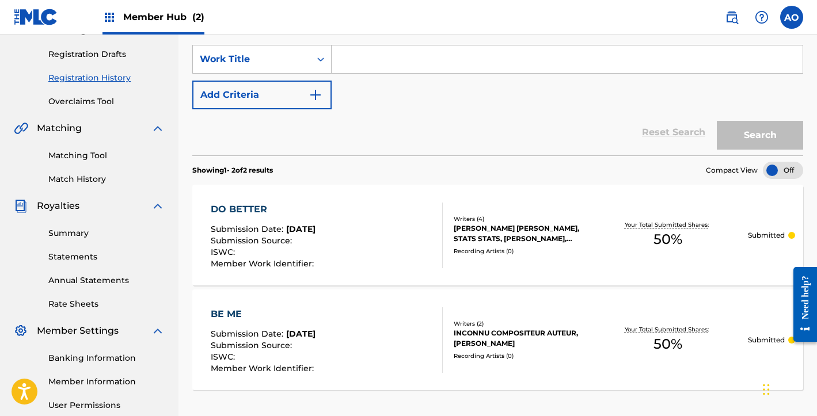
click at [257, 207] on div "DO BETTER" at bounding box center [264, 210] width 106 height 14
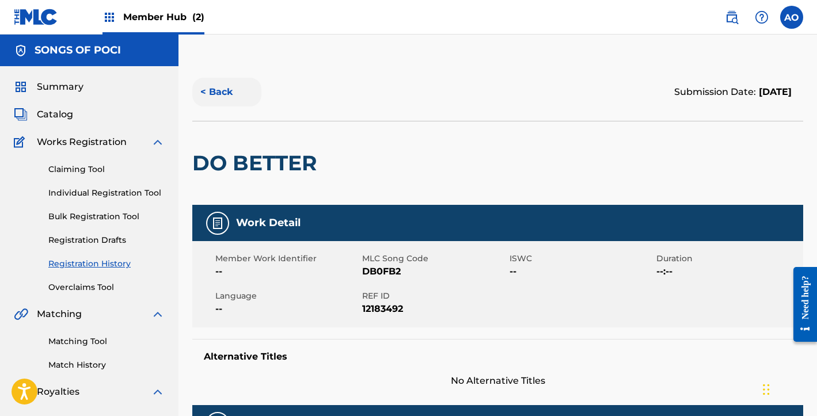
click at [235, 85] on button "< Back" at bounding box center [226, 92] width 69 height 29
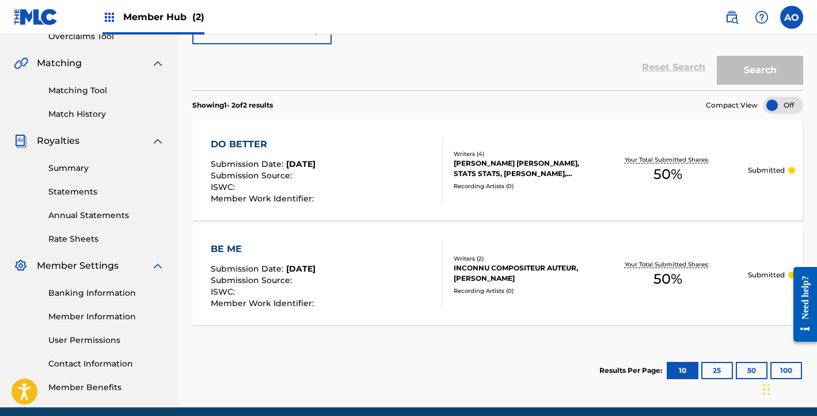
scroll to position [263, 0]
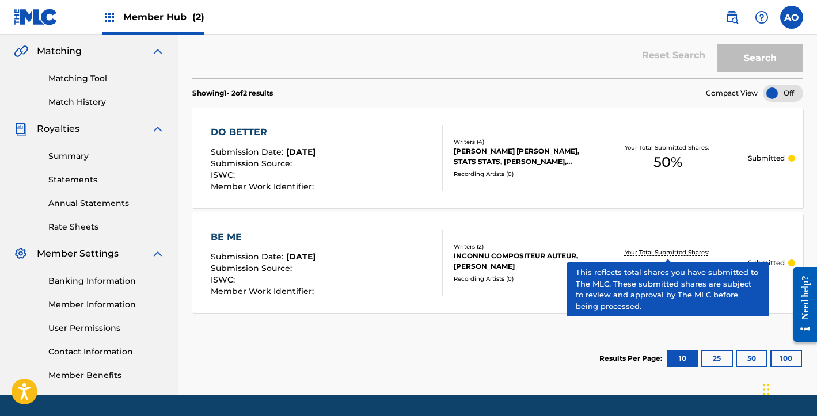
click at [673, 253] on p "Your Total Submitted Shares:" at bounding box center [667, 252] width 87 height 9
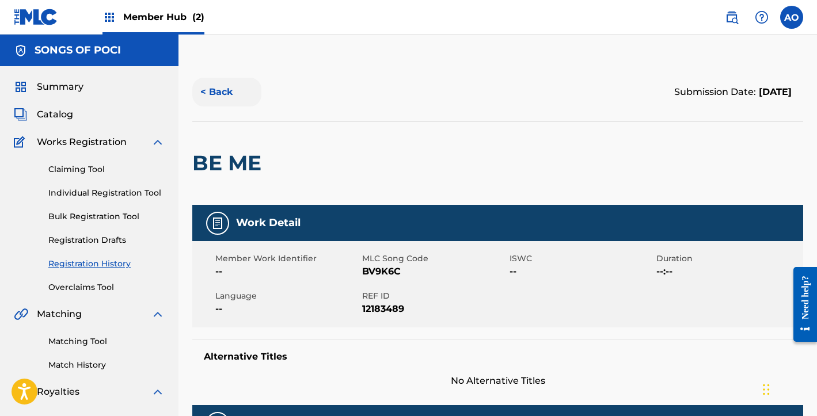
click at [217, 94] on button "< Back" at bounding box center [226, 92] width 69 height 29
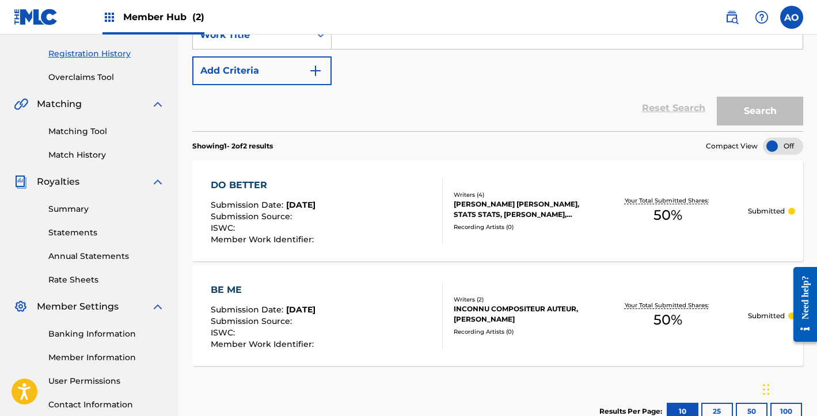
scroll to position [209, 0]
click at [93, 133] on link "Matching Tool" at bounding box center [106, 132] width 116 height 12
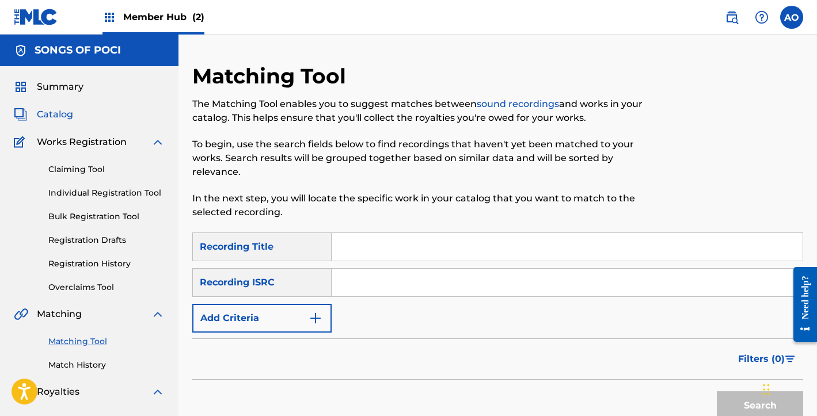
click at [69, 119] on span "Catalog" at bounding box center [55, 115] width 36 height 14
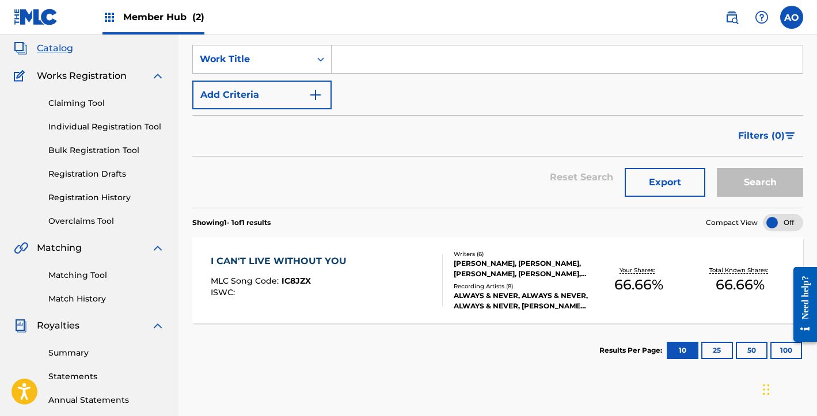
scroll to position [67, 0]
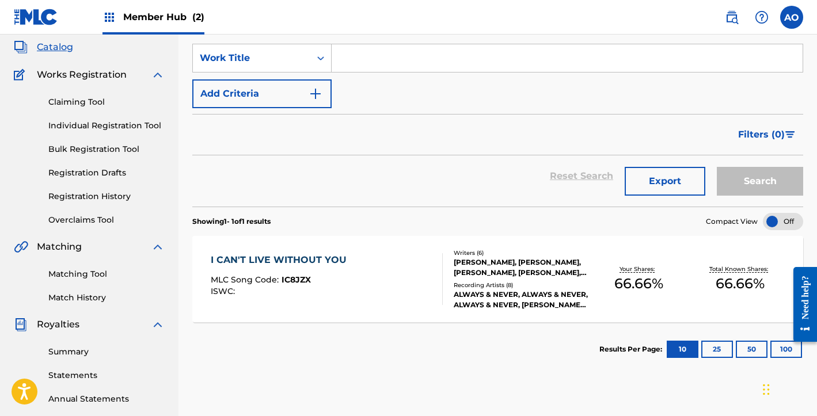
click at [396, 266] on div "I CAN'T LIVE WITHOUT YOU MLC Song Code : IC8JZX ISWC :" at bounding box center [327, 279] width 232 height 52
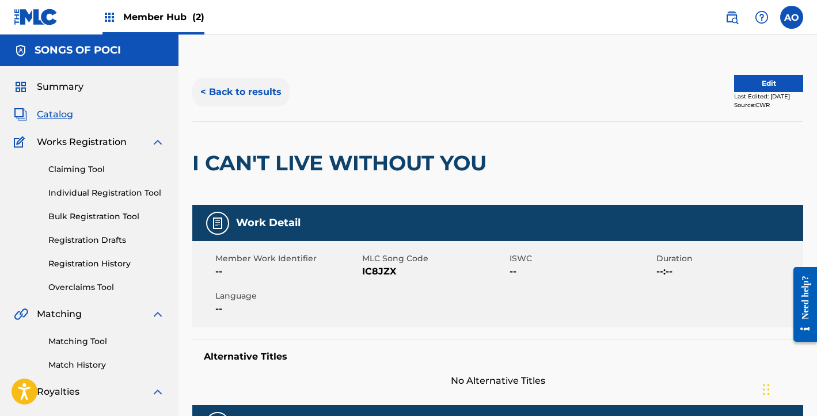
click at [247, 87] on button "< Back to results" at bounding box center [240, 92] width 97 height 29
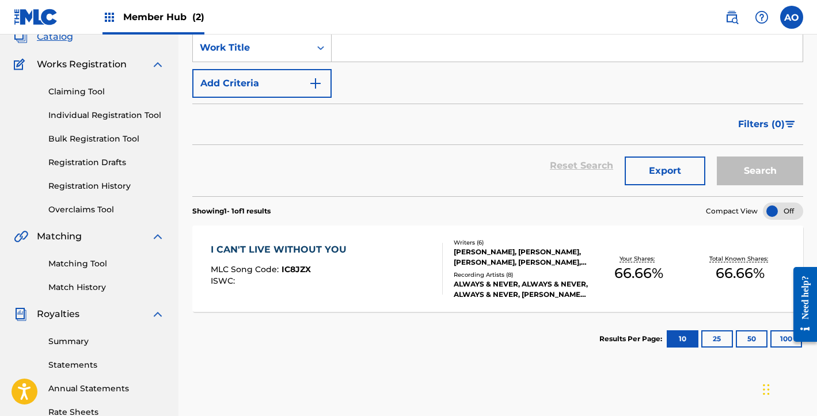
scroll to position [78, 0]
click at [349, 255] on div "I CAN'T LIVE WITHOUT YOU MLC Song Code : IC8JZX ISWC :" at bounding box center [327, 268] width 232 height 52
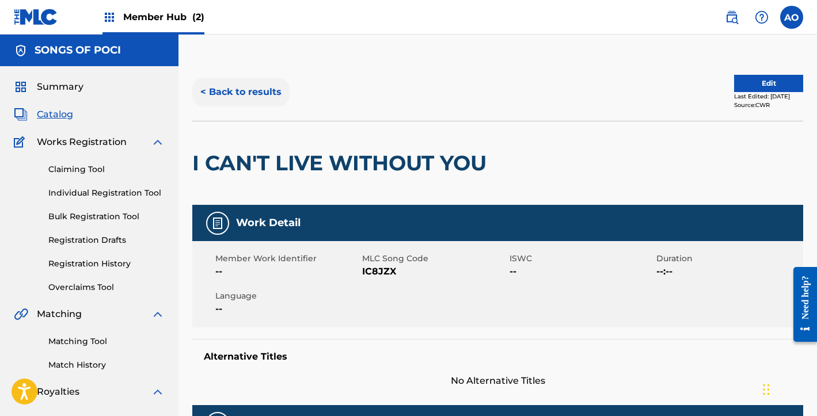
click at [215, 95] on button "< Back to results" at bounding box center [240, 92] width 97 height 29
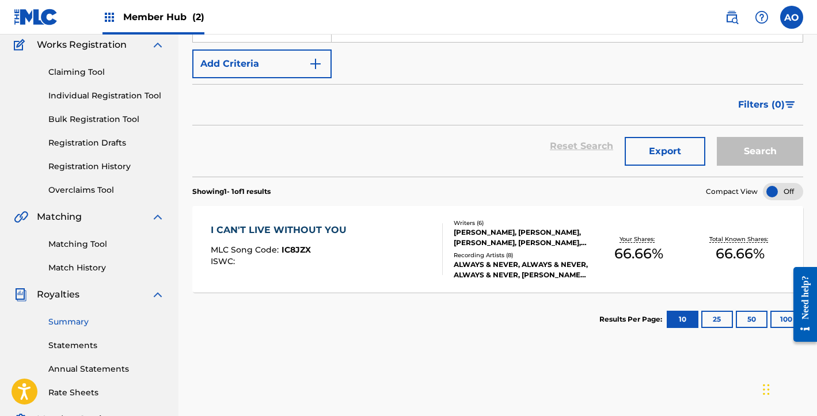
scroll to position [97, 0]
click at [73, 184] on div "Claiming Tool Individual Registration Tool Bulk Registration Tool Registration …" at bounding box center [89, 124] width 151 height 144
click at [65, 193] on link "Overclaims Tool" at bounding box center [106, 191] width 116 height 12
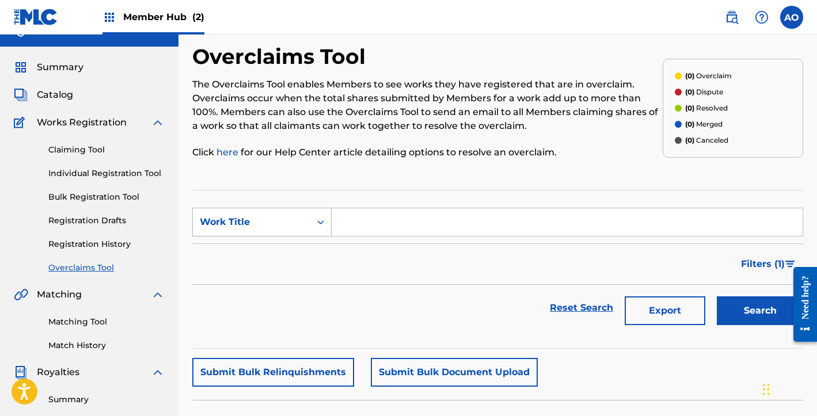
click at [296, 219] on div "Work Title" at bounding box center [252, 222] width 104 height 14
click at [276, 244] on div "MLC Song Code" at bounding box center [262, 251] width 138 height 29
click at [510, 204] on section "SearchWithCriteria1fcc9a6c-1030-4ad6-8482-54636a6ddd2e MLC Song Code Filter Sta…" at bounding box center [497, 269] width 611 height 159
click at [499, 213] on input "Search Form" at bounding box center [566, 222] width 471 height 28
paste input "IC0PU1"
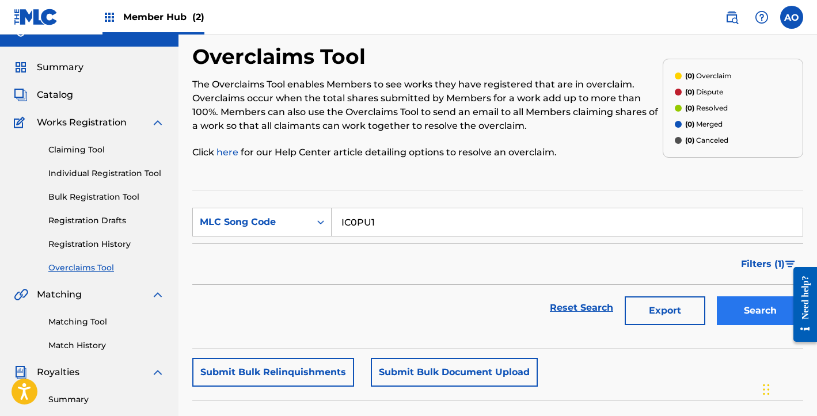
type input "IC0PU1"
click at [743, 309] on button "Search" at bounding box center [759, 310] width 86 height 29
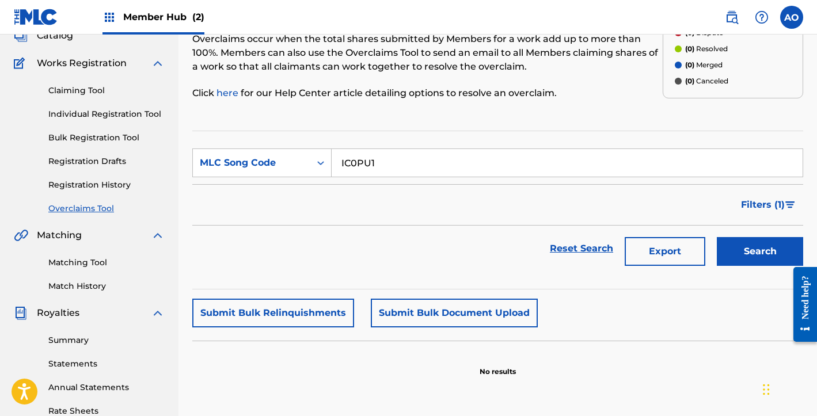
scroll to position [63, 0]
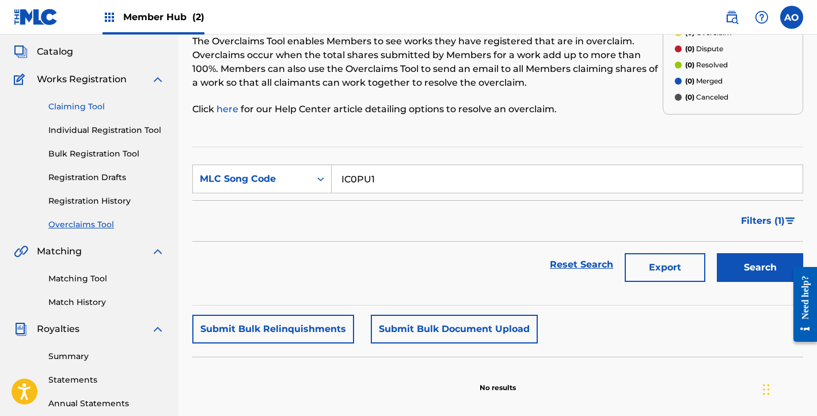
click at [87, 106] on link "Claiming Tool" at bounding box center [106, 107] width 116 height 12
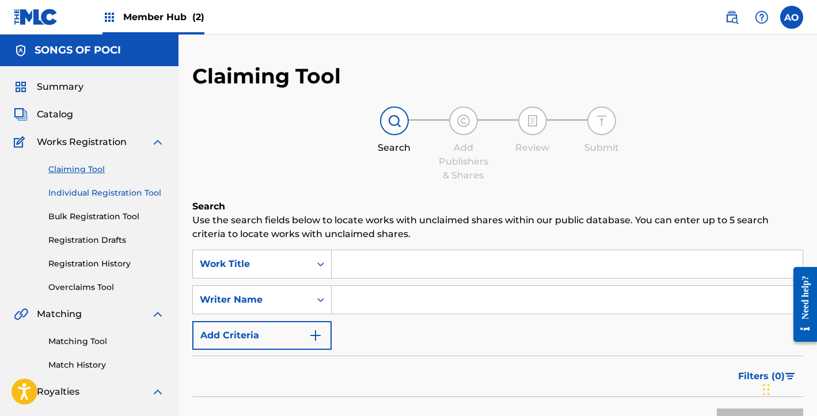
click at [133, 187] on link "Individual Registration Tool" at bounding box center [106, 193] width 116 height 12
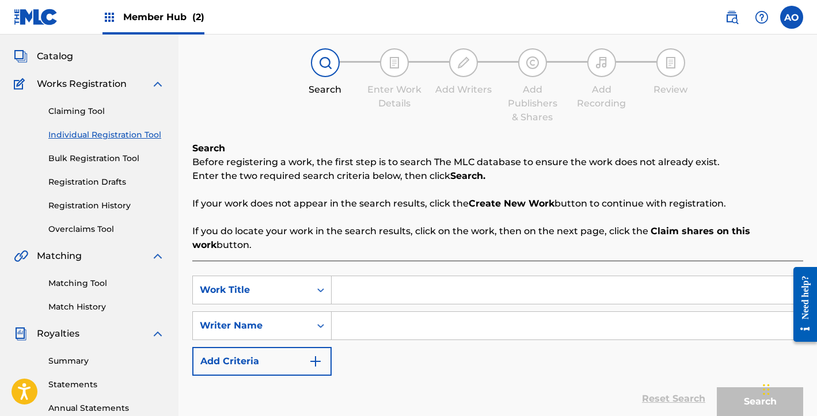
scroll to position [95, 0]
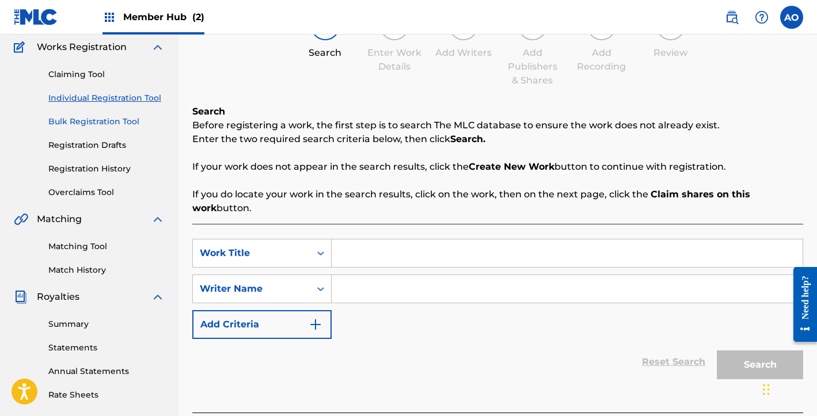
click at [102, 121] on link "Bulk Registration Tool" at bounding box center [106, 122] width 116 height 12
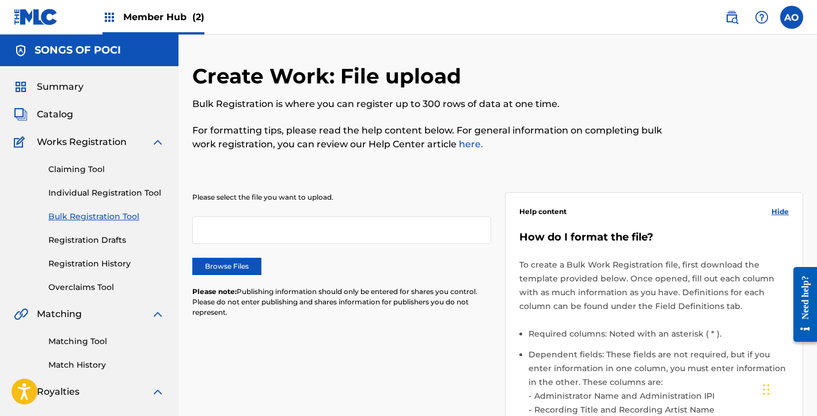
scroll to position [100, 0]
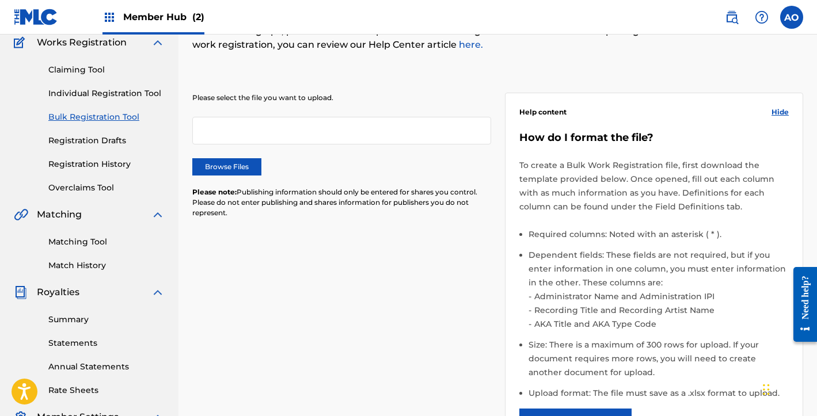
click at [110, 148] on div "Claiming Tool Individual Registration Tool Bulk Registration Tool Registration …" at bounding box center [89, 121] width 151 height 144
click at [104, 143] on link "Registration Drafts" at bounding box center [106, 141] width 116 height 12
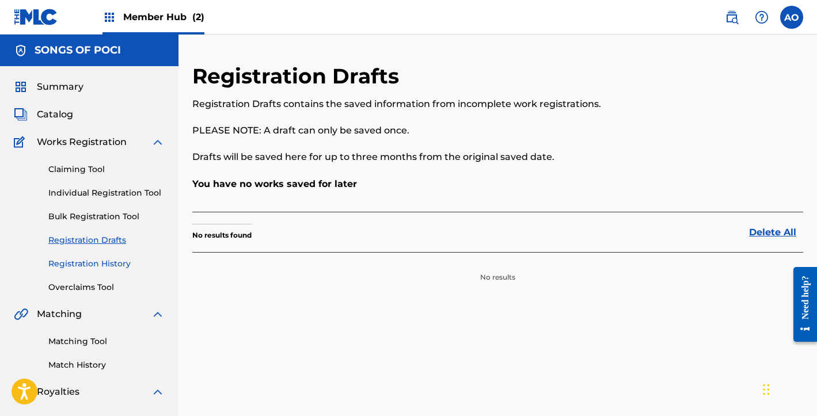
click at [71, 262] on link "Registration History" at bounding box center [106, 264] width 116 height 12
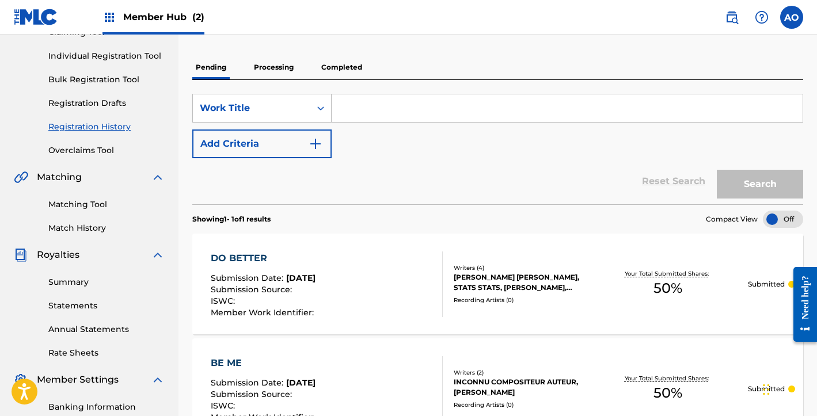
scroll to position [138, 0]
click at [762, 285] on p "Submitted" at bounding box center [766, 284] width 37 height 10
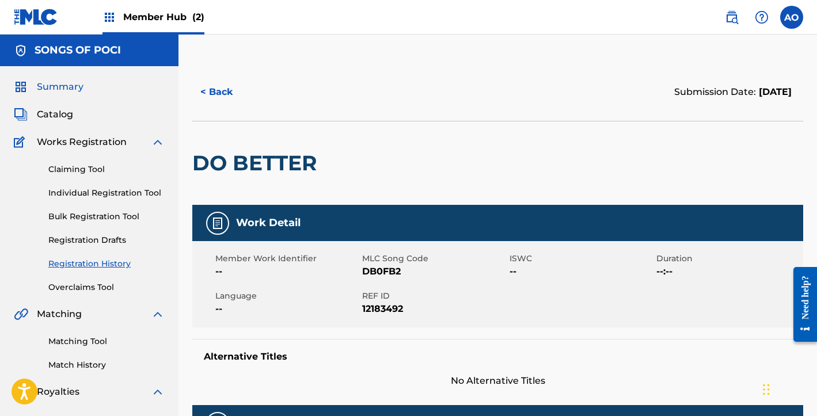
click at [70, 89] on span "Summary" at bounding box center [60, 87] width 47 height 14
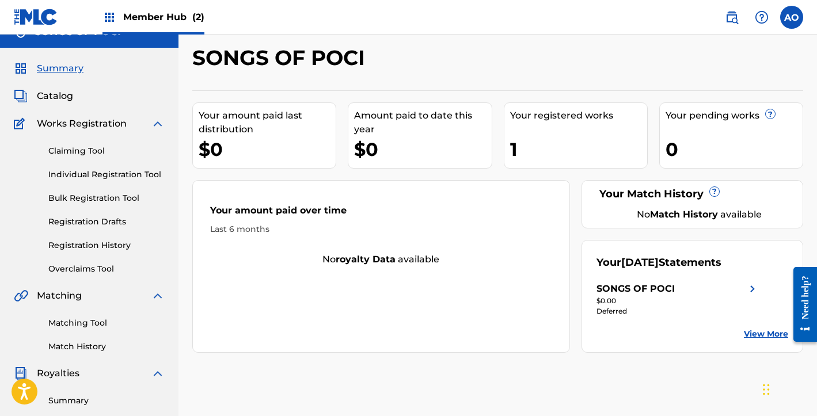
click at [86, 144] on div "Claiming Tool Individual Registration Tool Bulk Registration Tool Registration …" at bounding box center [89, 203] width 151 height 144
click at [80, 148] on link "Claiming Tool" at bounding box center [106, 151] width 116 height 12
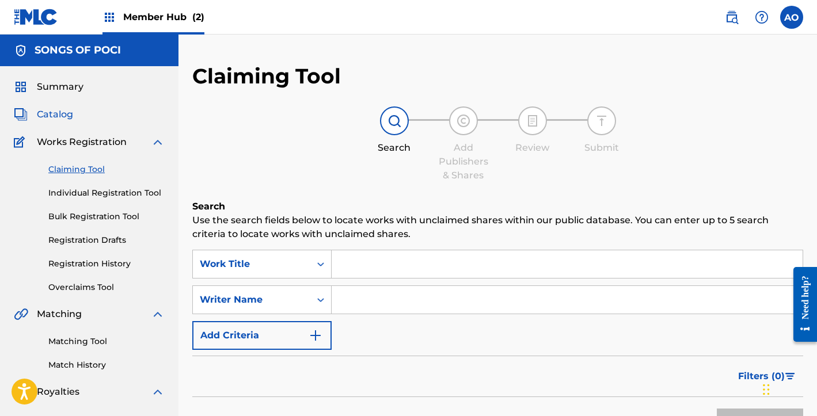
click at [57, 116] on span "Catalog" at bounding box center [55, 115] width 36 height 14
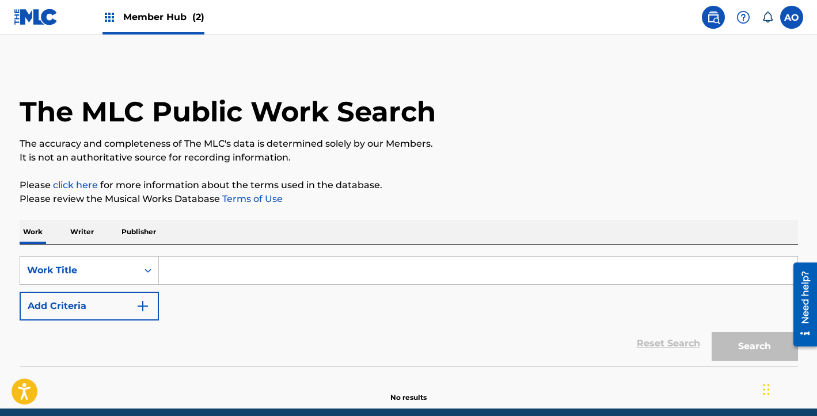
click at [89, 254] on div "SearchWithCriteria2fdfeea5-a254-4fd5-a9e8-ec0828528b98 Work Title Add Criteria …" at bounding box center [409, 306] width 778 height 122
click at [83, 269] on div "Work Title" at bounding box center [89, 270] width 139 height 29
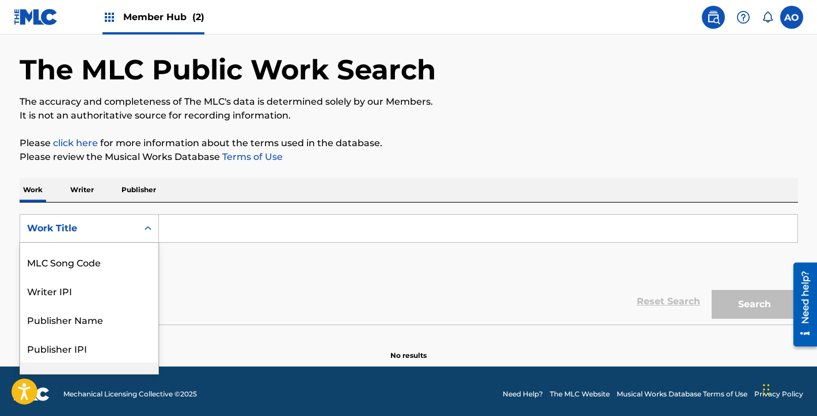
scroll to position [10, 0]
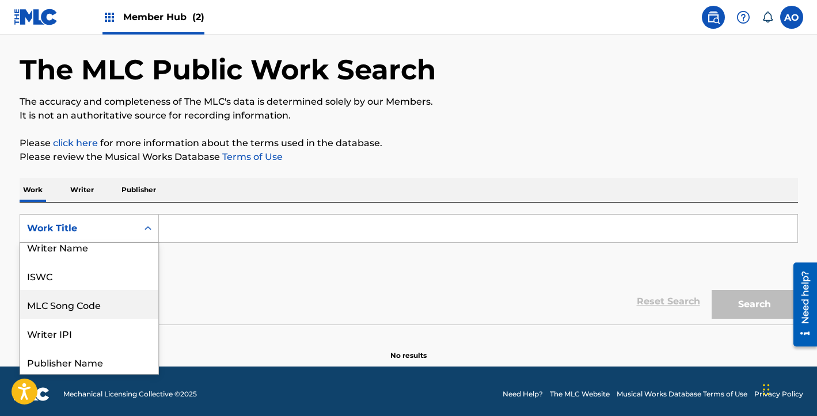
click at [86, 304] on div "MLC Song Code" at bounding box center [89, 304] width 138 height 29
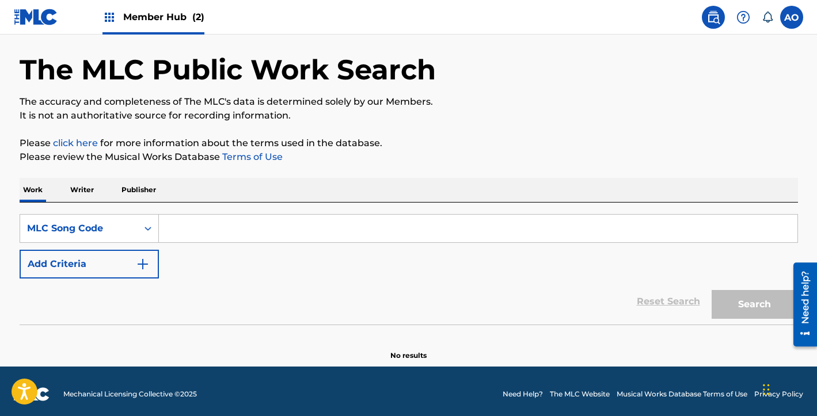
click at [230, 226] on input "Search Form" at bounding box center [478, 229] width 638 height 28
paste input "BV9K6C"
type input "BV9K6C"
click at [754, 306] on button "Search" at bounding box center [754, 304] width 86 height 29
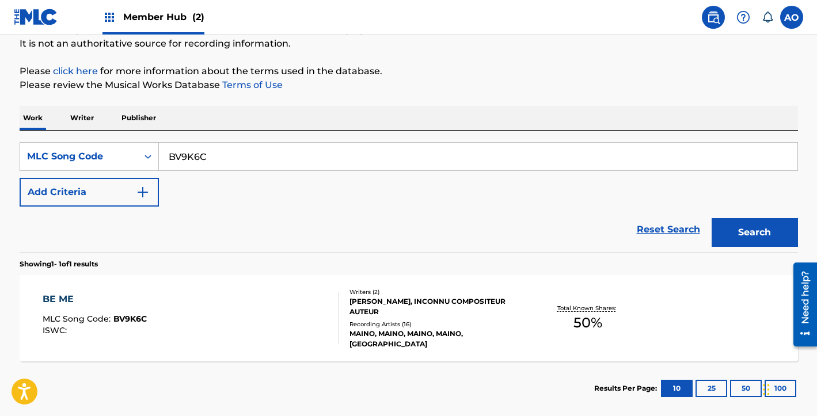
scroll to position [149, 0]
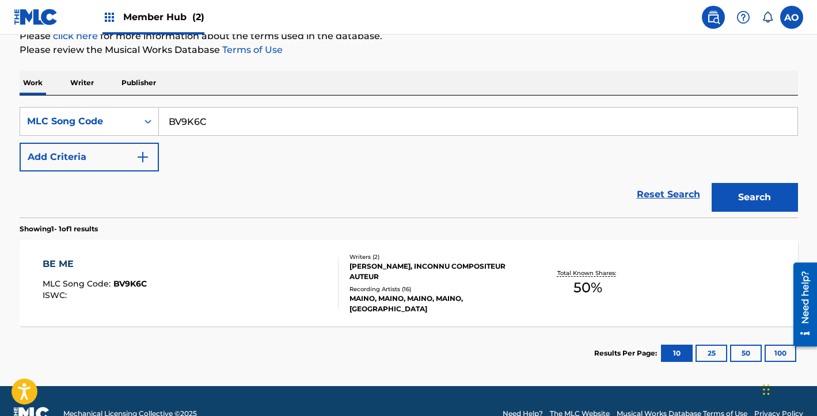
click at [356, 273] on div "[PERSON_NAME], INCONNU COMPOSITEUR AUTEUR" at bounding box center [436, 271] width 174 height 21
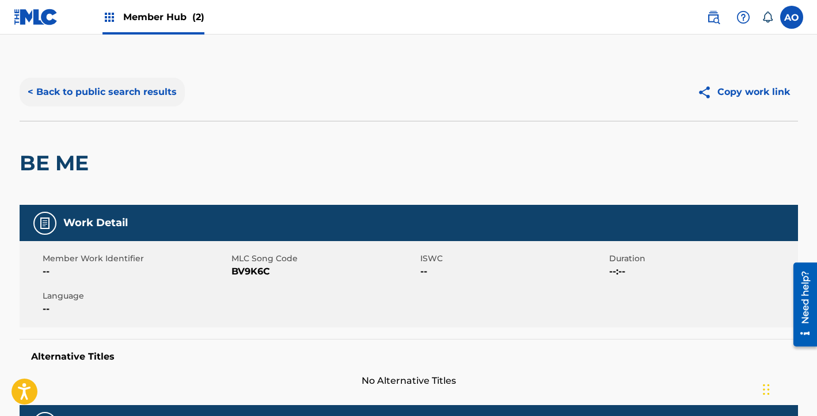
click at [121, 87] on button "< Back to public search results" at bounding box center [102, 92] width 165 height 29
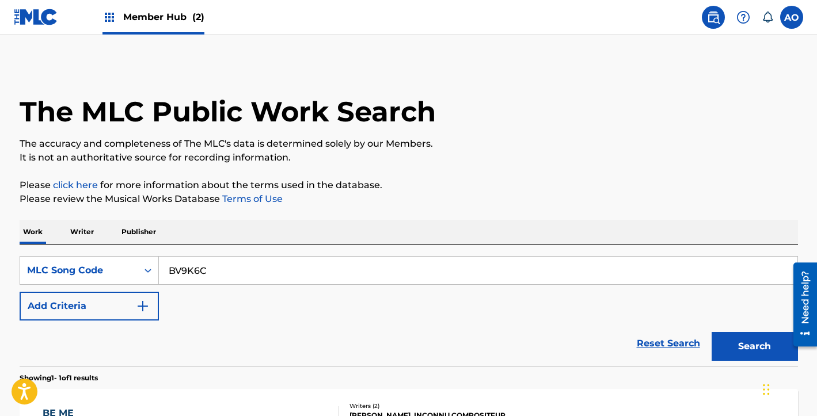
scroll to position [142, 0]
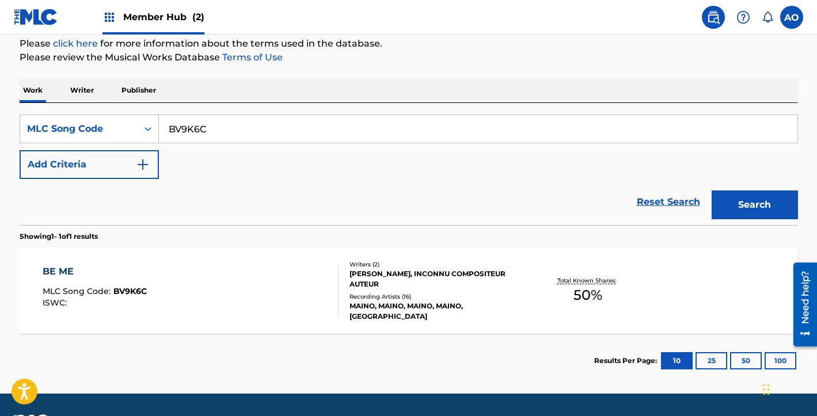
click at [342, 123] on input "BV9K6C" at bounding box center [478, 129] width 638 height 28
paste input "GA2YG9"
type input "GA2YG9"
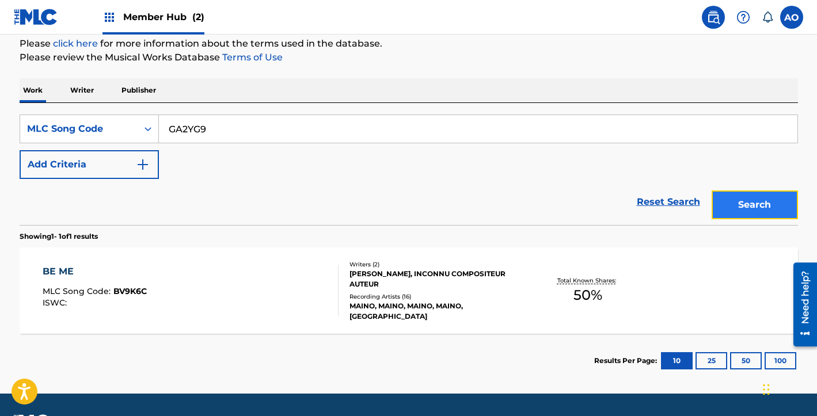
click at [768, 212] on button "Search" at bounding box center [754, 204] width 86 height 29
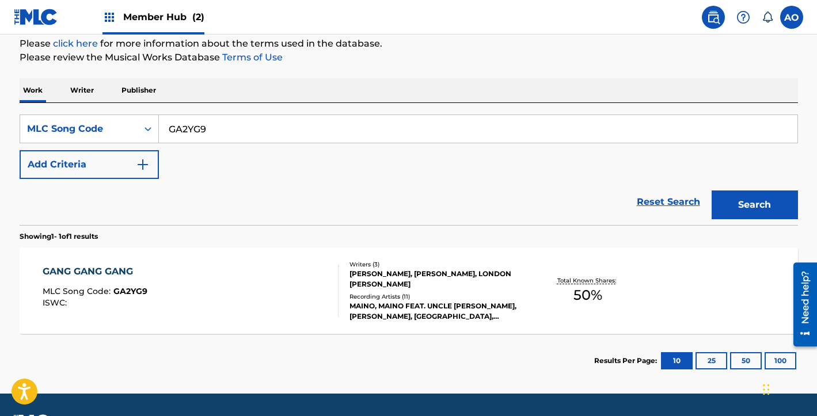
click at [226, 301] on div "GANG GANG GANG MLC Song Code : GA2YG9 ISWC :" at bounding box center [191, 291] width 296 height 52
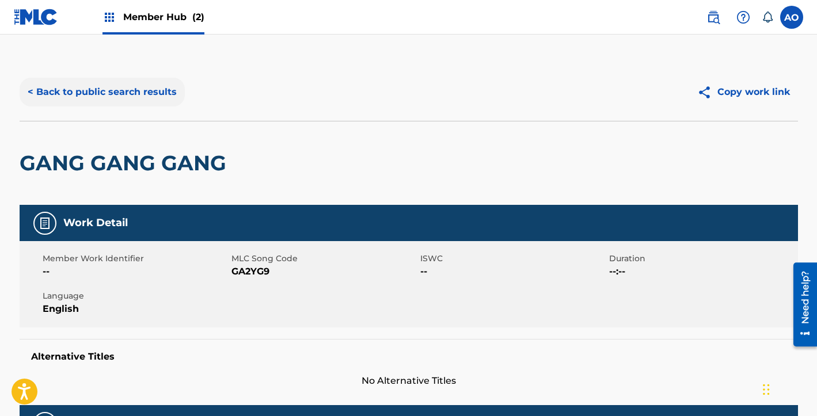
click at [164, 96] on button "< Back to public search results" at bounding box center [102, 92] width 165 height 29
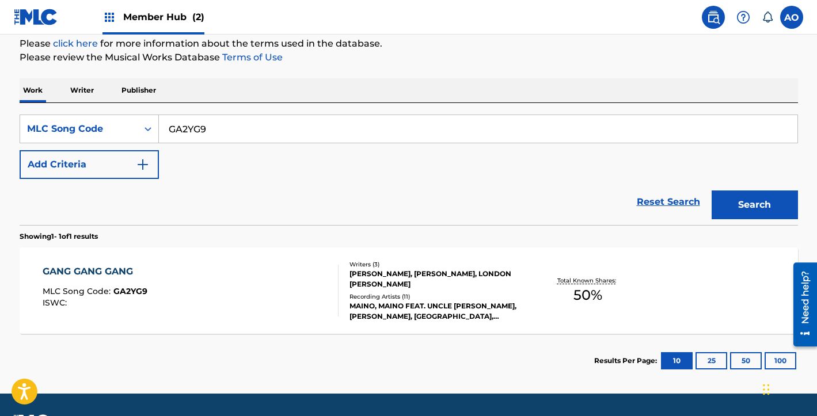
click at [279, 135] on input "GA2YG9" at bounding box center [478, 129] width 638 height 28
paste input "8MBK"
click at [792, 207] on button "Search" at bounding box center [754, 204] width 86 height 29
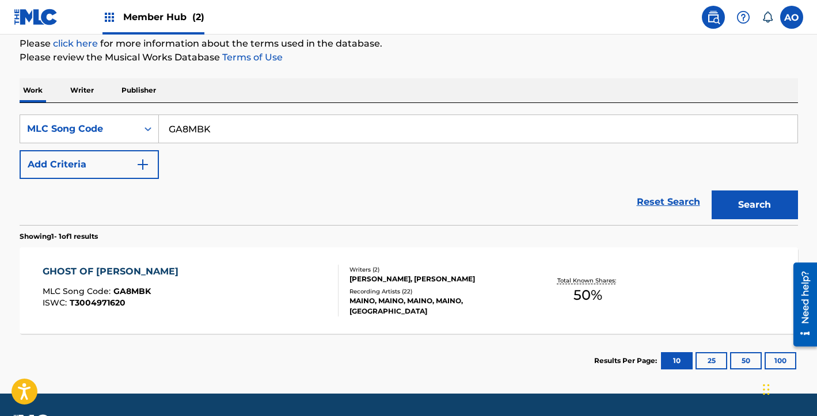
click at [409, 118] on input "GA8MBK" at bounding box center [478, 129] width 638 height 28
paste input "GJ9"
click at [760, 201] on button "Search" at bounding box center [754, 204] width 86 height 29
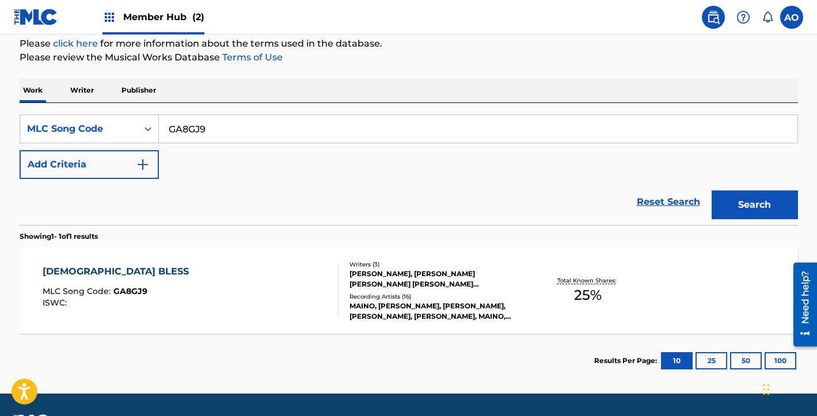
click at [556, 128] on input "GA8GJ9" at bounding box center [478, 129] width 638 height 28
paste input "HA384R"
click at [777, 217] on button "Search" at bounding box center [754, 204] width 86 height 29
click at [373, 127] on input "HA384R" at bounding box center [478, 129] width 638 height 28
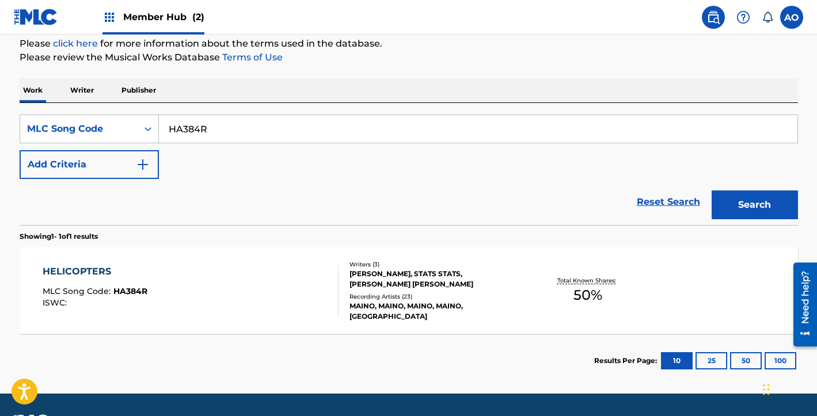
click at [373, 127] on input "HA384R" at bounding box center [478, 129] width 638 height 28
paste input "IC0PU1"
type input "IC0PU1"
click at [773, 207] on button "Search" at bounding box center [754, 204] width 86 height 29
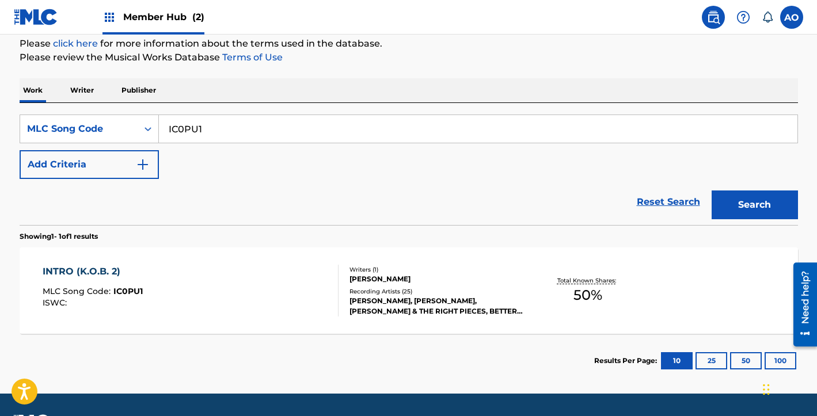
click at [451, 327] on div "INTRO (K.O.B. 2) MLC Song Code : IC0PU1 ISWC : Writers ( 1 ) JERMAINE N. COLEMA…" at bounding box center [409, 290] width 778 height 86
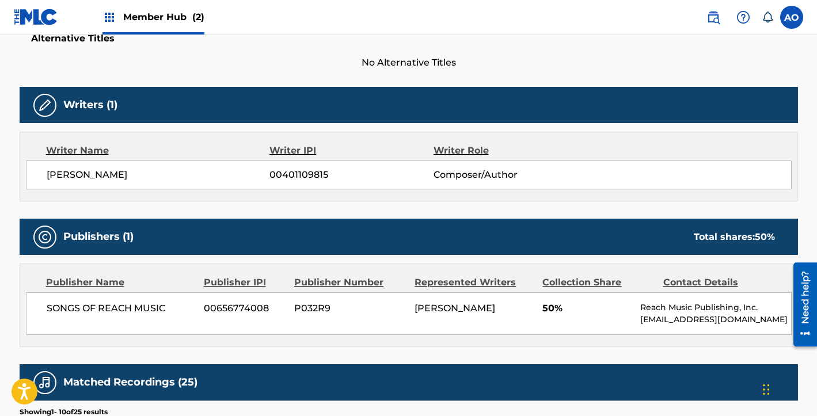
scroll to position [39, 0]
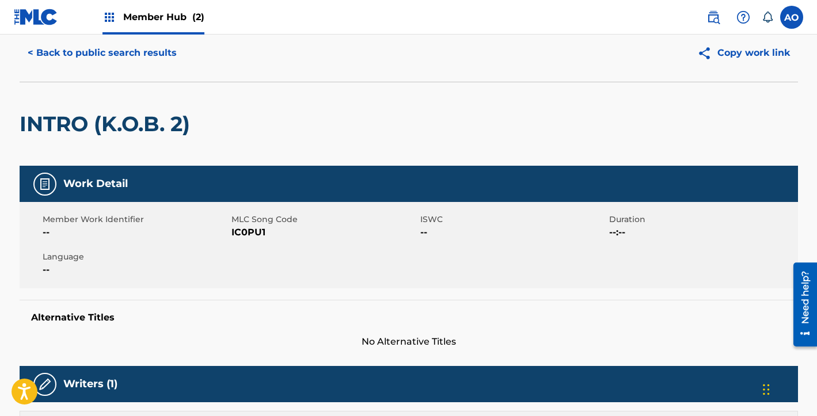
click at [258, 227] on span "IC0PU1" at bounding box center [324, 233] width 186 height 14
copy span "IC0PU1"
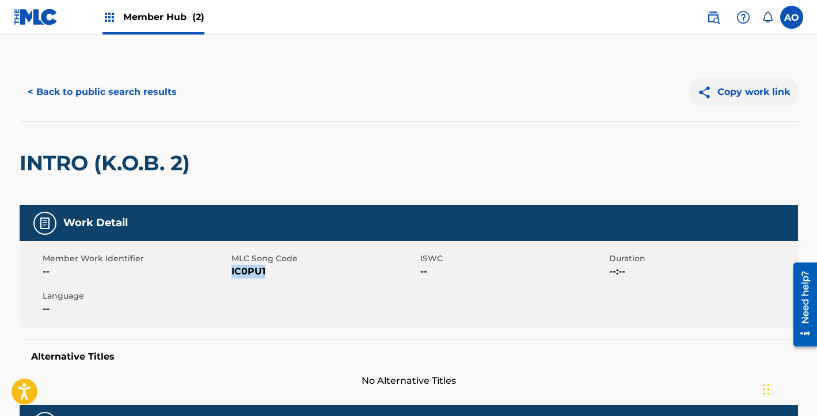
click at [778, 100] on button "Copy work link" at bounding box center [743, 92] width 109 height 29
copy span "IC0PU1"
